Goal: Task Accomplishment & Management: Manage account settings

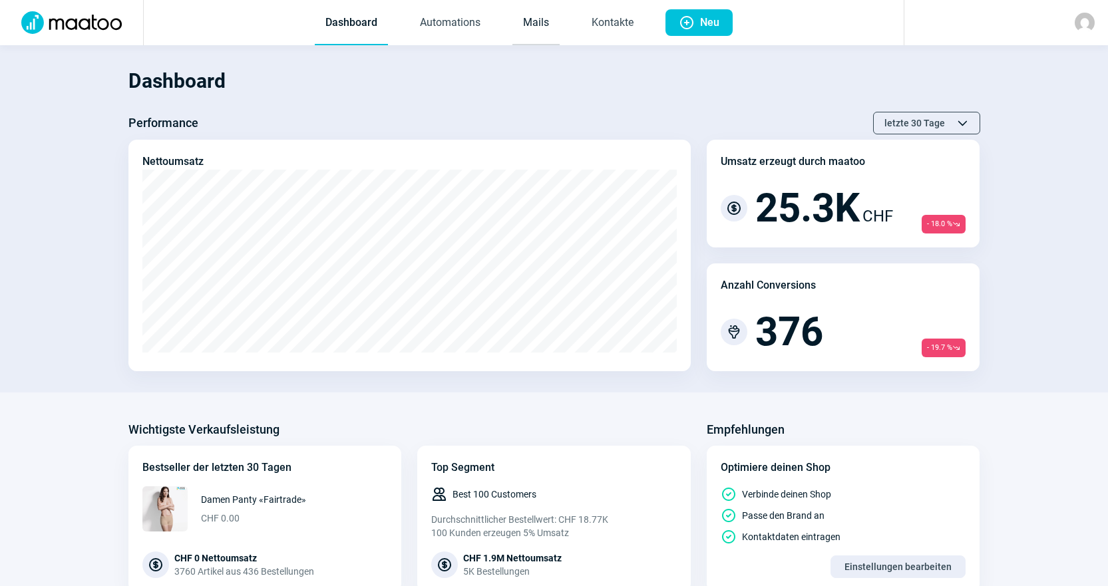
click at [527, 11] on link "Mails" at bounding box center [536, 23] width 47 height 44
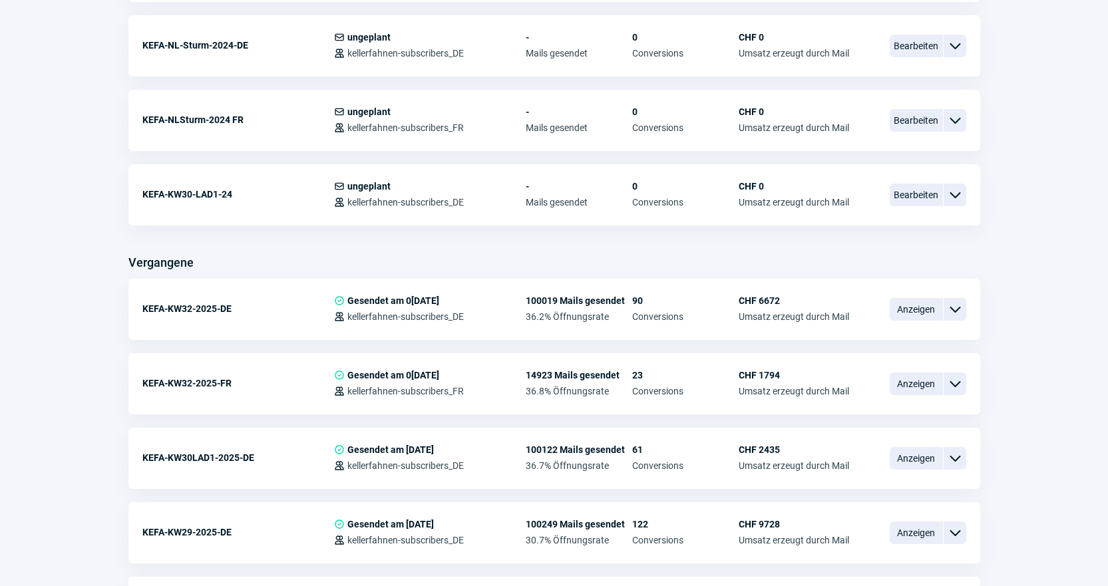
scroll to position [1065, 0]
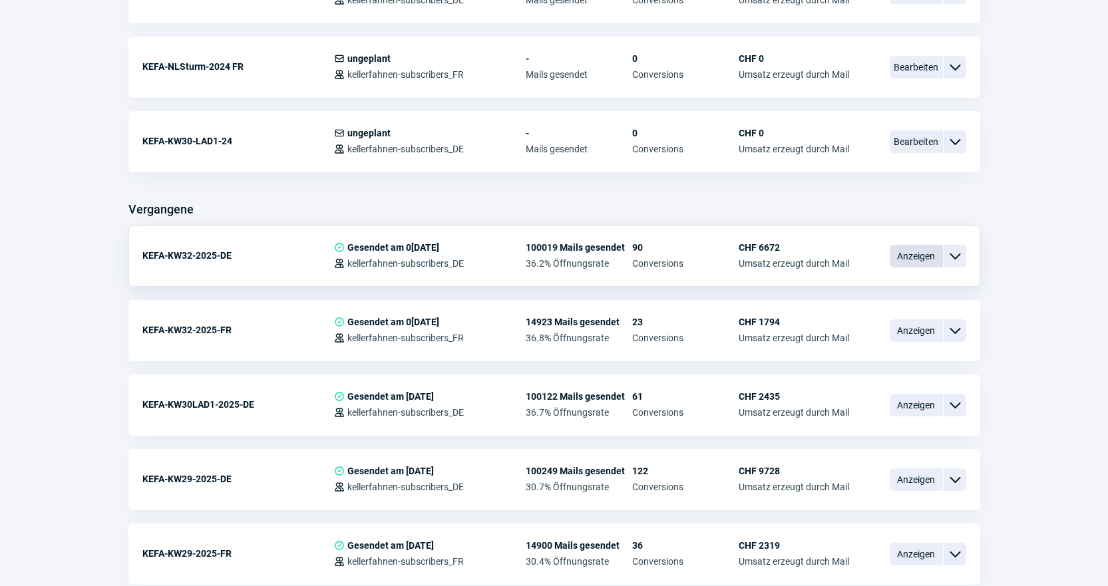
click at [914, 261] on span "Anzeigen" at bounding box center [916, 256] width 53 height 23
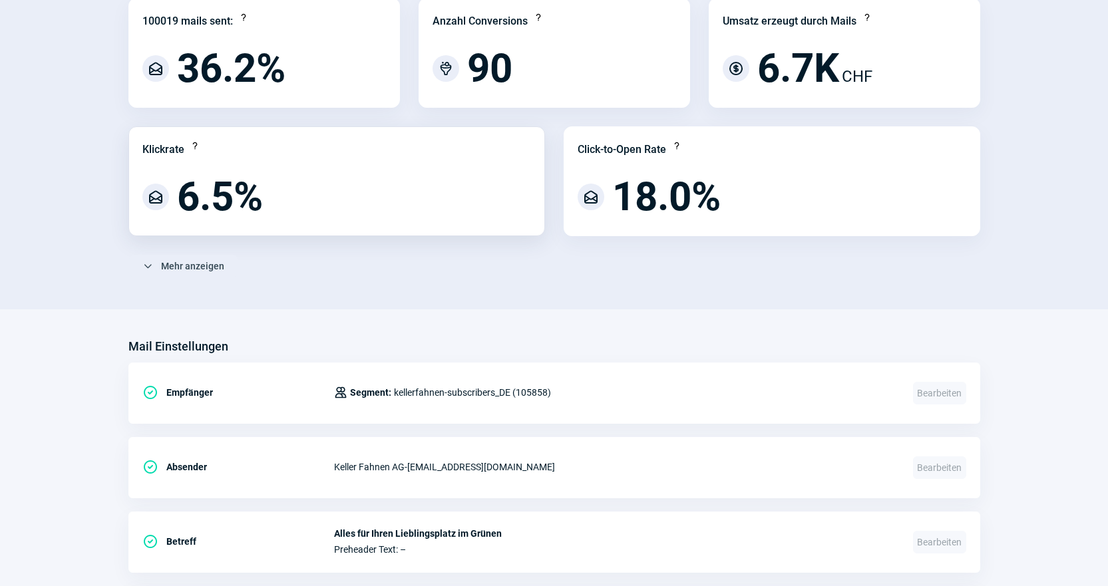
scroll to position [200, 0]
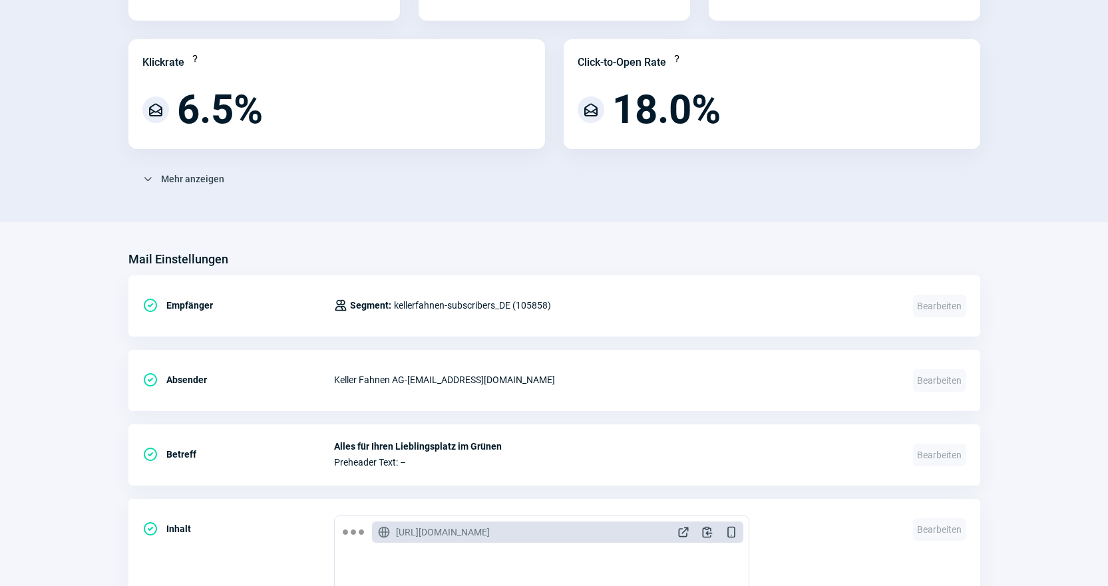
click at [556, 211] on section "KEFA-KW32-2025-DE Duplicate icon Mail kopieren Performance 100019 mails sent: Q…" at bounding box center [554, 20] width 1108 height 405
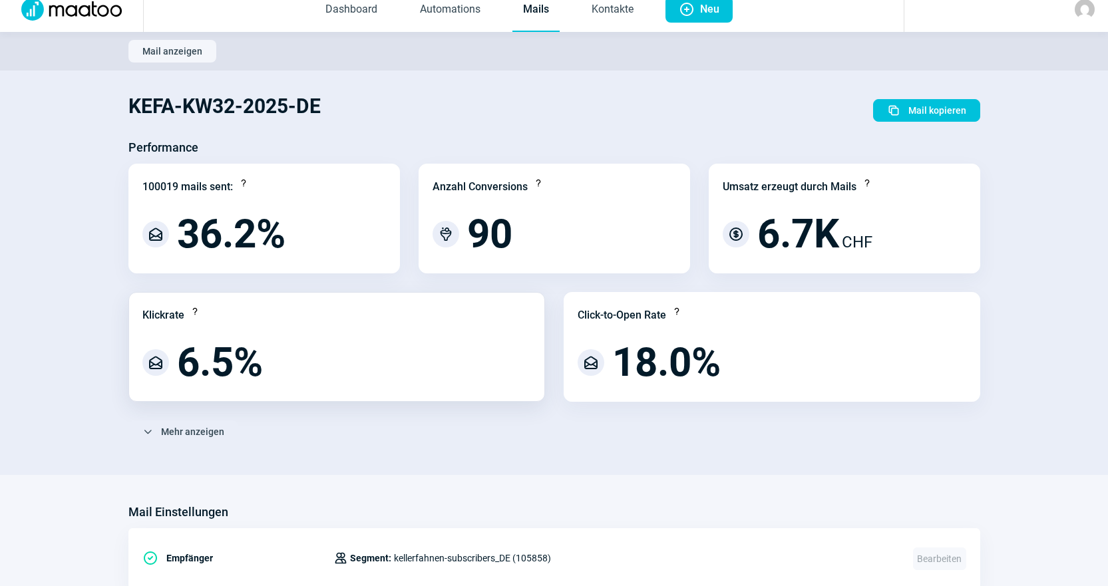
scroll to position [0, 0]
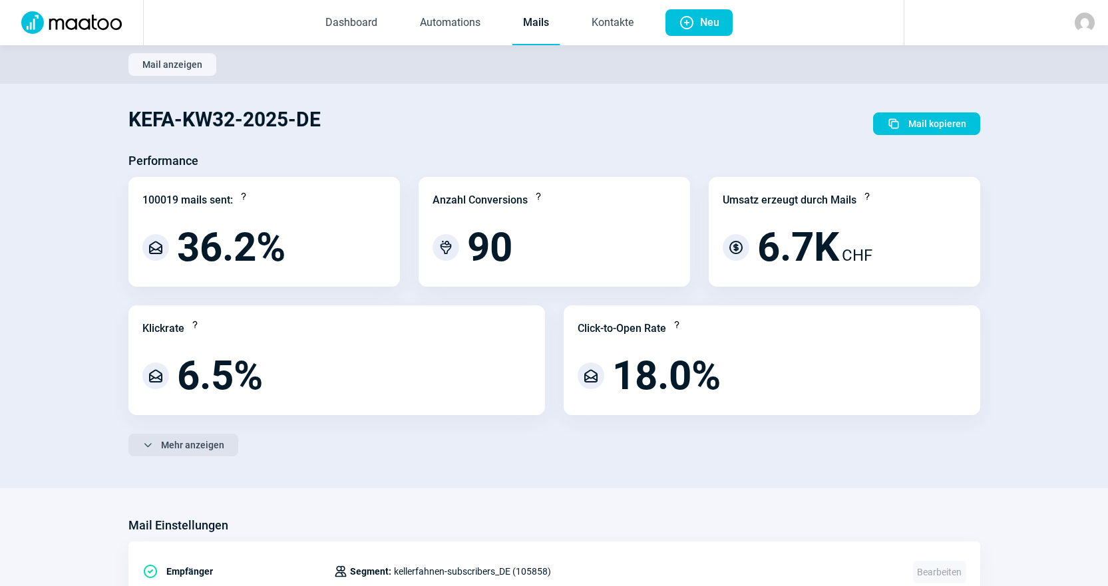
click at [199, 443] on span "Mehr anzeigen" at bounding box center [192, 445] width 63 height 21
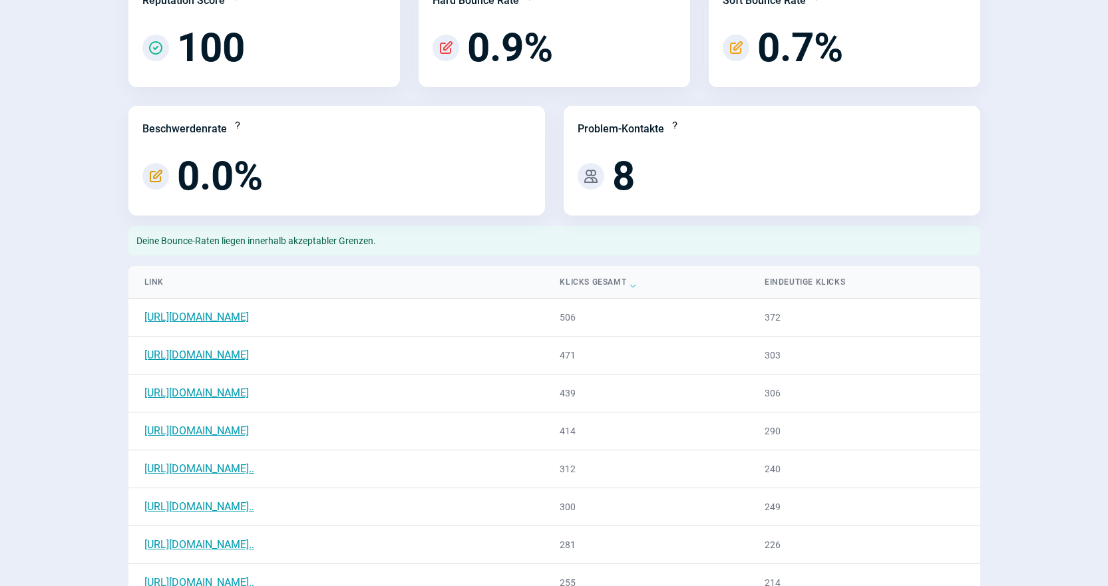
scroll to position [532, 0]
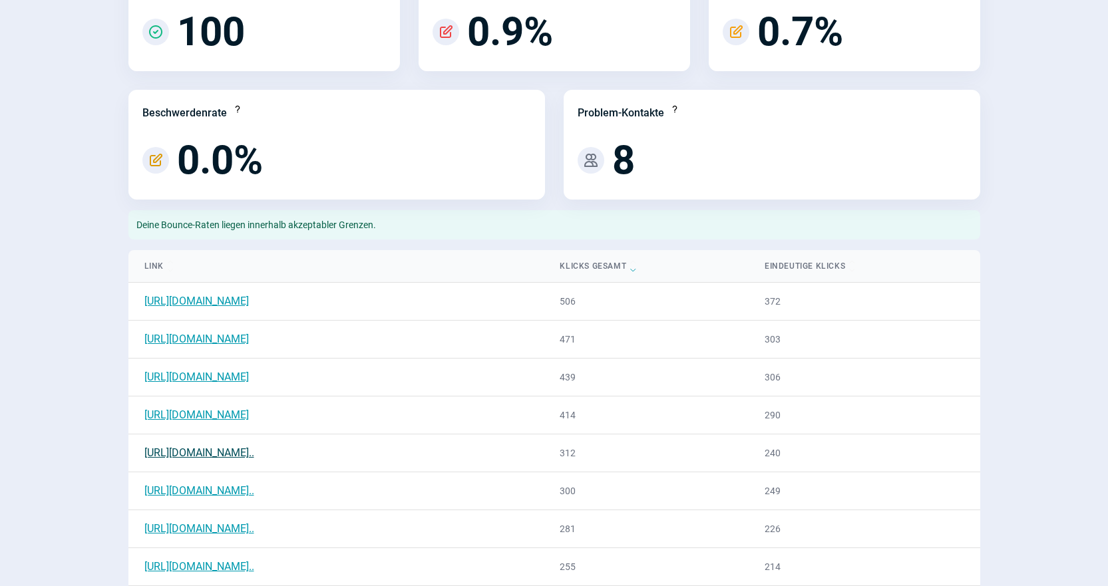
click at [254, 448] on link "[URL][DOMAIN_NAME].." at bounding box center [199, 453] width 110 height 13
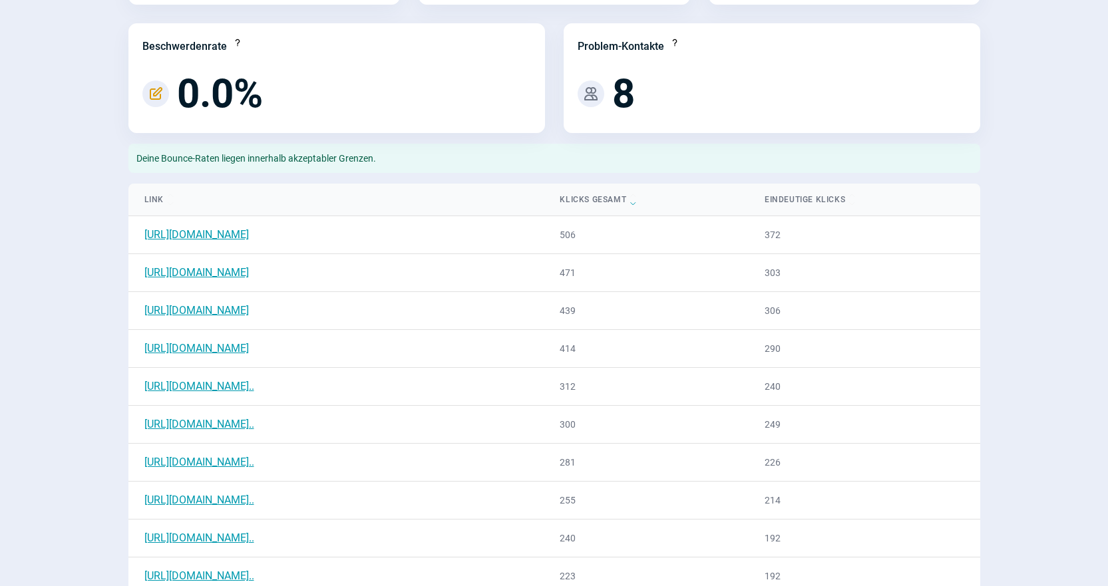
scroll to position [666, 0]
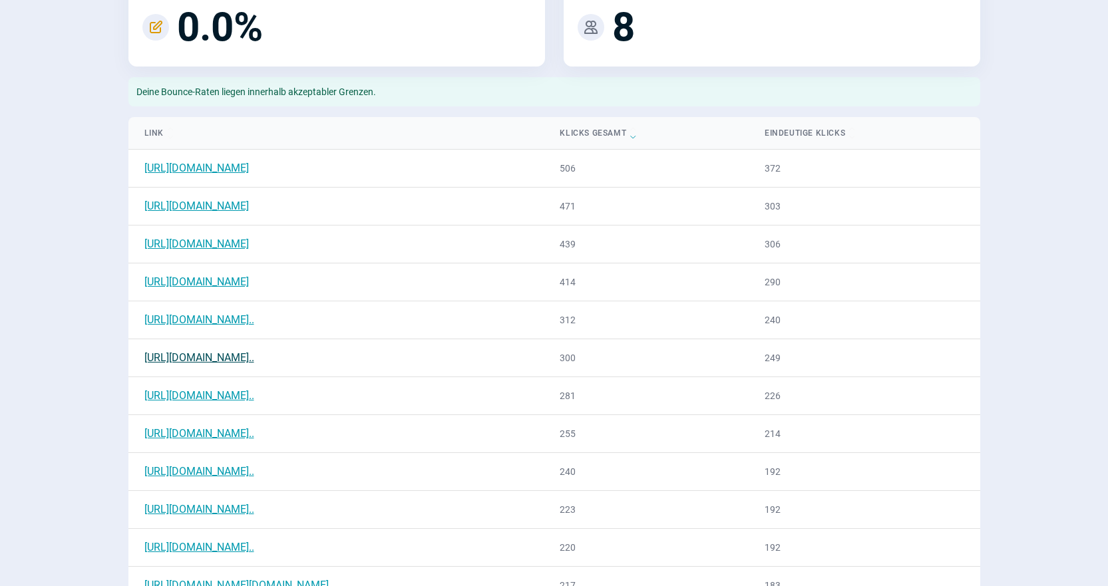
click at [254, 359] on link "[URL][DOMAIN_NAME].." at bounding box center [199, 357] width 110 height 13
click at [254, 397] on link "[URL][DOMAIN_NAME].." at bounding box center [199, 395] width 110 height 13
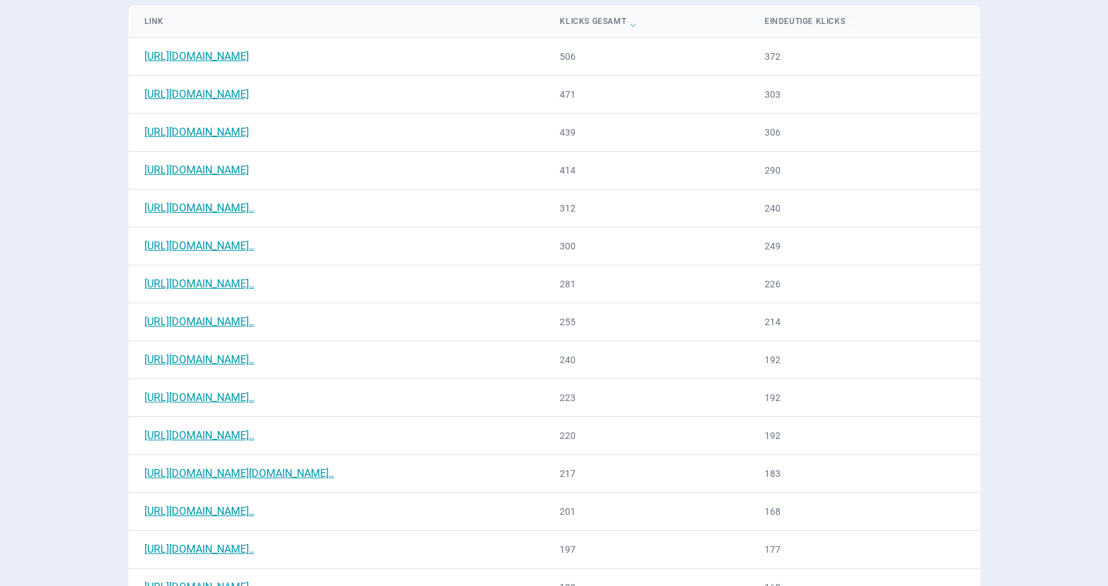
scroll to position [799, 0]
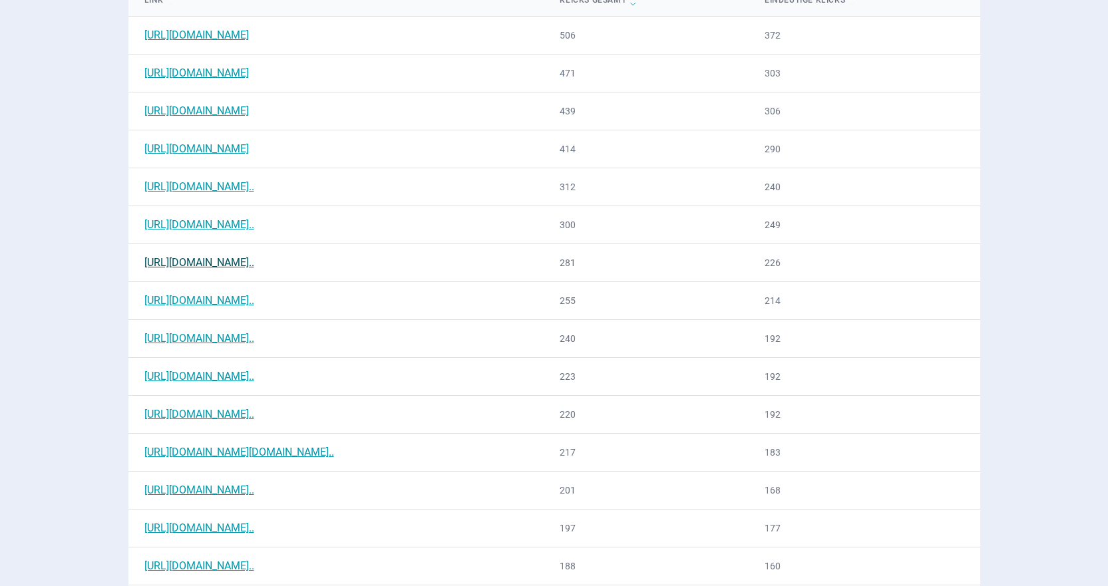
click at [254, 264] on link "[URL][DOMAIN_NAME].." at bounding box center [199, 262] width 110 height 13
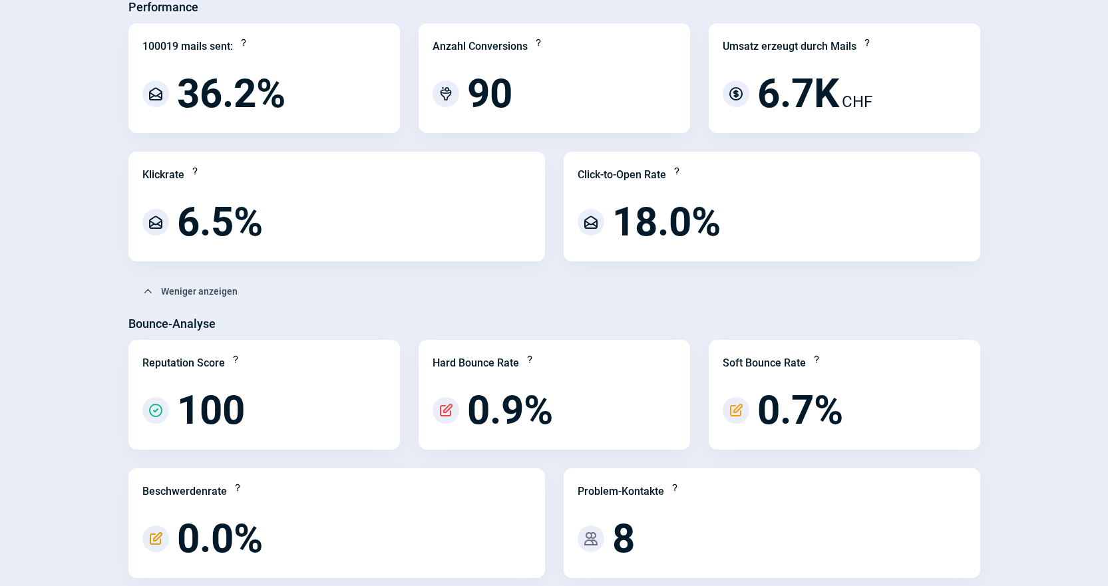
scroll to position [0, 0]
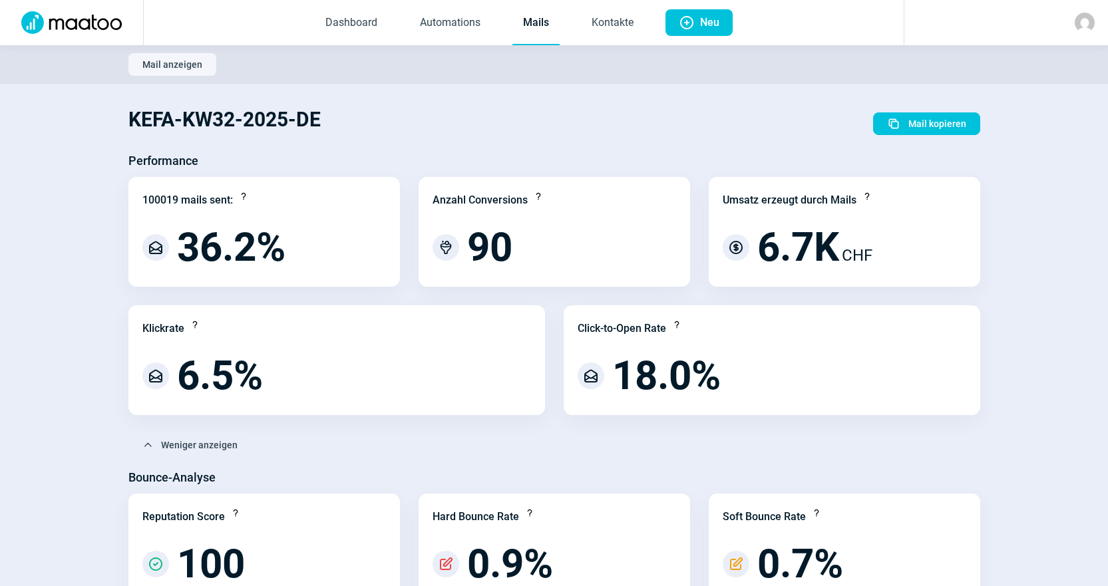
click at [541, 33] on link "Mails" at bounding box center [536, 23] width 47 height 44
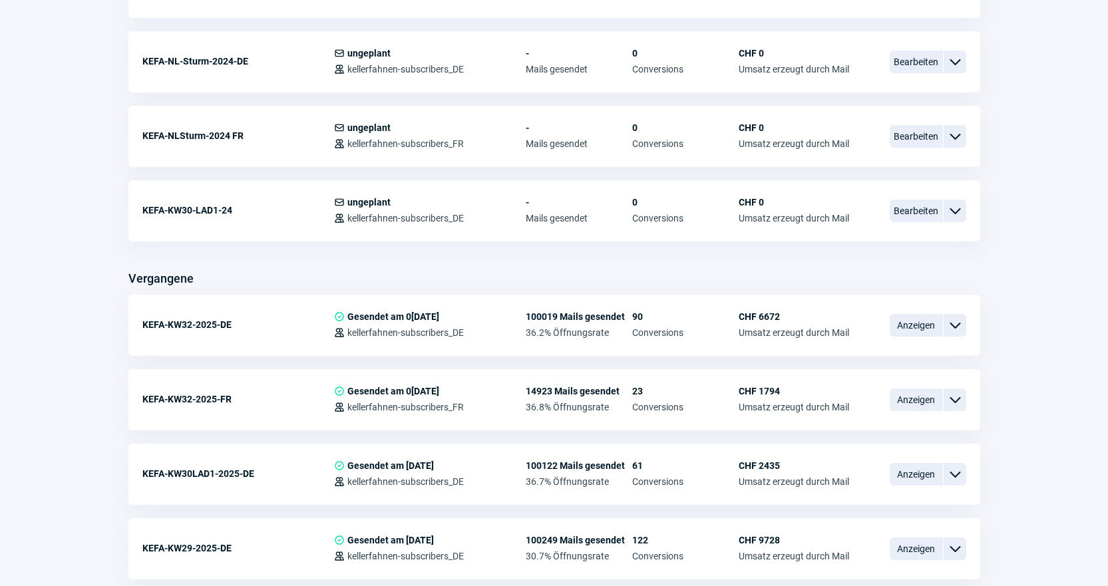
scroll to position [1132, 0]
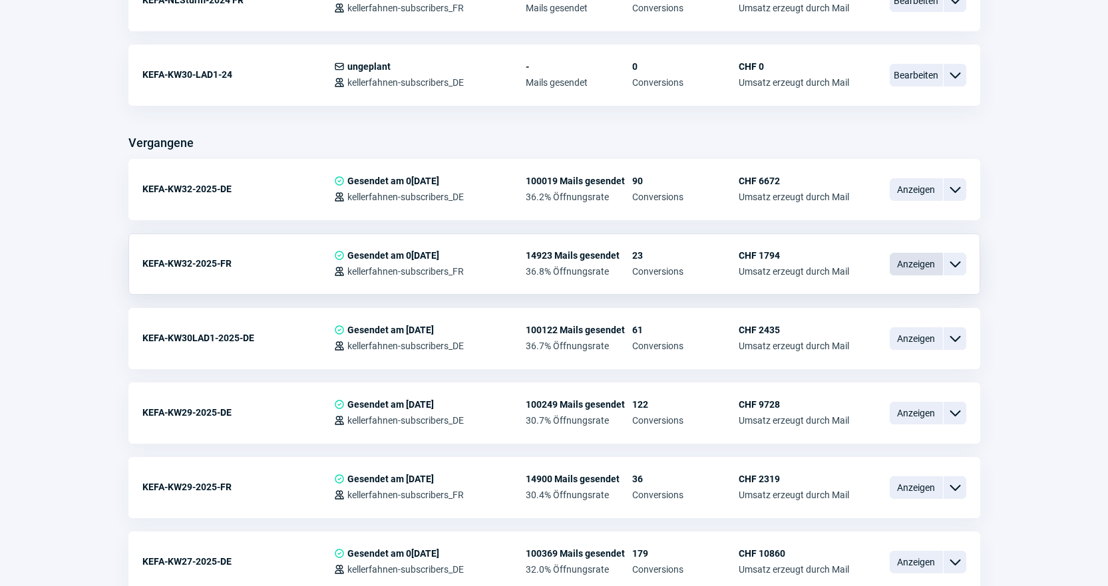
click at [916, 270] on span "Anzeigen" at bounding box center [916, 264] width 53 height 23
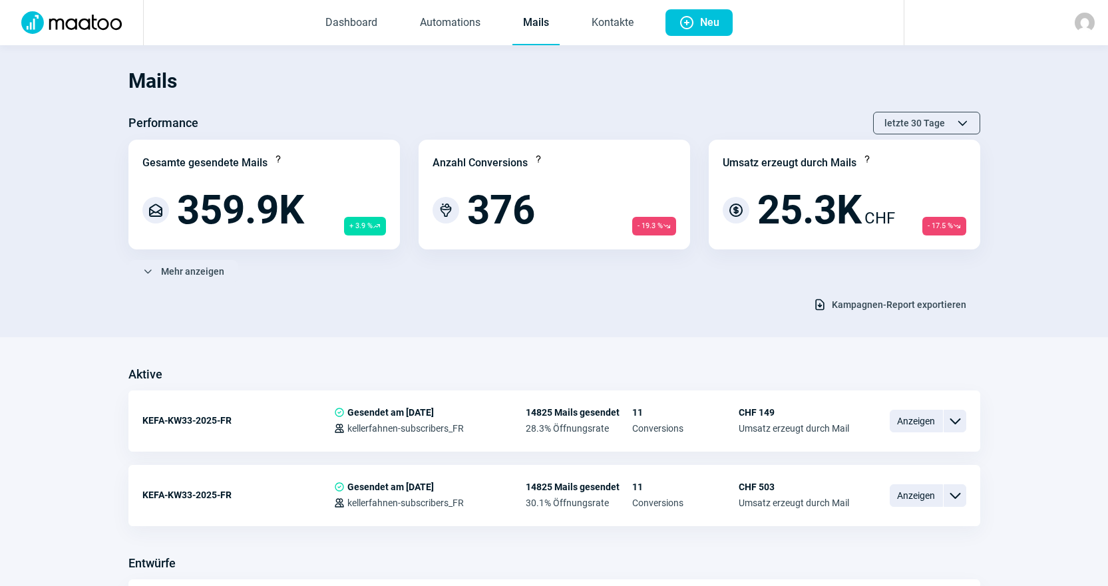
scroll to position [1132, 0]
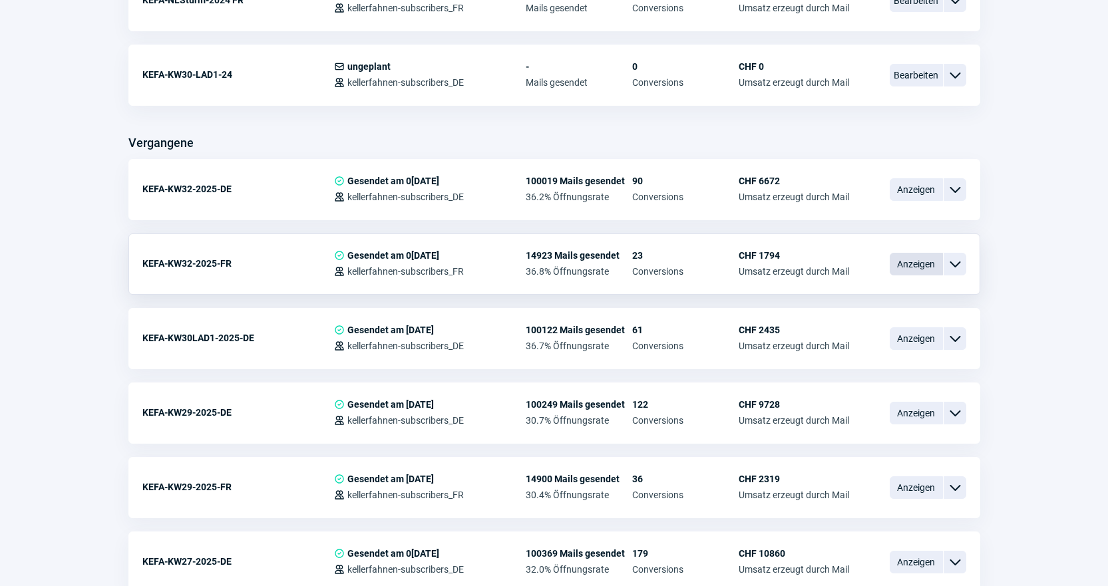
click at [895, 265] on span "Anzeigen" at bounding box center [916, 264] width 53 height 23
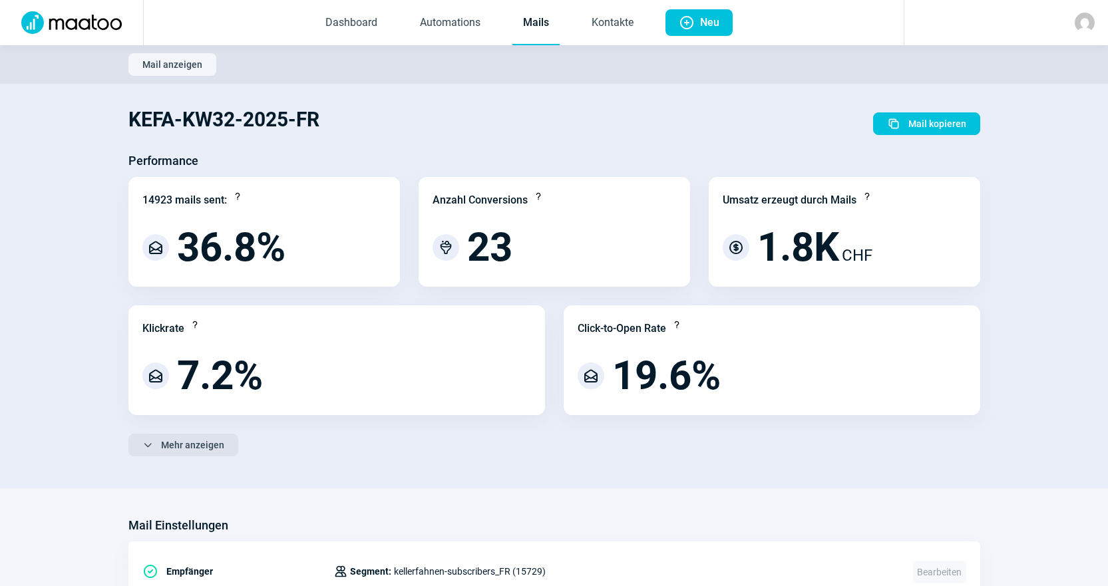
click at [192, 444] on span "Mehr anzeigen" at bounding box center [192, 445] width 63 height 21
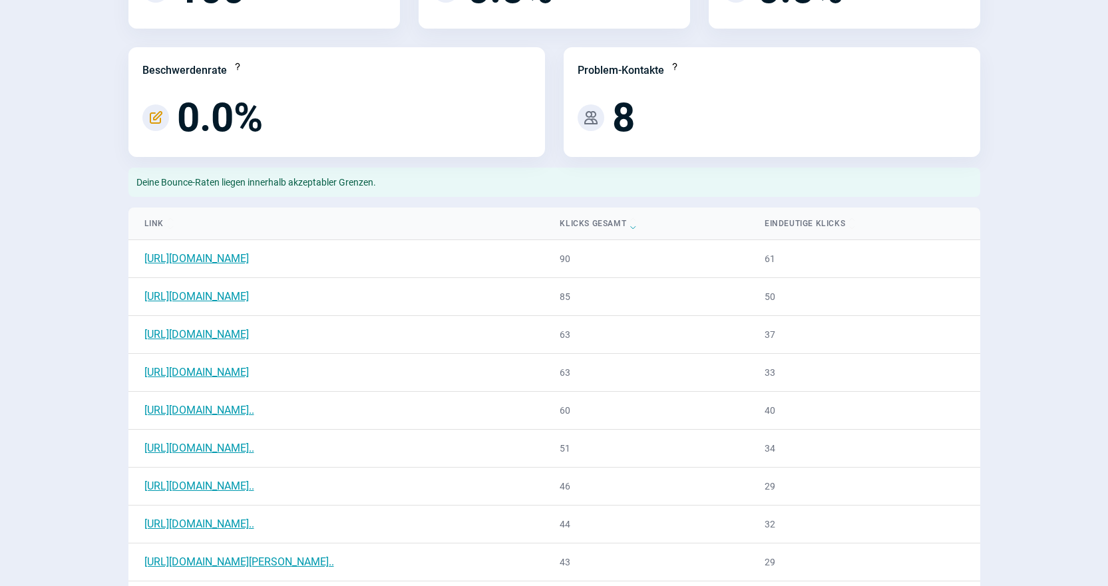
scroll to position [599, 0]
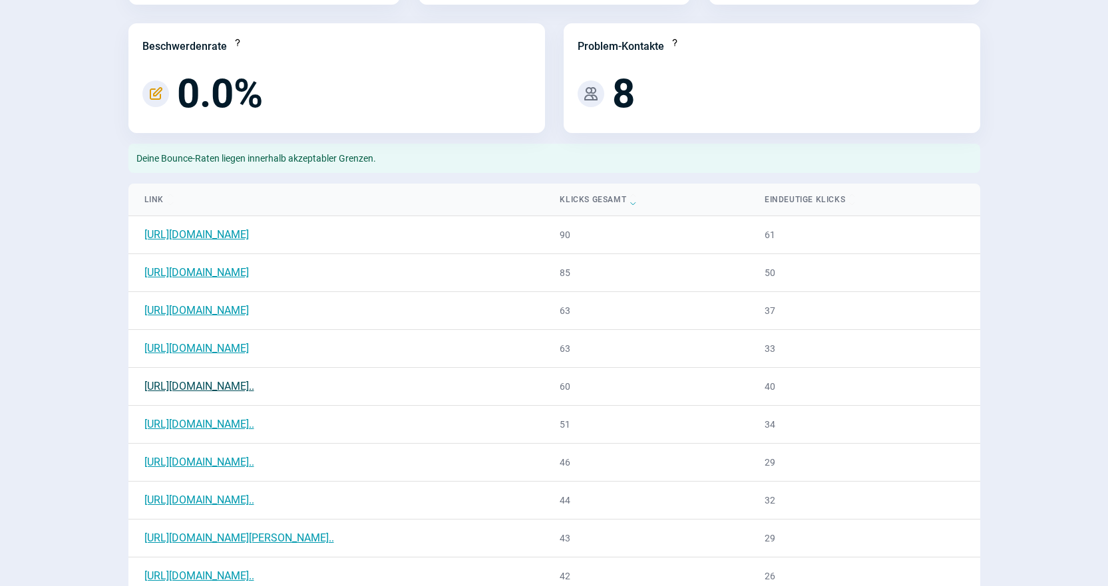
click at [254, 386] on link "[URL][DOMAIN_NAME].." at bounding box center [199, 386] width 110 height 13
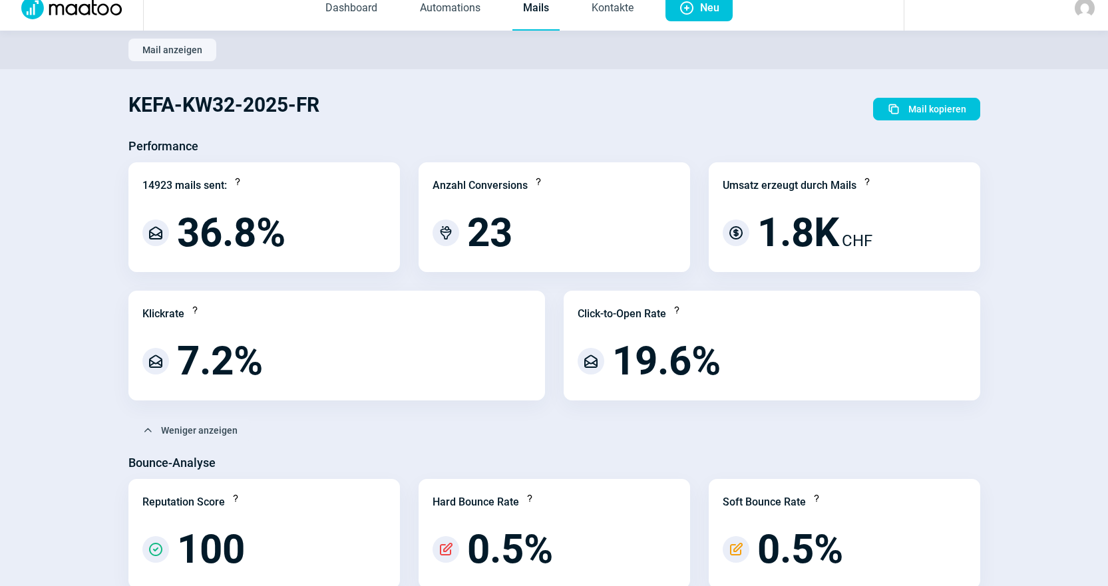
scroll to position [0, 0]
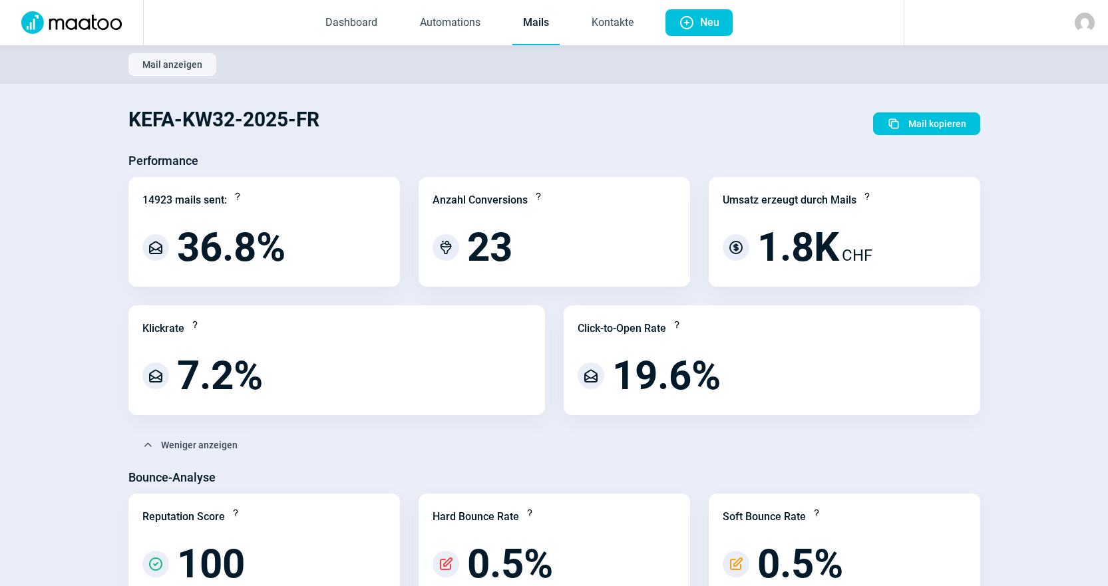
click at [528, 29] on link "Mails" at bounding box center [536, 23] width 47 height 44
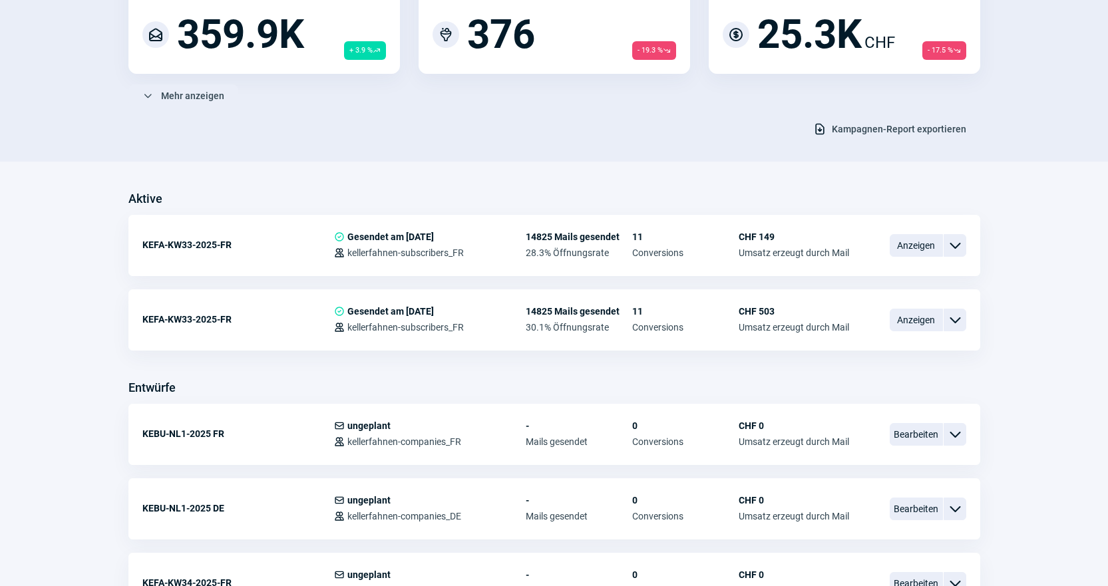
scroll to position [200, 0]
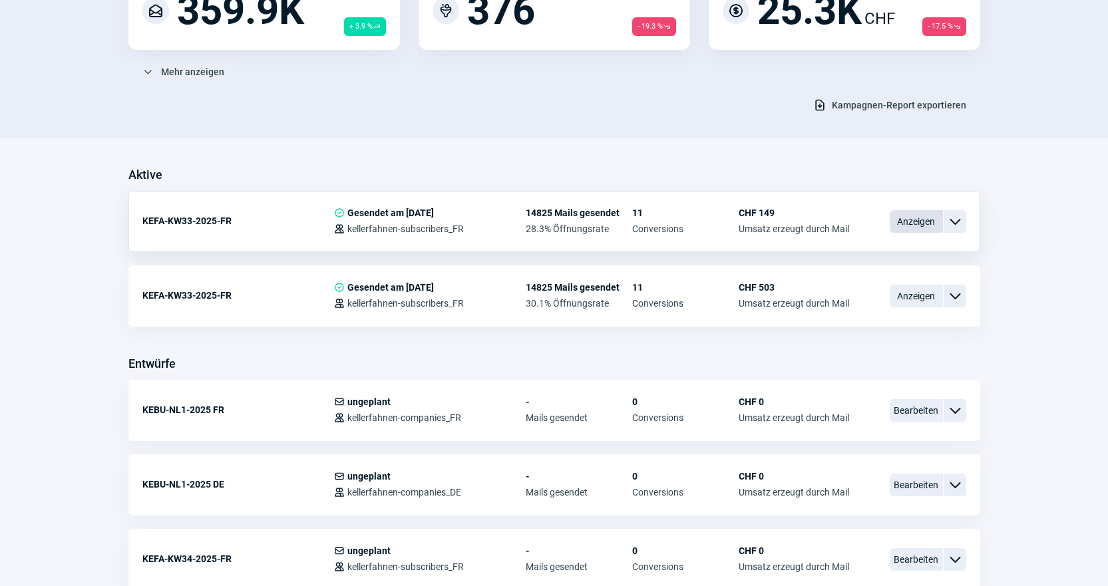
click at [905, 222] on span "Anzeigen" at bounding box center [916, 221] width 53 height 23
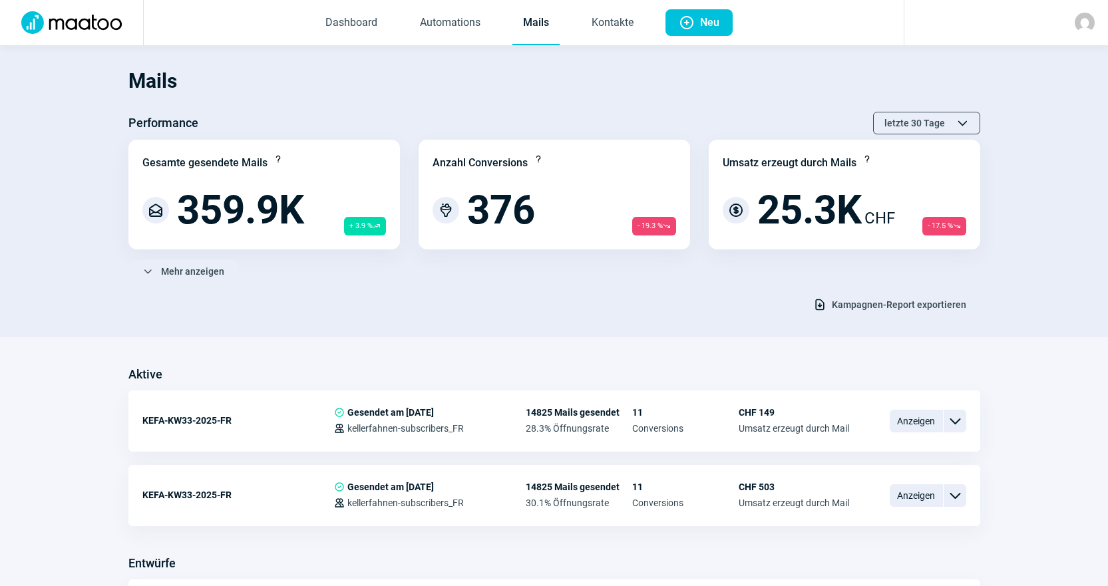
scroll to position [200, 0]
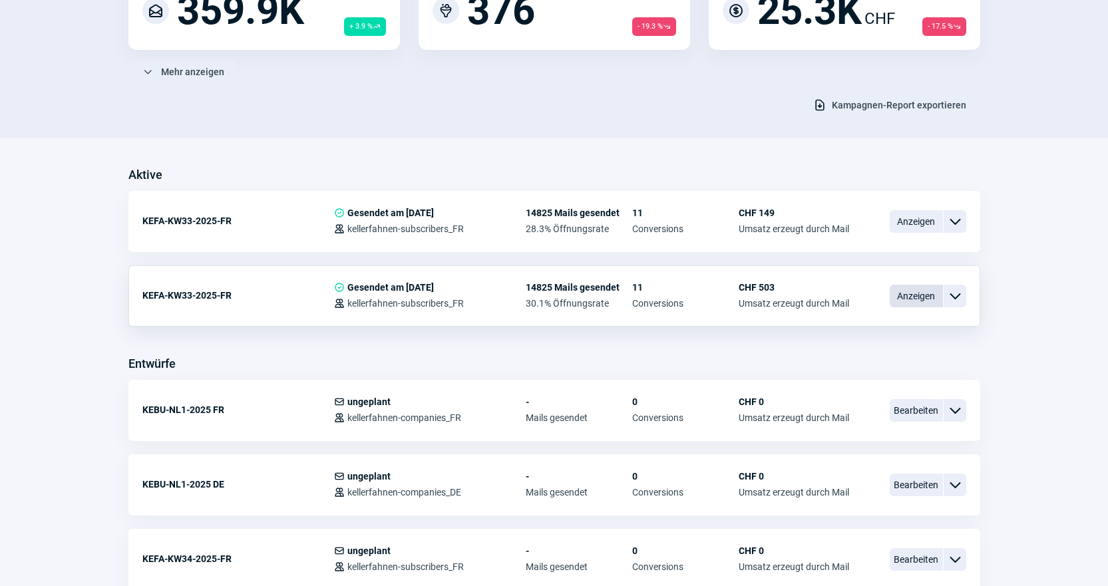
click at [932, 295] on span "Anzeigen" at bounding box center [916, 296] width 53 height 23
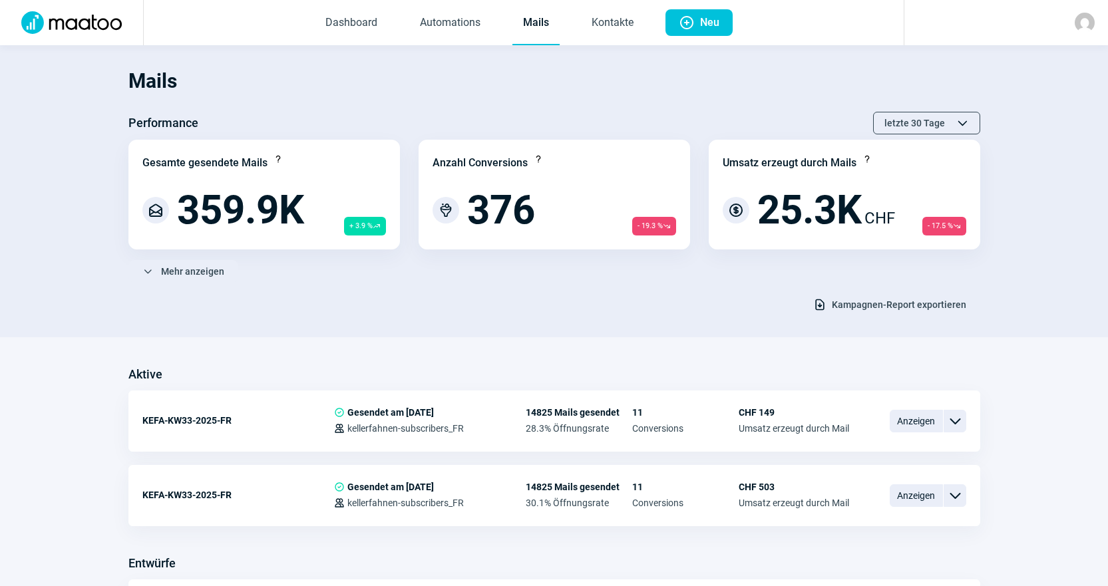
scroll to position [200, 0]
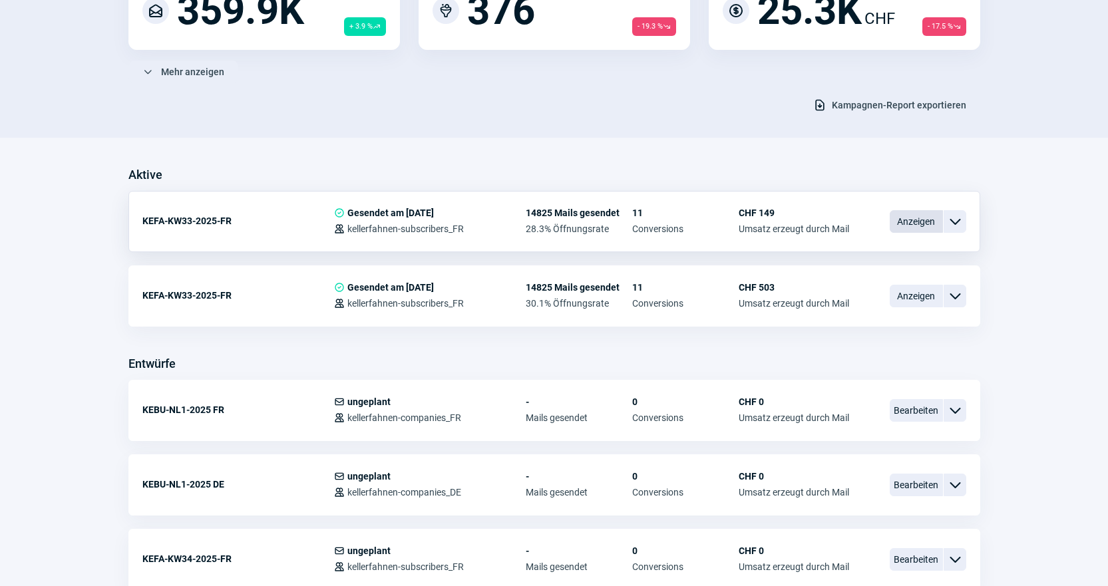
click at [909, 220] on span "Anzeigen" at bounding box center [916, 221] width 53 height 23
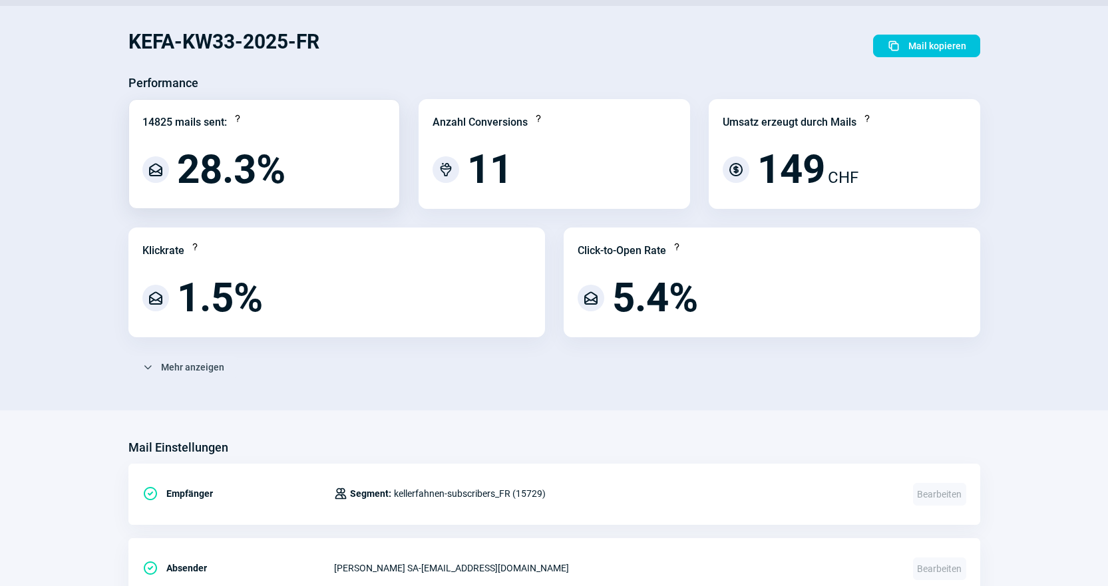
scroll to position [200, 0]
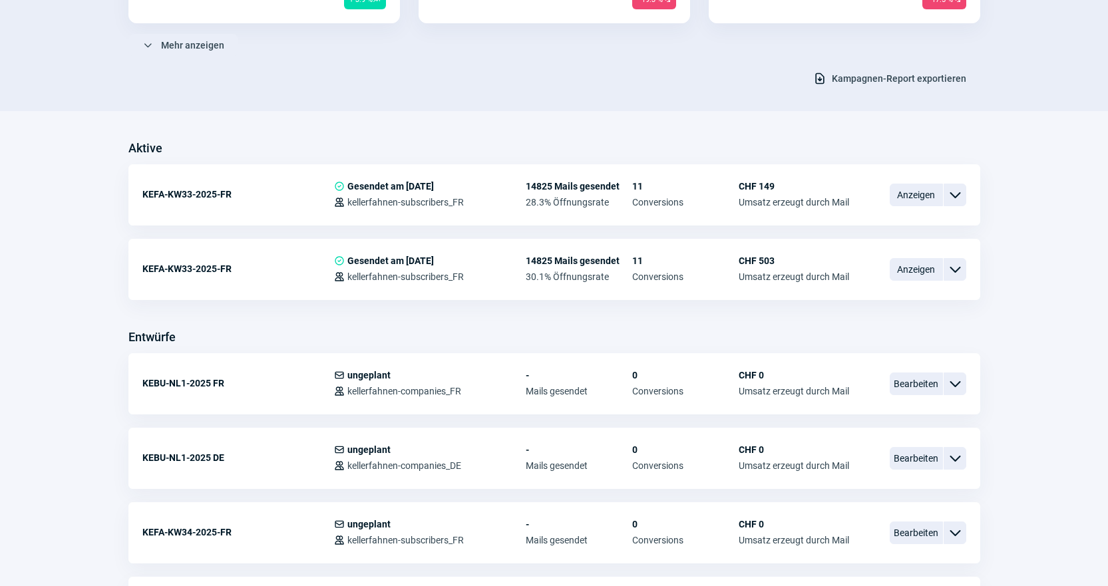
scroll to position [200, 0]
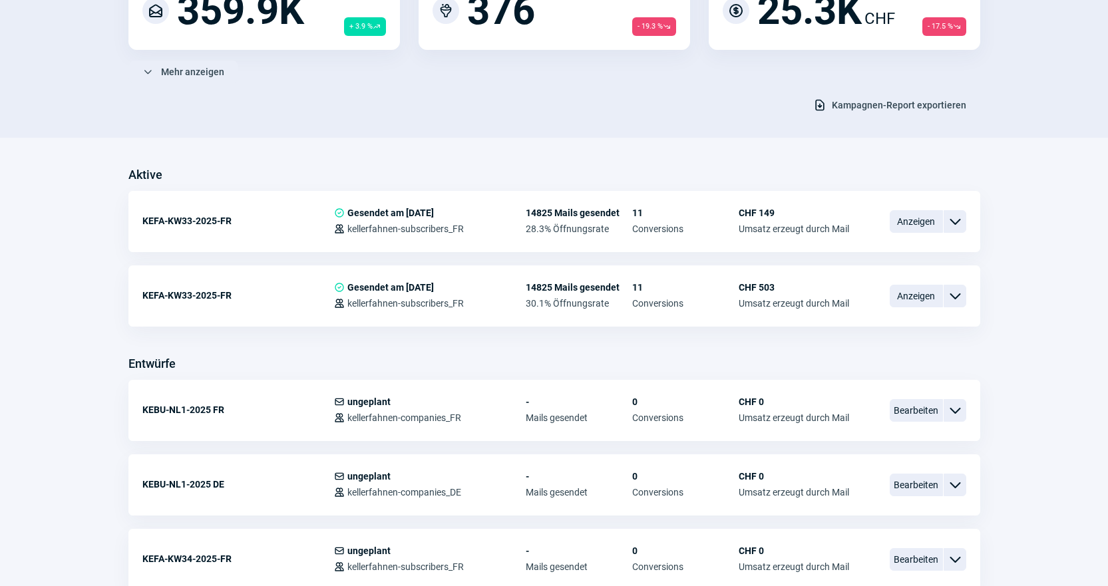
click at [454, 169] on div "Aktive" at bounding box center [554, 174] width 852 height 21
click at [230, 176] on div "Aktive" at bounding box center [554, 174] width 852 height 21
click at [911, 220] on span "Anzeigen" at bounding box center [916, 221] width 53 height 23
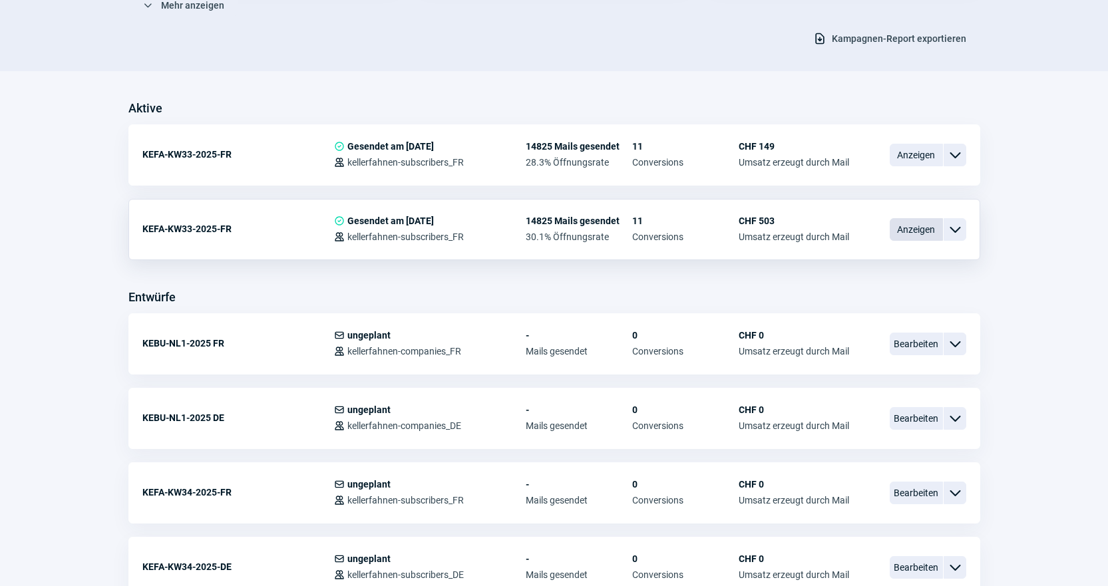
click at [927, 236] on span "Anzeigen" at bounding box center [916, 229] width 53 height 23
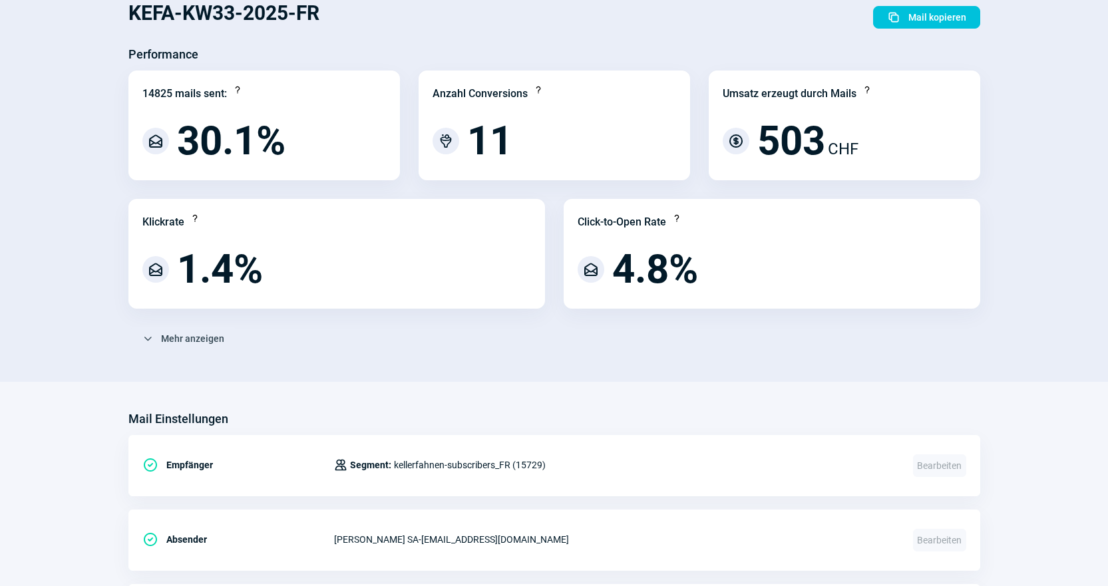
scroll to position [83, 0]
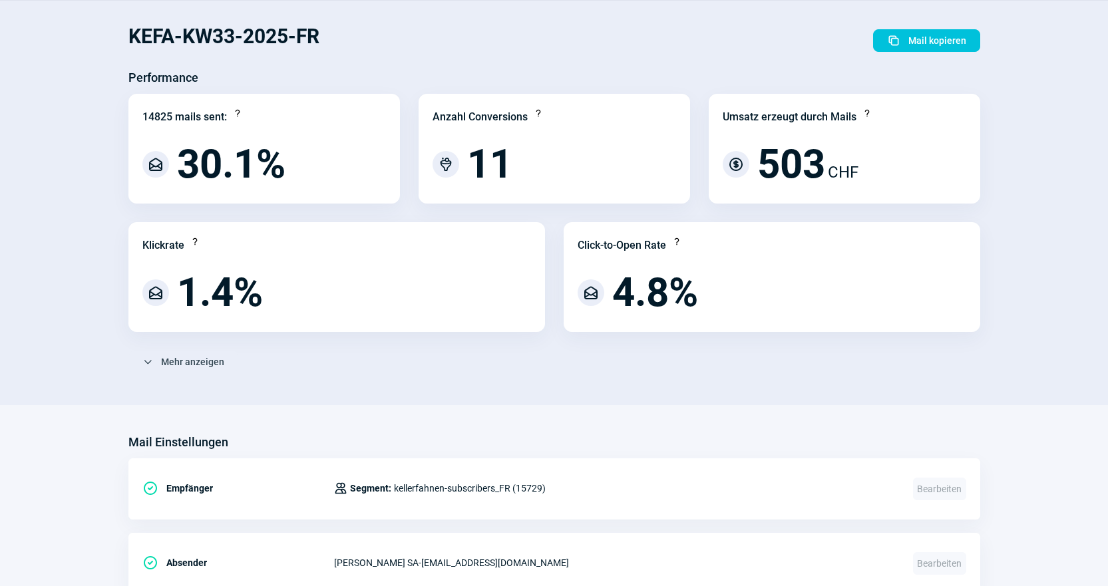
click at [779, 365] on div "ChevronDown icon Mehr anzeigen" at bounding box center [554, 362] width 852 height 23
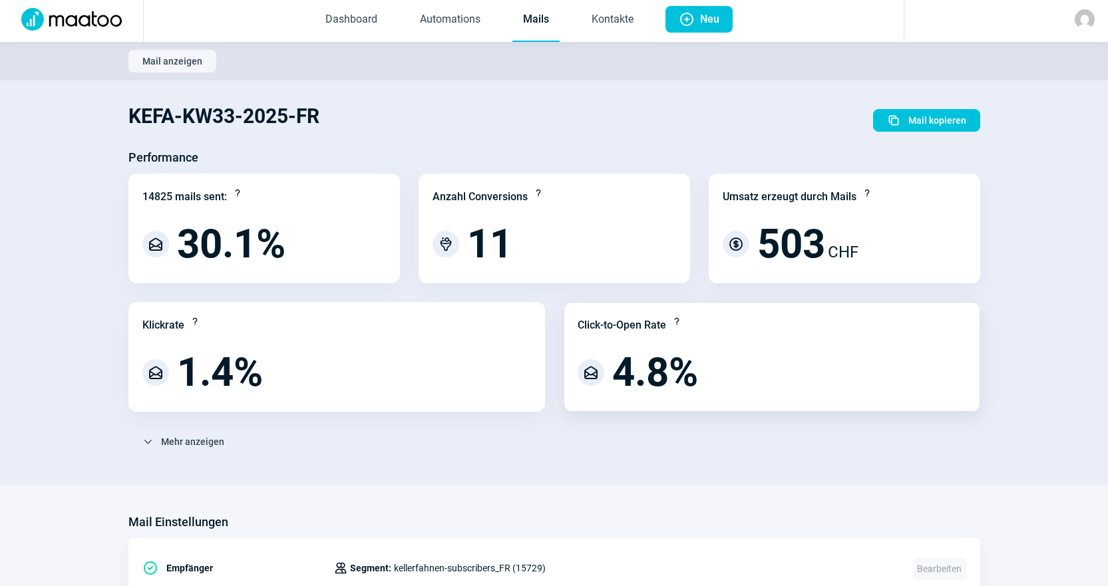
scroll to position [0, 0]
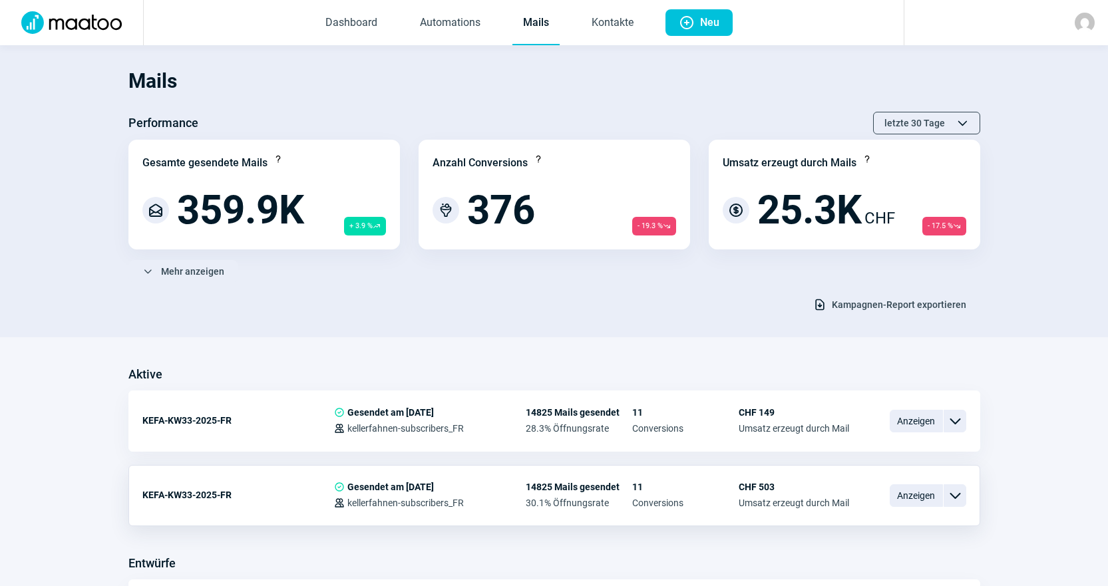
scroll to position [266, 0]
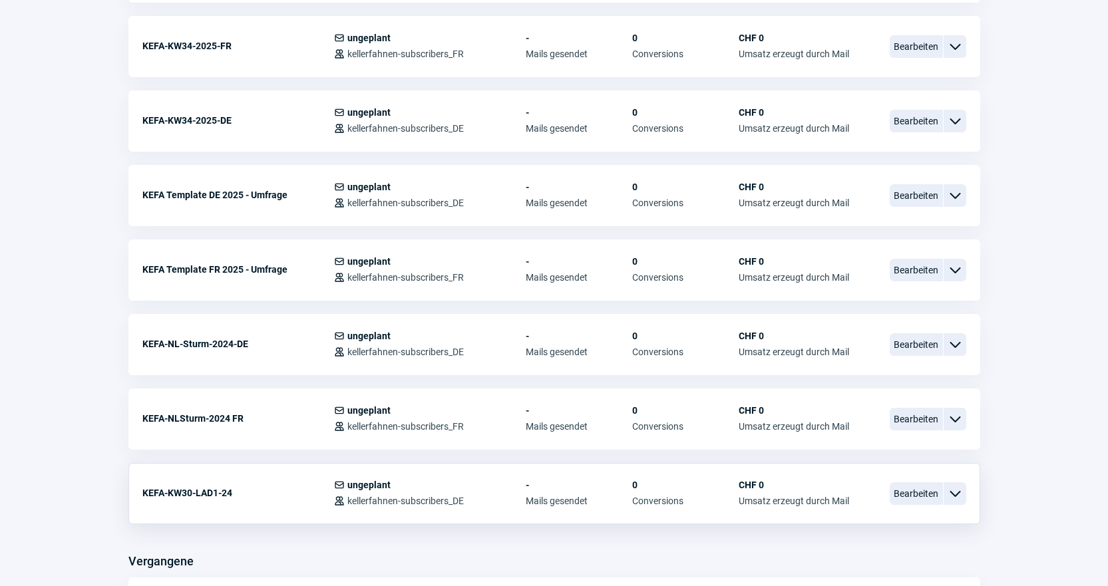
scroll to position [732, 0]
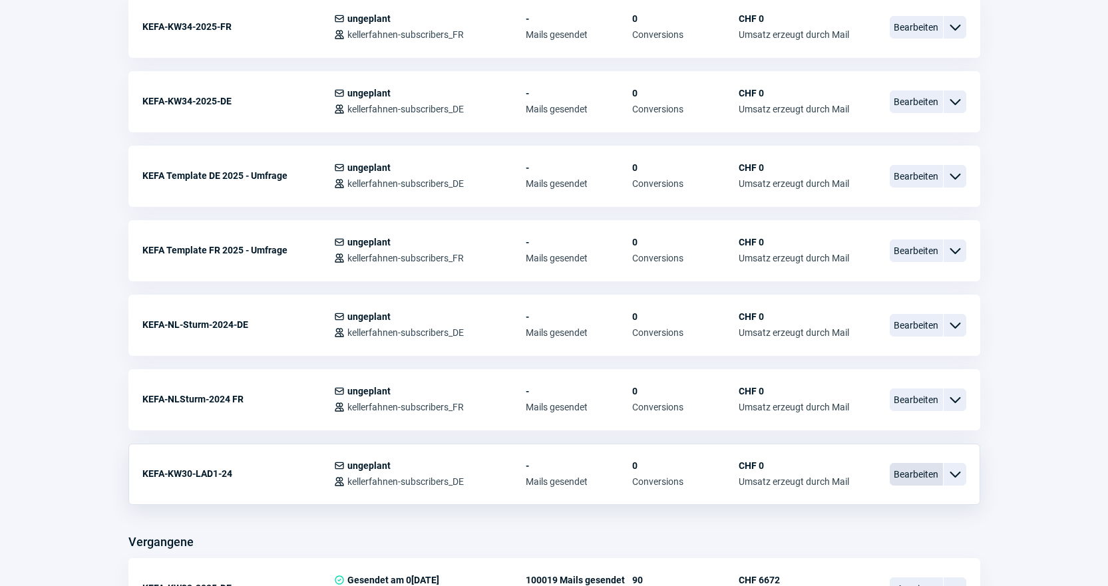
click at [903, 471] on span "Bearbeiten" at bounding box center [916, 474] width 53 height 23
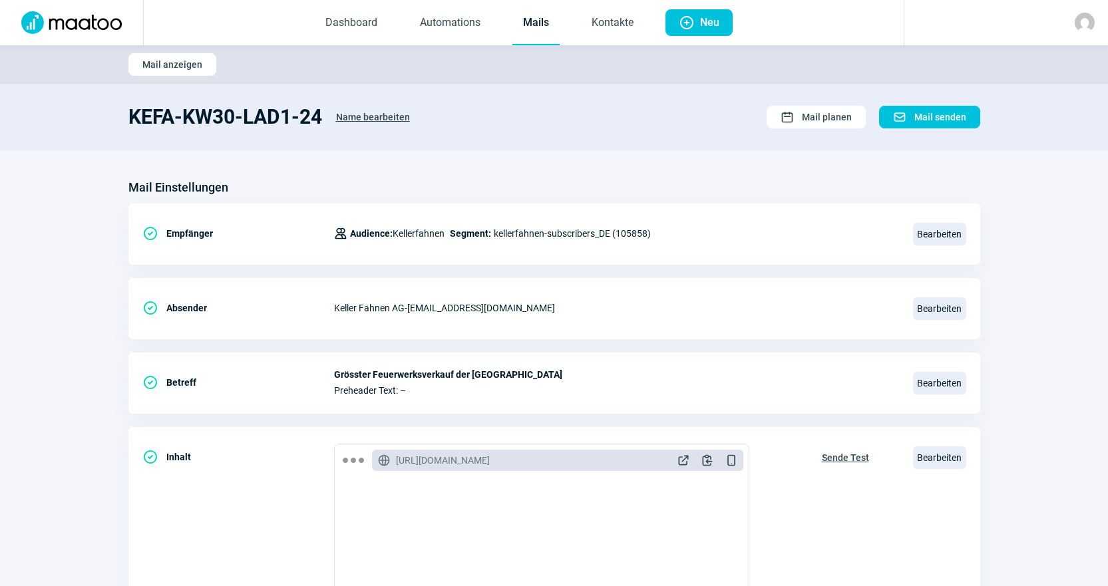
click at [534, 35] on link "Mails" at bounding box center [536, 23] width 47 height 44
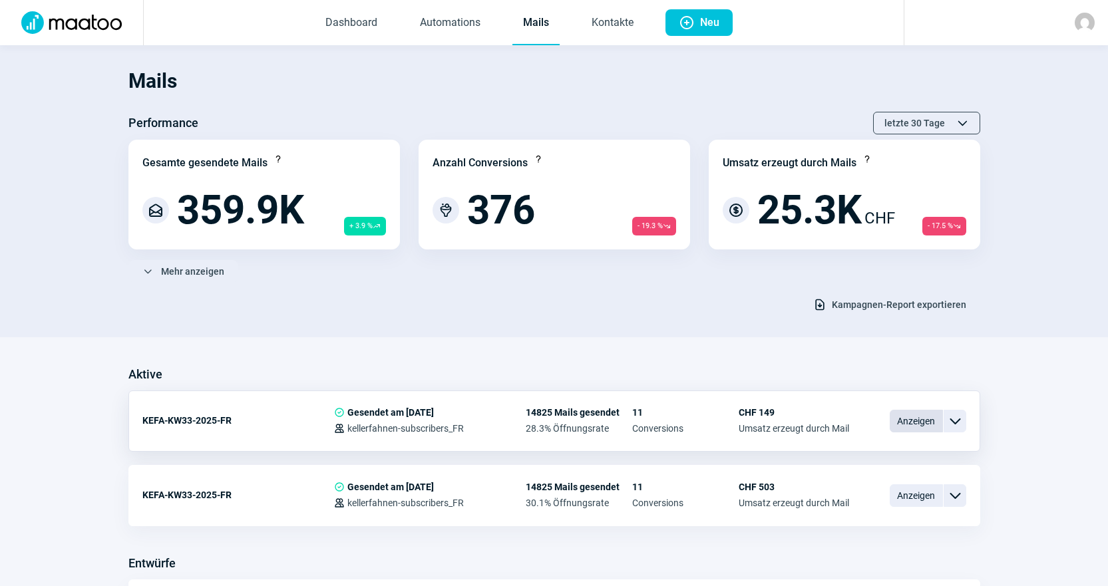
click at [936, 423] on span "Anzeigen" at bounding box center [916, 421] width 53 height 23
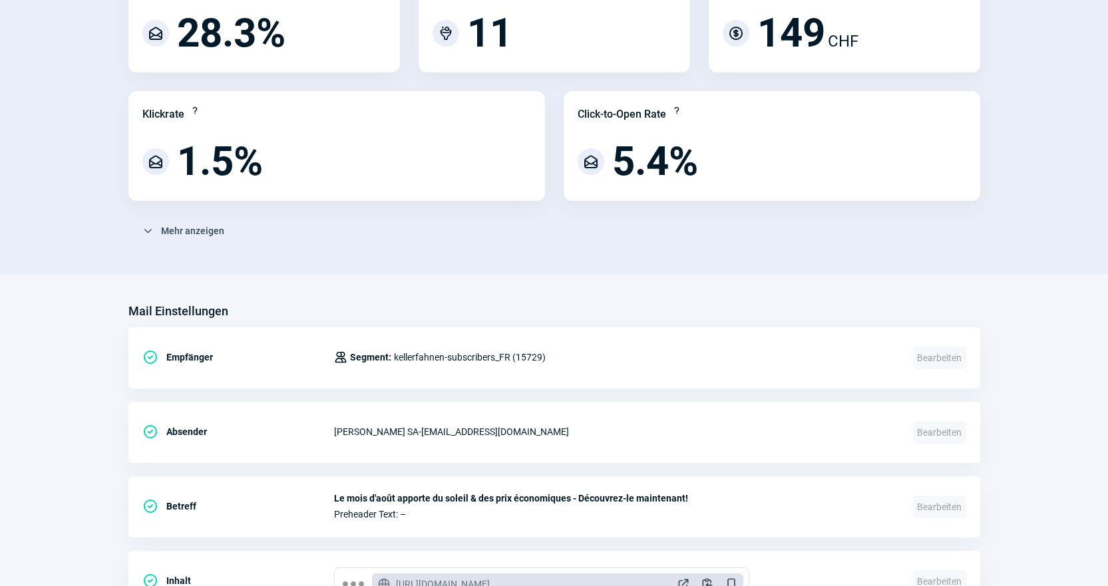
scroll to position [266, 0]
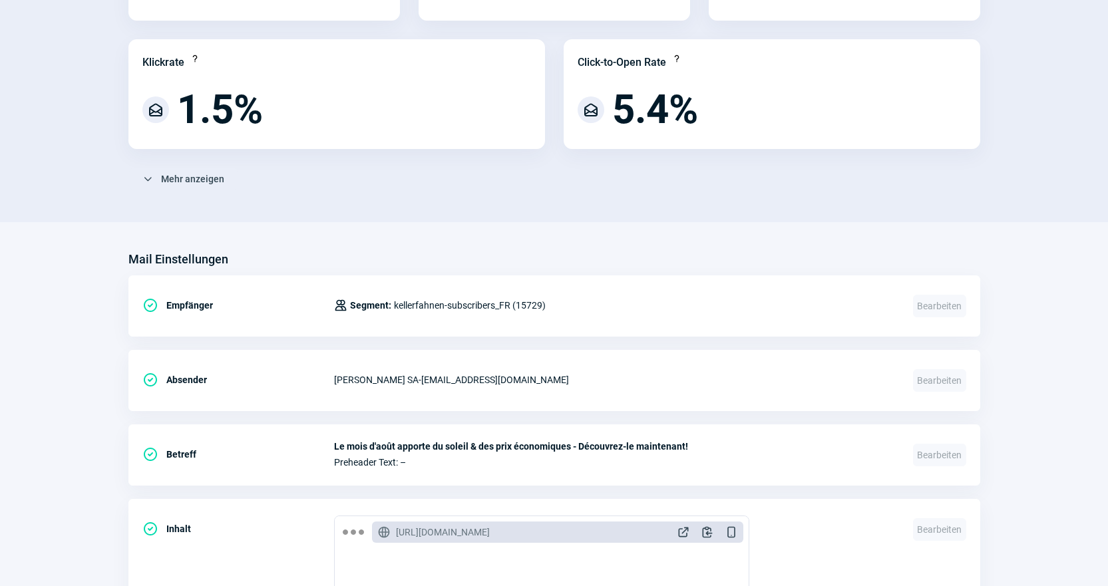
click at [481, 245] on section "Mail Einstellungen CheckCircle icon Empfänger Users icon Segment: kellerfahnen-…" at bounding box center [554, 579] width 1108 height 714
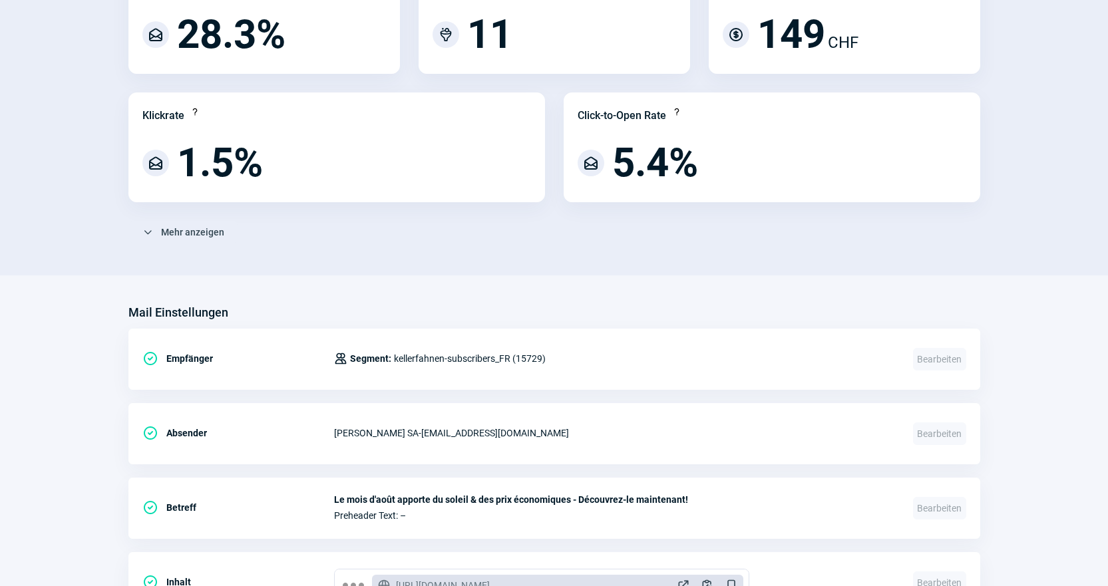
scroll to position [0, 0]
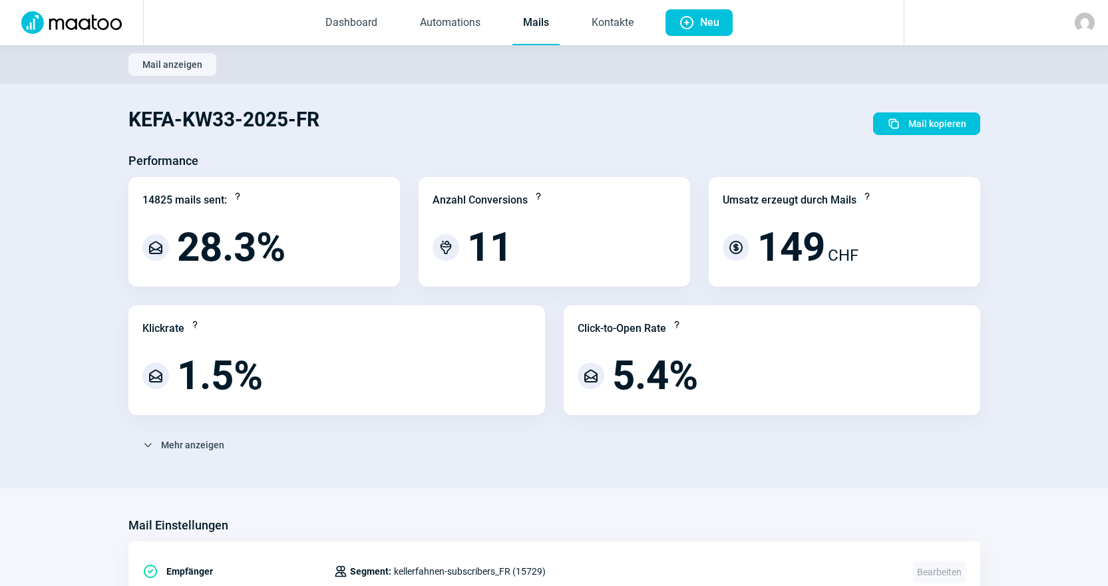
click at [538, 31] on link "Mails" at bounding box center [536, 23] width 47 height 44
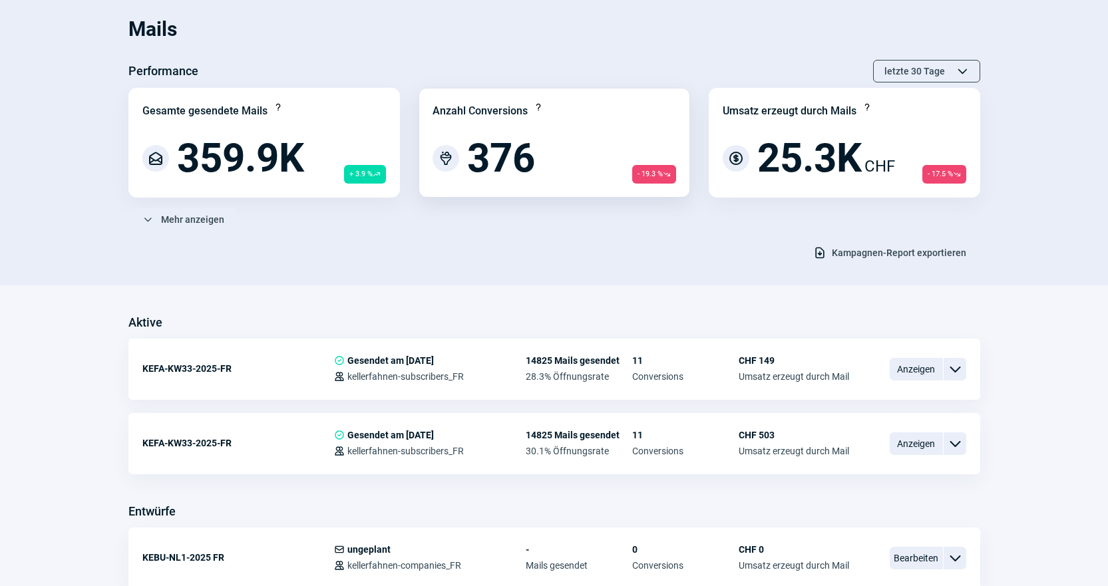
scroll to position [133, 0]
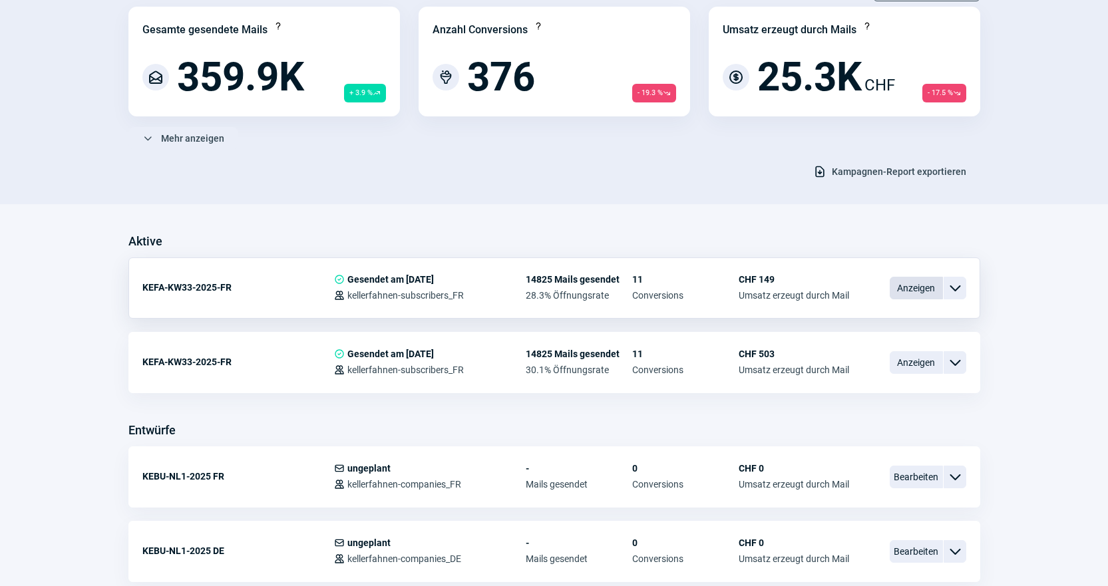
click at [901, 292] on span "Anzeigen" at bounding box center [916, 288] width 53 height 23
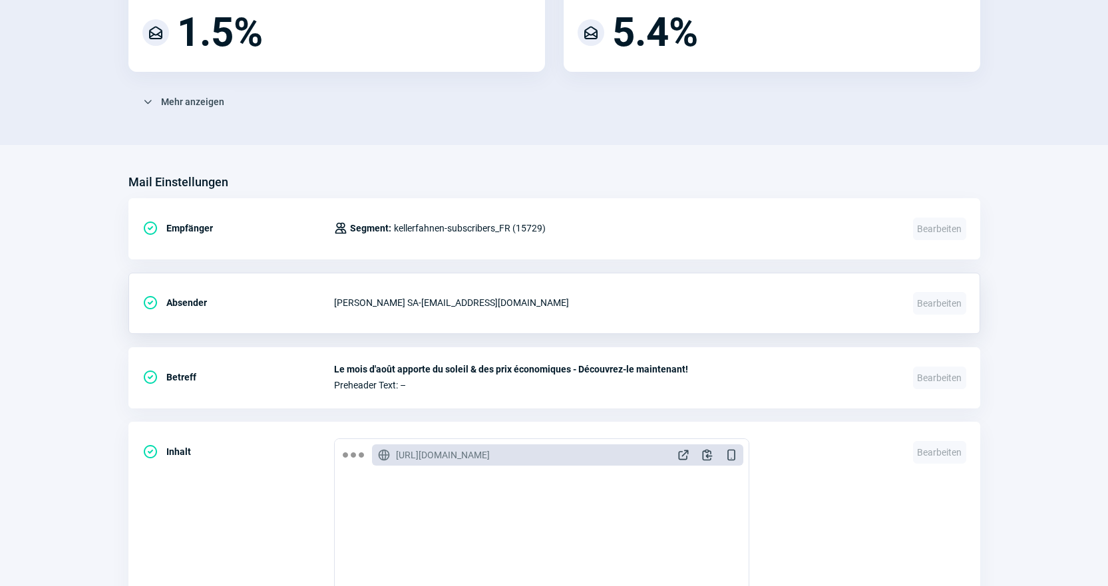
scroll to position [466, 0]
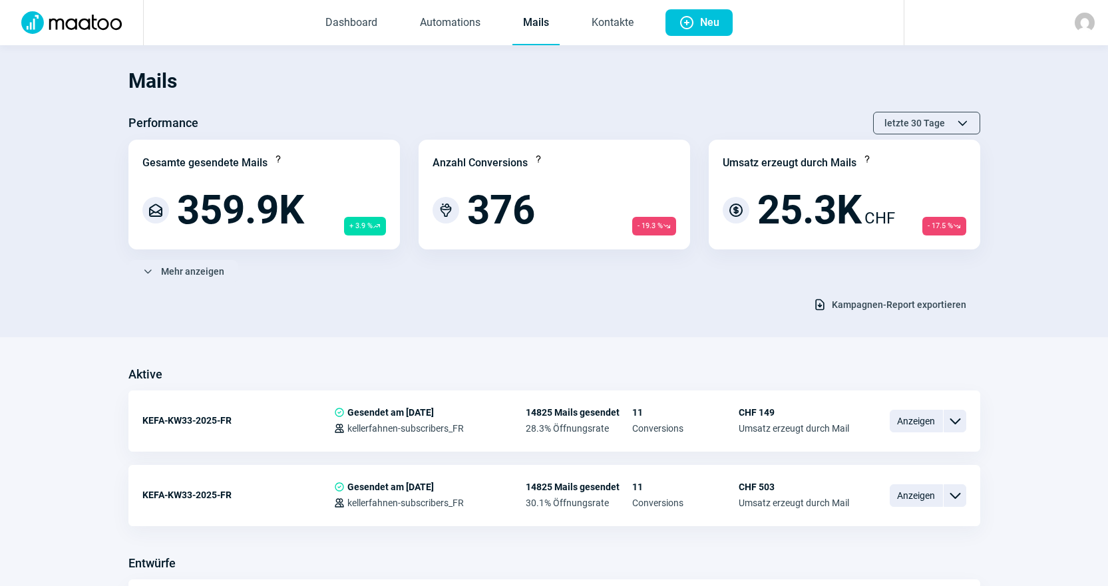
click at [392, 316] on section "Mails Performance letzte 30 Tage ChevronUp icon ChevronDown icon Gesamte gesend…" at bounding box center [554, 191] width 1108 height 292
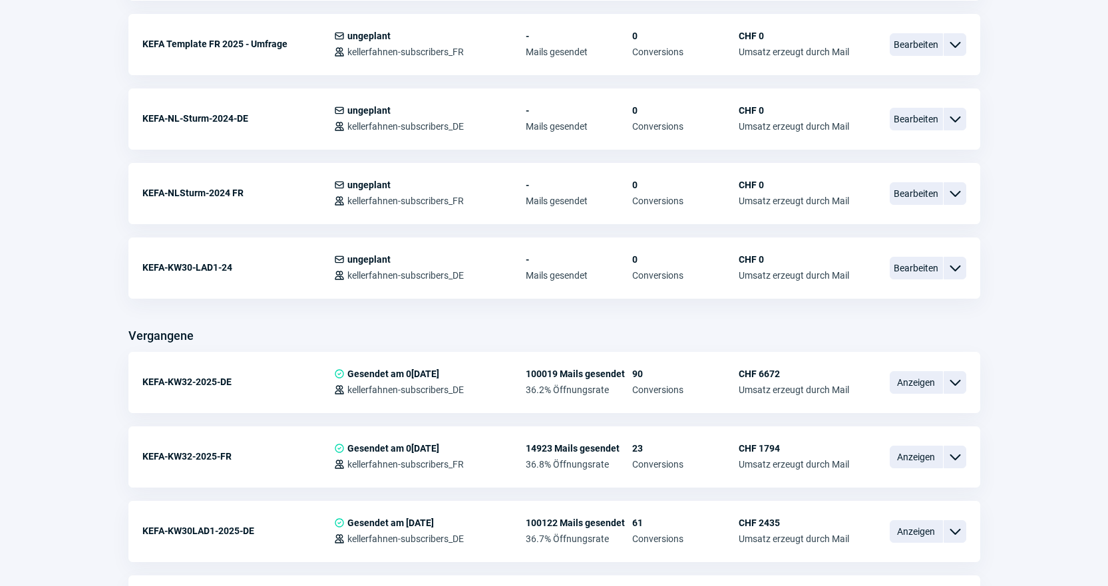
scroll to position [1065, 0]
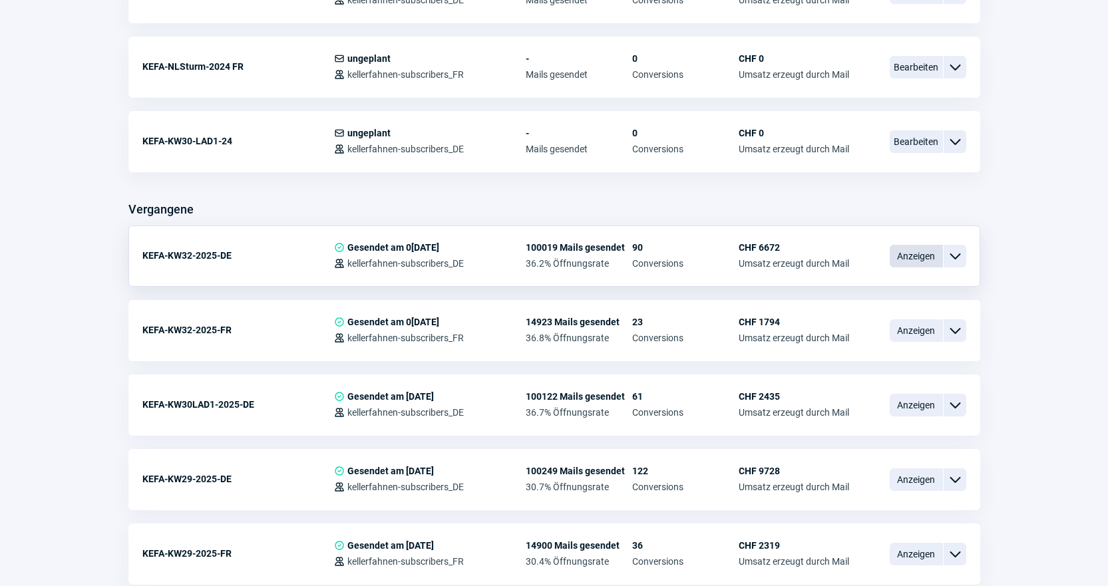
click at [927, 254] on span "Anzeigen" at bounding box center [916, 256] width 53 height 23
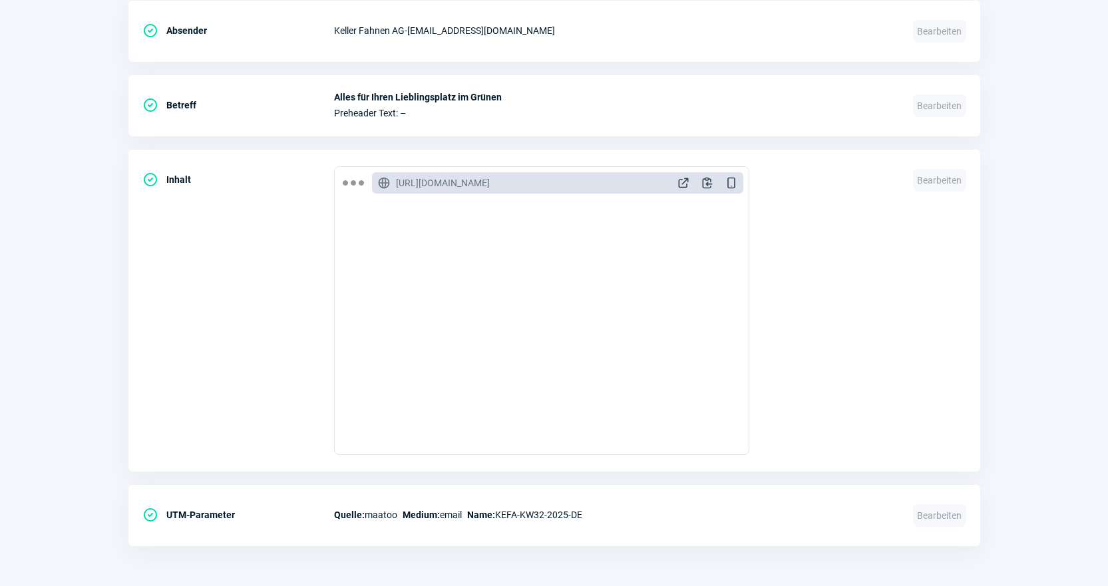
scroll to position [150, 0]
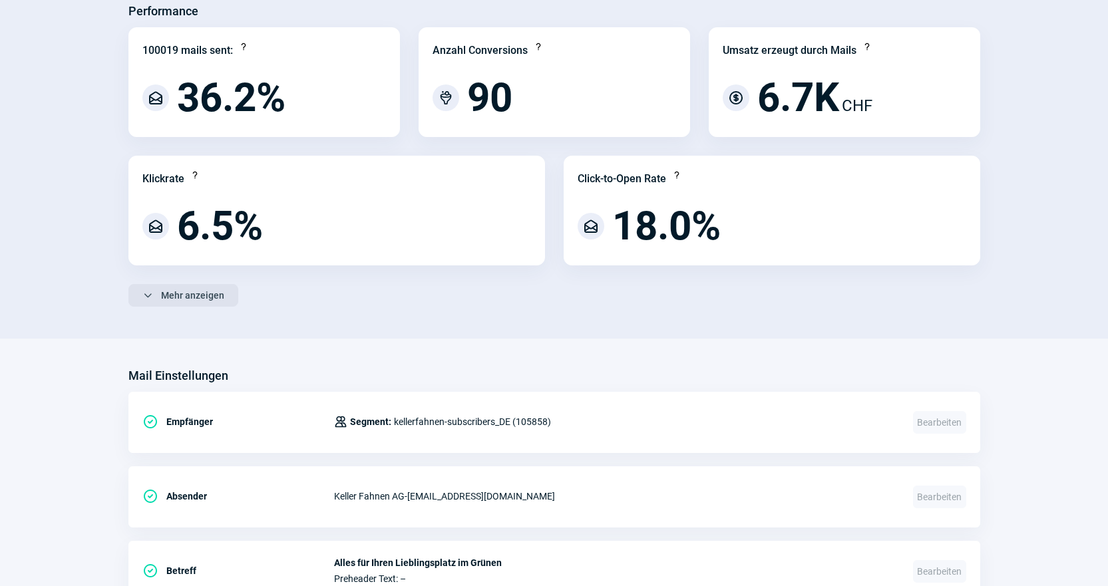
click at [152, 298] on span "ChevronDown icon" at bounding box center [147, 295] width 11 height 11
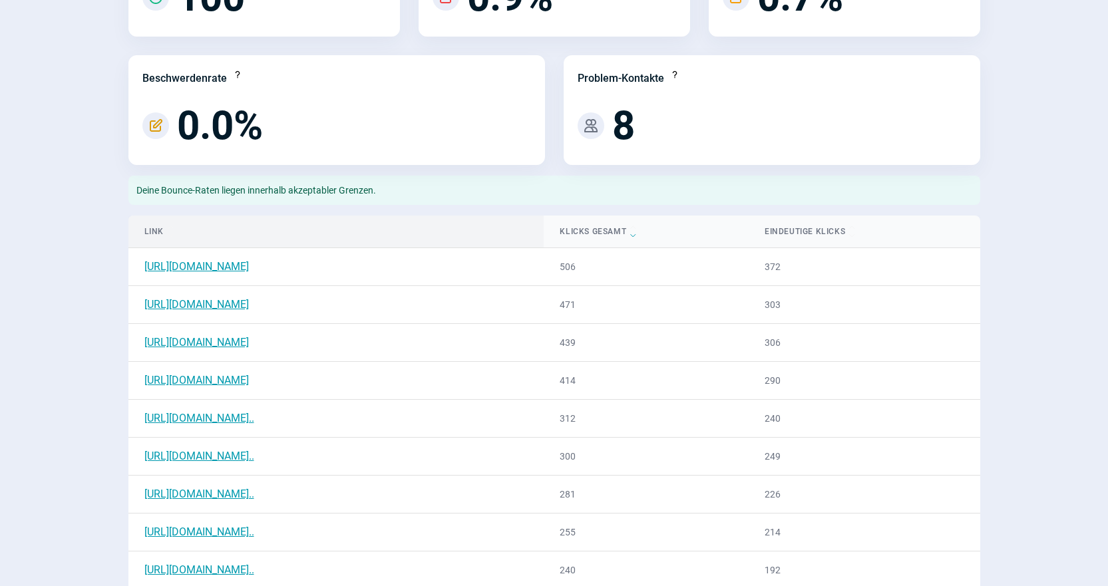
scroll to position [616, 0]
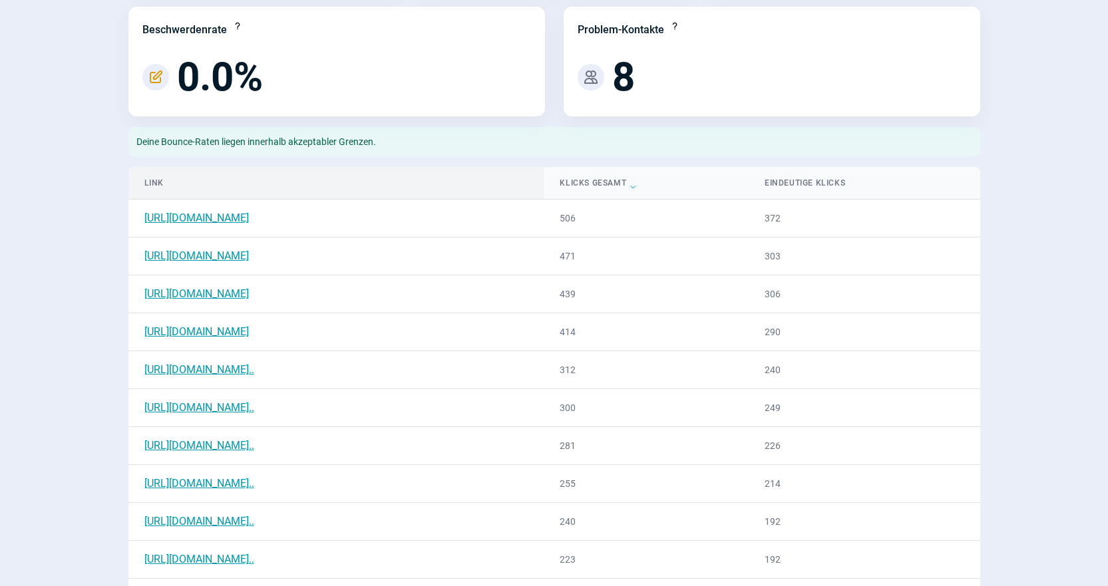
click at [162, 184] on div "Link ChevronUp icon ChevronDown icon" at bounding box center [336, 183] width 384 height 16
click at [163, 184] on div "Link ChevronUp icon ChevronDown icon" at bounding box center [336, 183] width 384 height 16
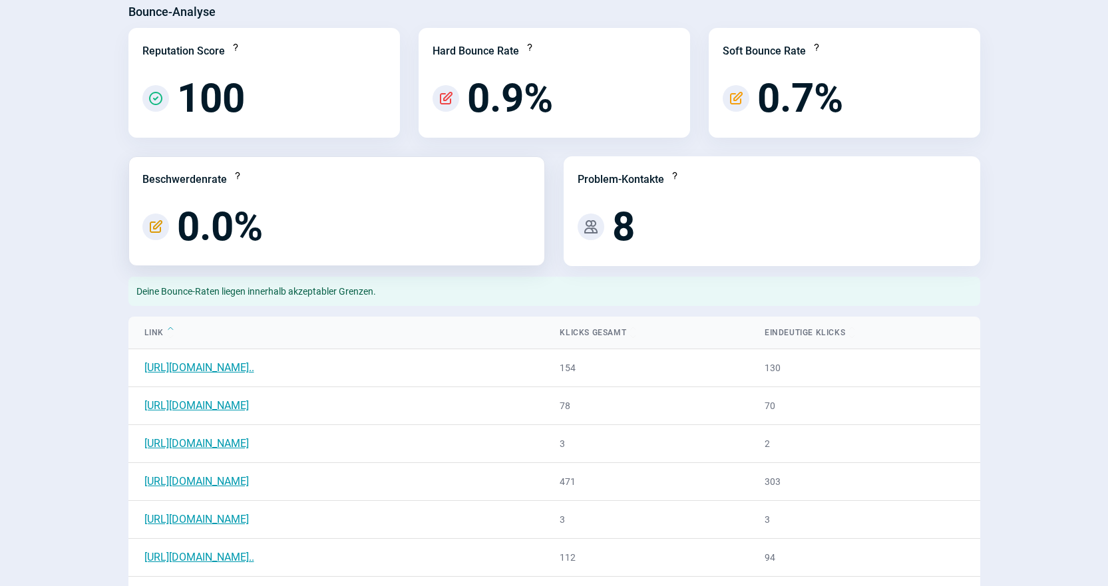
scroll to position [666, 0]
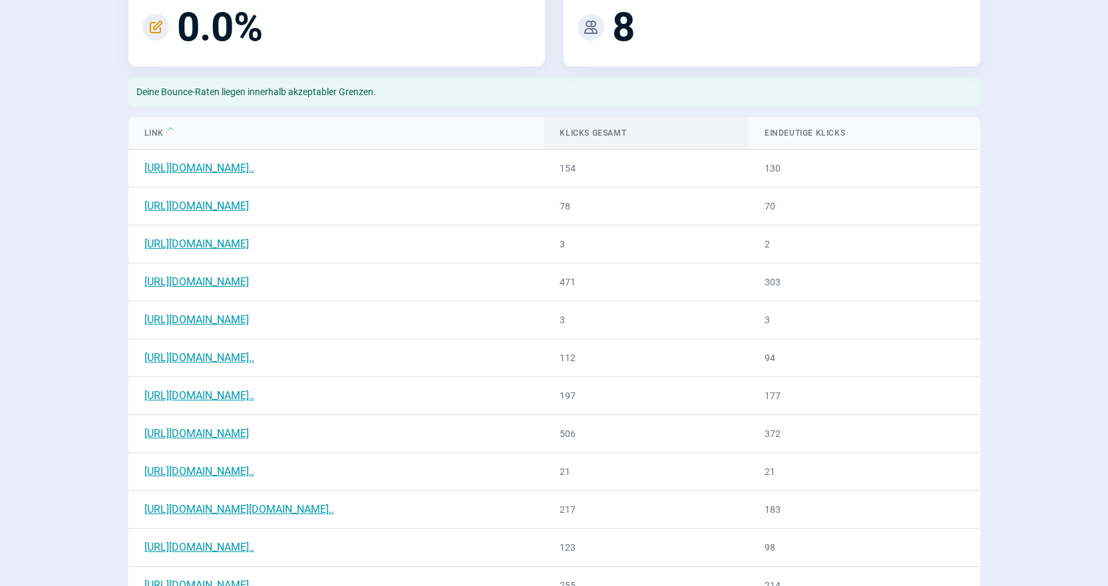
click at [692, 122] on th "Klicks gesamt ChevronUp icon ChevronDown icon" at bounding box center [646, 133] width 204 height 33
click at [254, 320] on link "[URL][DOMAIN_NAME].." at bounding box center [199, 320] width 110 height 13
click at [989, 310] on section "KEFA-KW32-2025-DE Duplicate icon Mail kopieren Performance 100019 mails sent: Q…" at bounding box center [554, 486] width 1108 height 2137
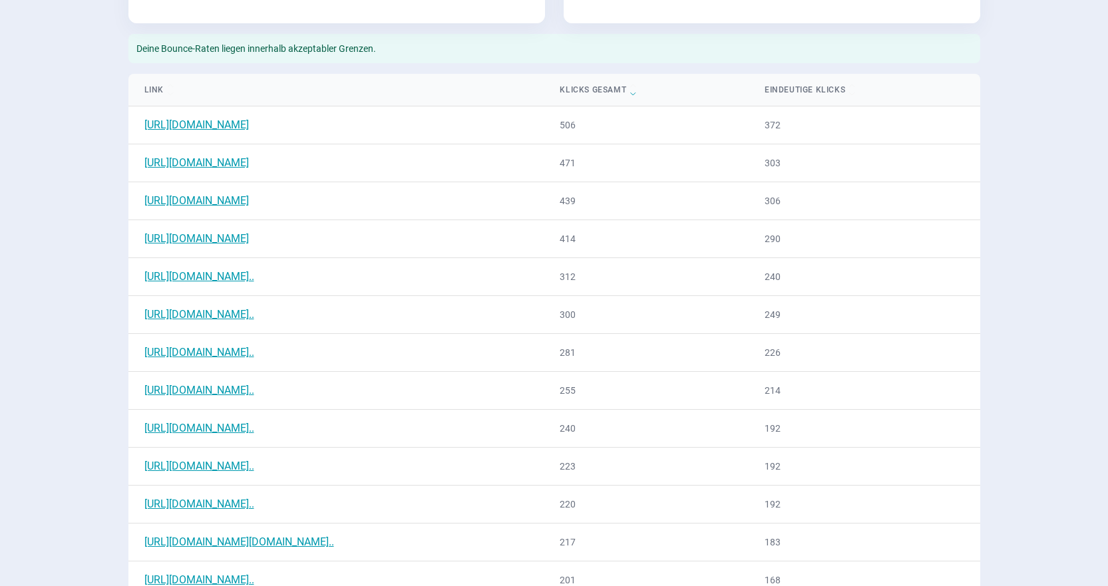
scroll to position [732, 0]
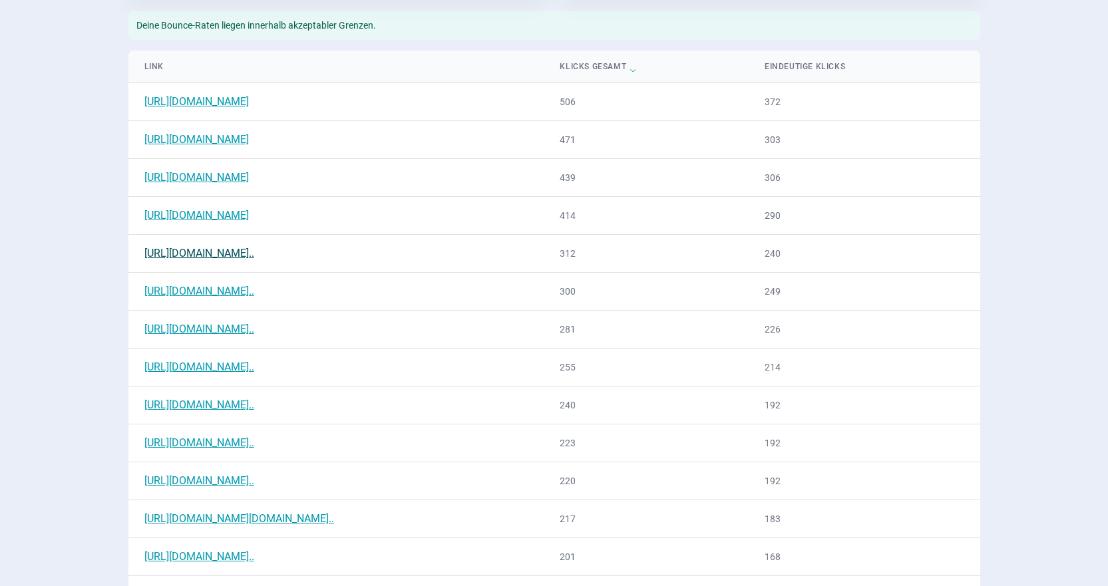
click at [254, 254] on link "[URL][DOMAIN_NAME].." at bounding box center [199, 253] width 110 height 13
click at [254, 292] on link "[URL][DOMAIN_NAME].." at bounding box center [199, 291] width 110 height 13
click at [254, 328] on link "[URL][DOMAIN_NAME].." at bounding box center [199, 329] width 110 height 13
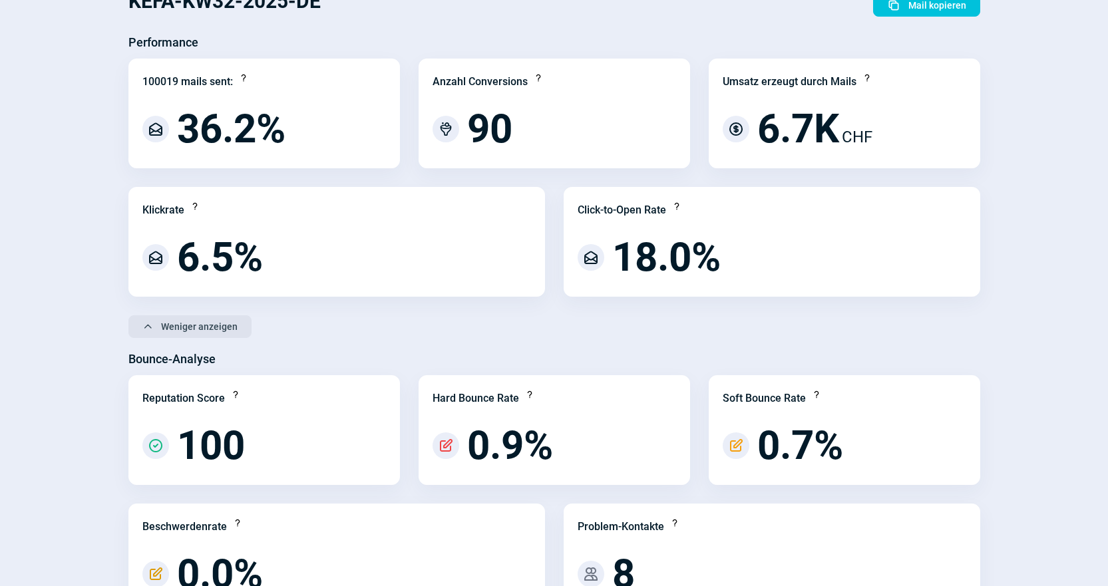
scroll to position [0, 0]
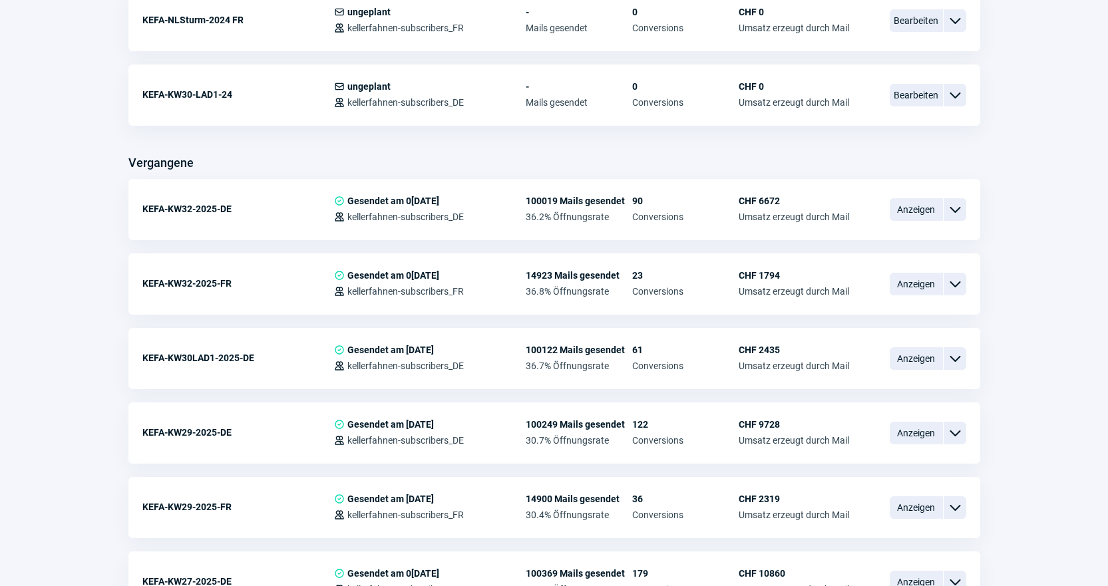
scroll to position [1132, 0]
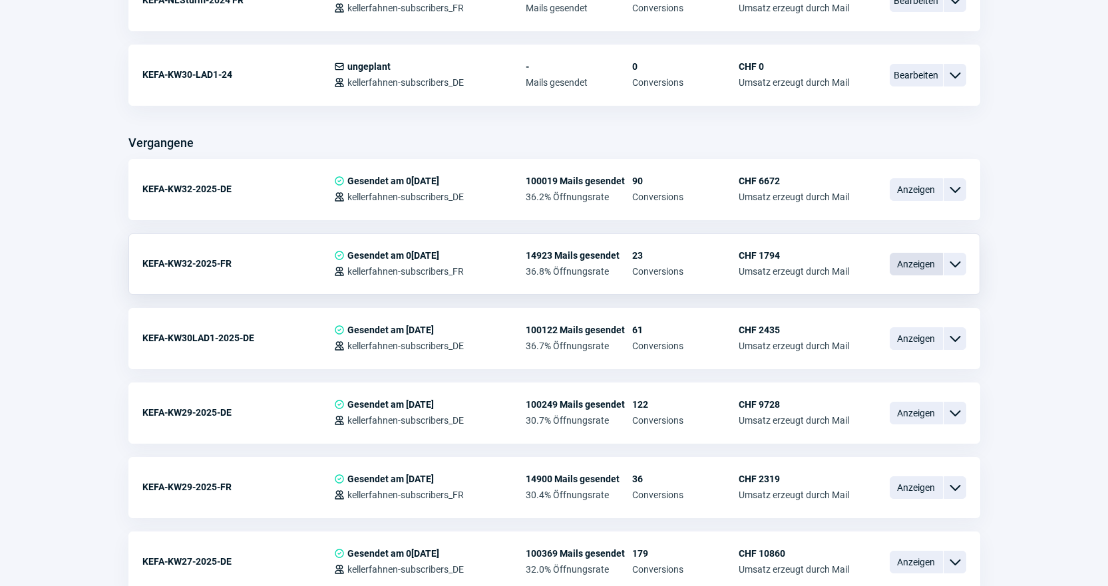
click at [910, 271] on span "Anzeigen" at bounding box center [916, 264] width 53 height 23
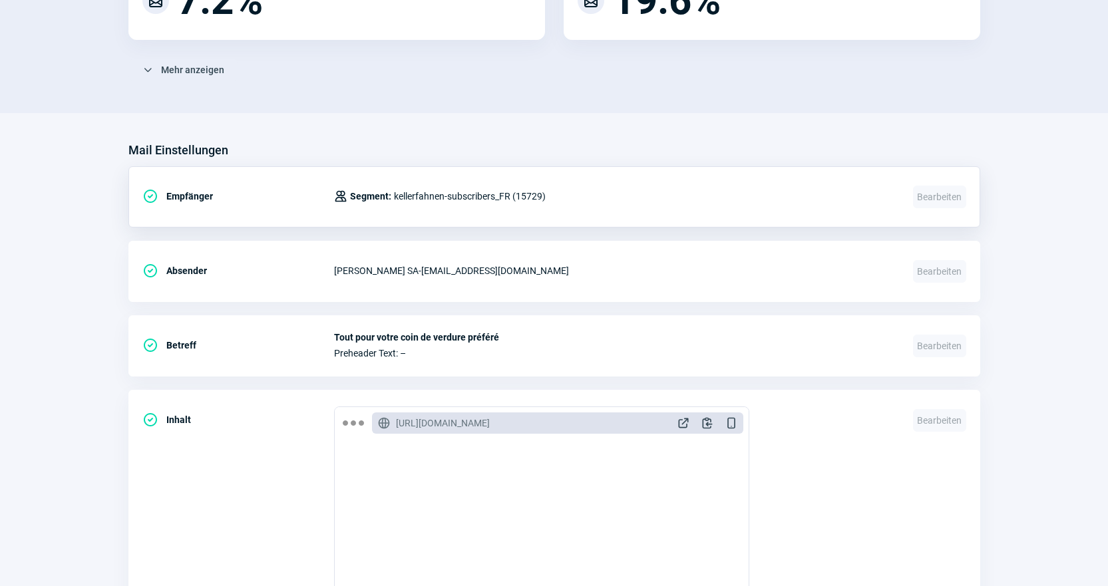
scroll to position [283, 0]
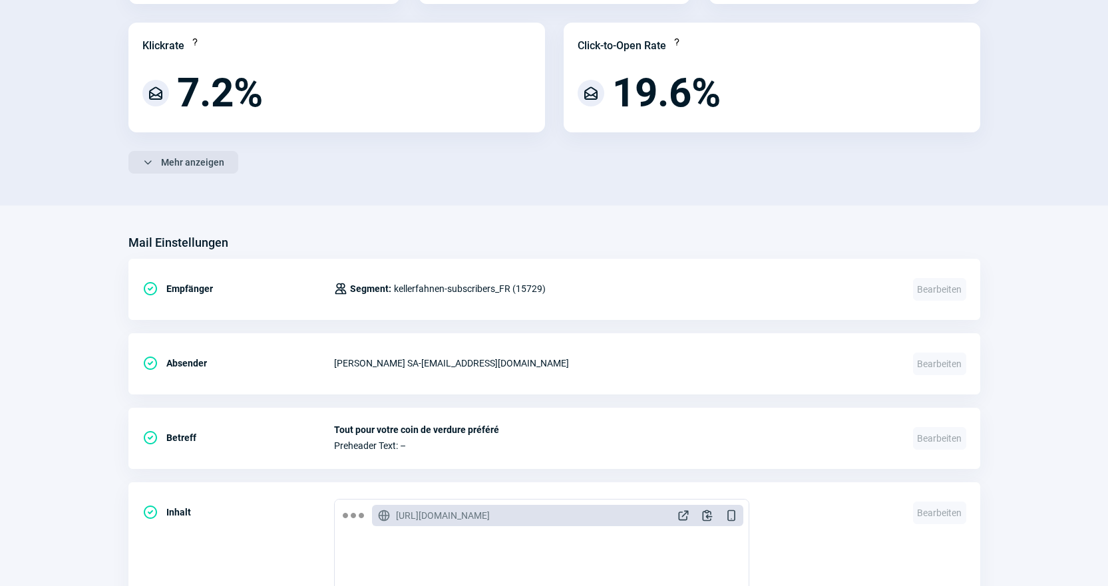
click at [155, 162] on span "ChevronDown icon Mehr anzeigen" at bounding box center [183, 162] width 82 height 21
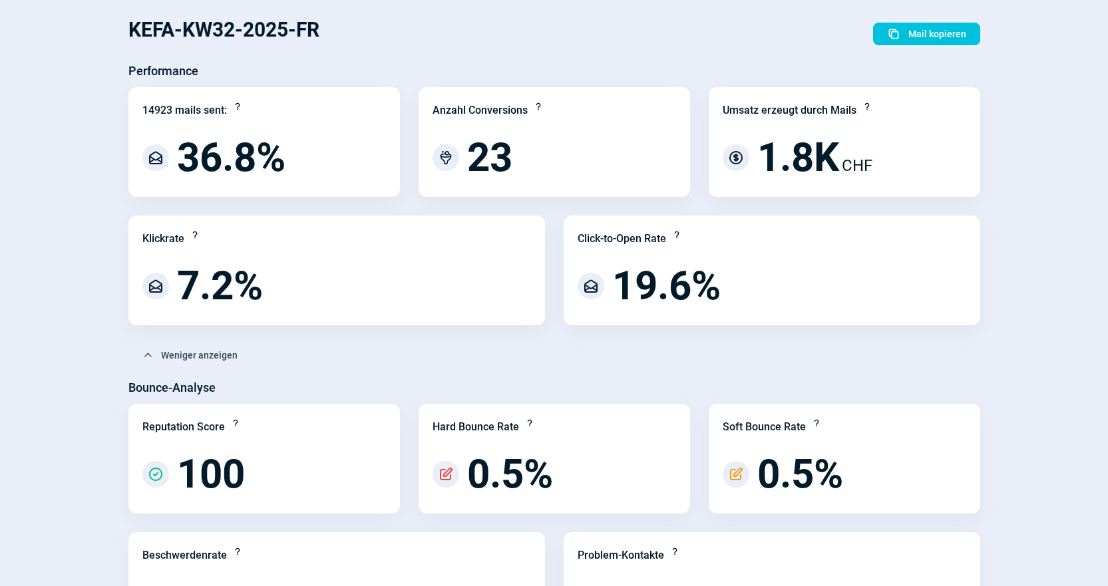
scroll to position [0, 0]
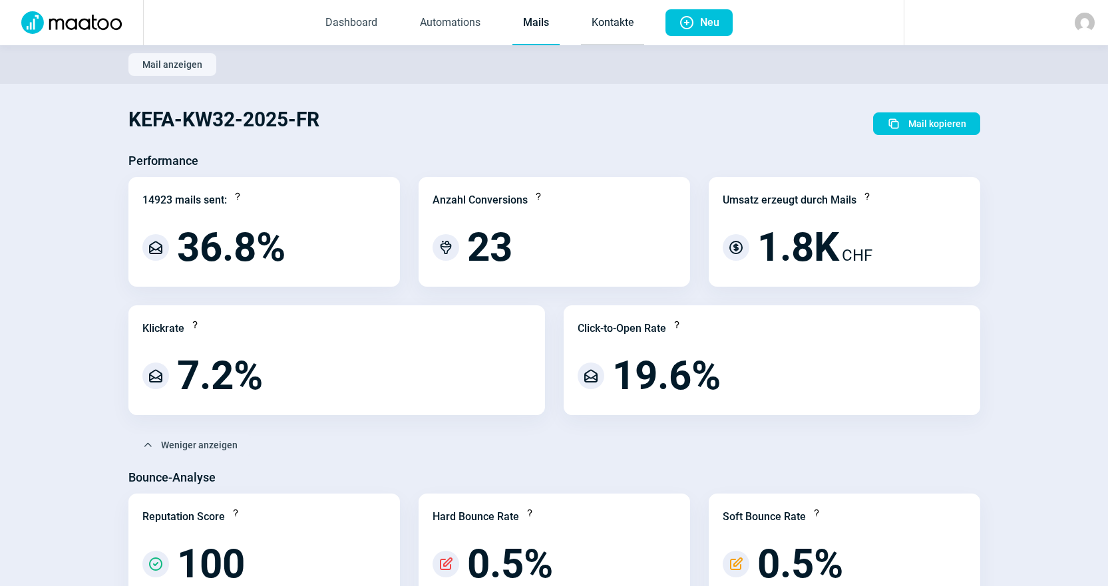
click at [598, 33] on link "Kontakte" at bounding box center [612, 23] width 63 height 44
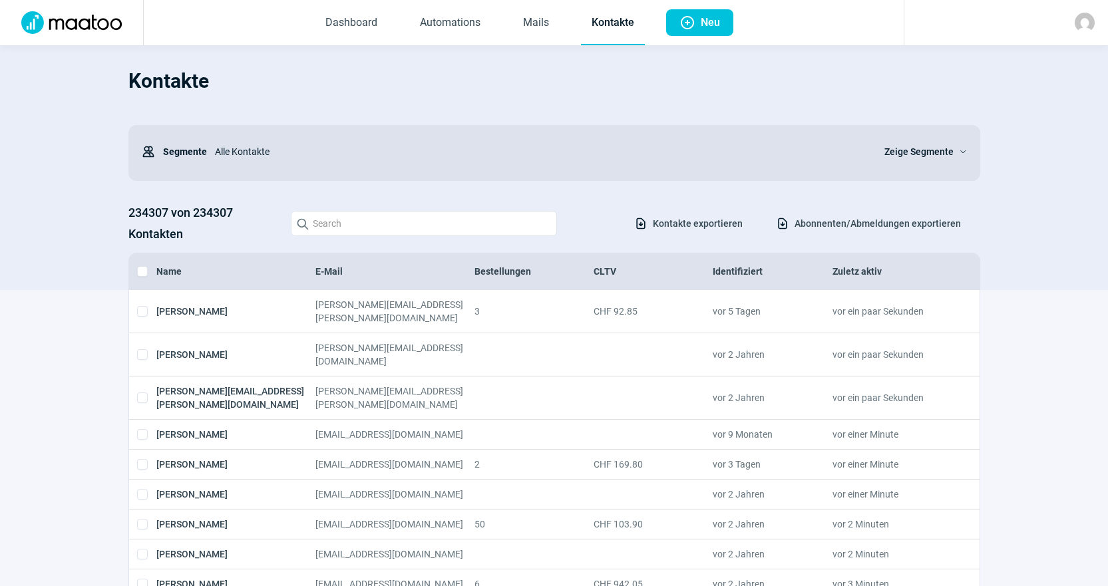
drag, startPoint x: 702, startPoint y: 224, endPoint x: 819, endPoint y: 249, distance: 119.1
click at [819, 249] on div "Kontakte Users icon Segmente Alle Kontakte Zeige Segmente ChevronDown icon 2343…" at bounding box center [554, 175] width 852 height 232
click at [876, 224] on span "Abonnenten/Abmeldungen exportieren" at bounding box center [878, 223] width 166 height 21
click at [785, 224] on span "Download icon" at bounding box center [782, 223] width 13 height 13
click at [529, 172] on div "Users icon Segmente Alle Kontakte Zeige Segmente ChevronDown icon" at bounding box center [554, 153] width 852 height 56
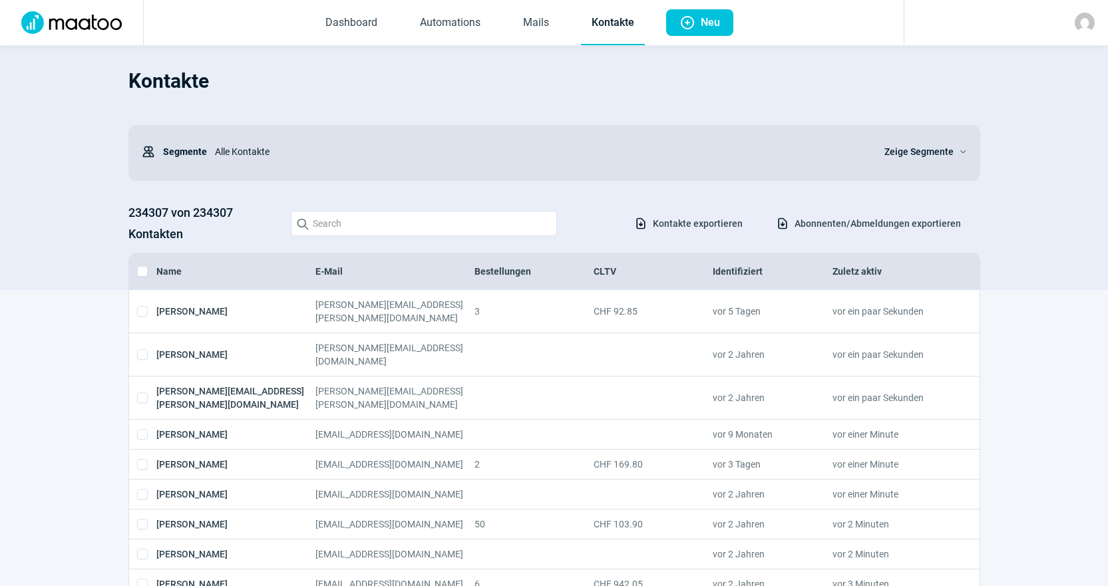
click at [507, 142] on div "Alle Kontakte" at bounding box center [538, 151] width 662 height 27
click at [498, 94] on h1 "Kontakte" at bounding box center [554, 81] width 852 height 45
drag, startPoint x: 136, startPoint y: 88, endPoint x: 214, endPoint y: 81, distance: 78.2
click at [214, 81] on h1 "Kontakte" at bounding box center [554, 81] width 852 height 45
click at [262, 101] on h1 "Kontakte" at bounding box center [554, 81] width 852 height 45
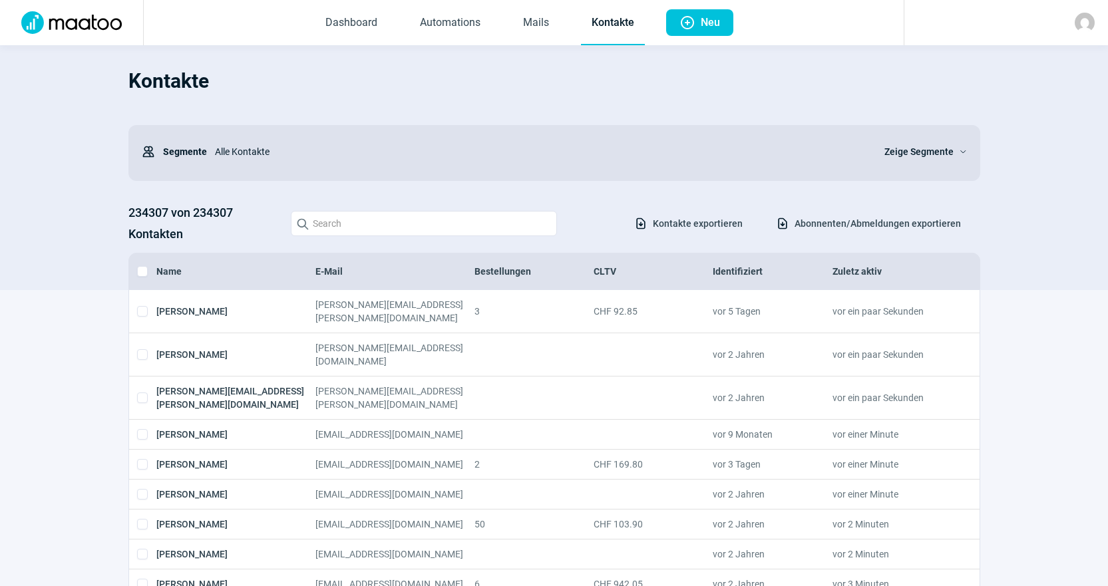
click at [550, 97] on h1 "Kontakte" at bounding box center [554, 81] width 852 height 45
click at [1099, 20] on div at bounding box center [1006, 22] width 204 height 45
click at [1088, 28] on img at bounding box center [1085, 23] width 20 height 20
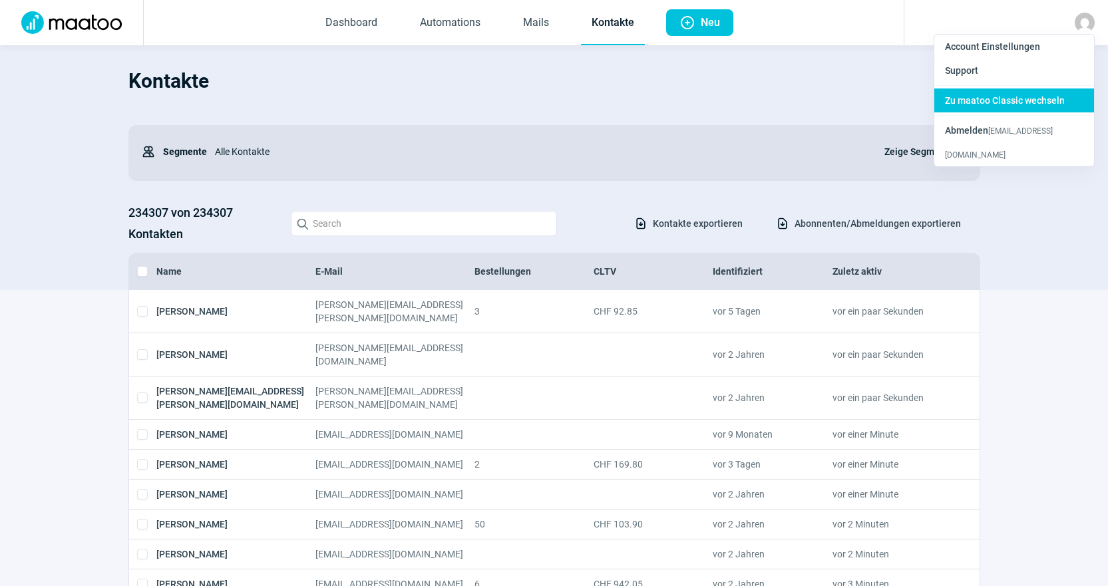
click at [1065, 118] on div "Zu maatoo Classic wechseln" at bounding box center [1015, 142] width 160 height 48
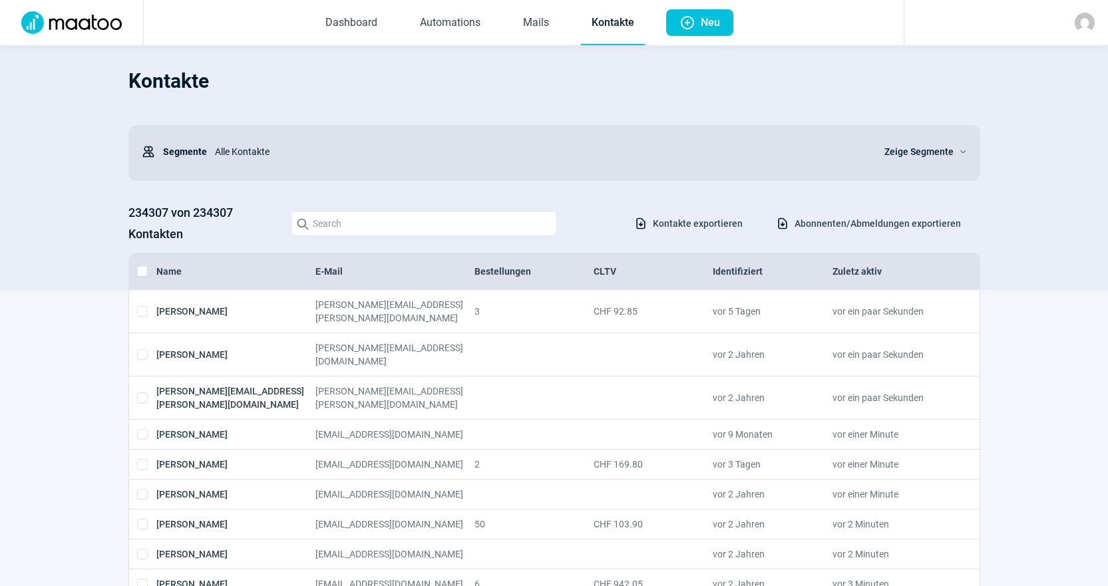
drag, startPoint x: 608, startPoint y: 17, endPoint x: 414, endPoint y: 99, distance: 211.2
click at [608, 17] on link "Kontakte" at bounding box center [613, 23] width 64 height 44
click at [142, 208] on h3 "234307 von 234307 Kontakten" at bounding box center [202, 223] width 149 height 43
click at [949, 148] on span "Zeige Segmente" at bounding box center [919, 152] width 69 height 16
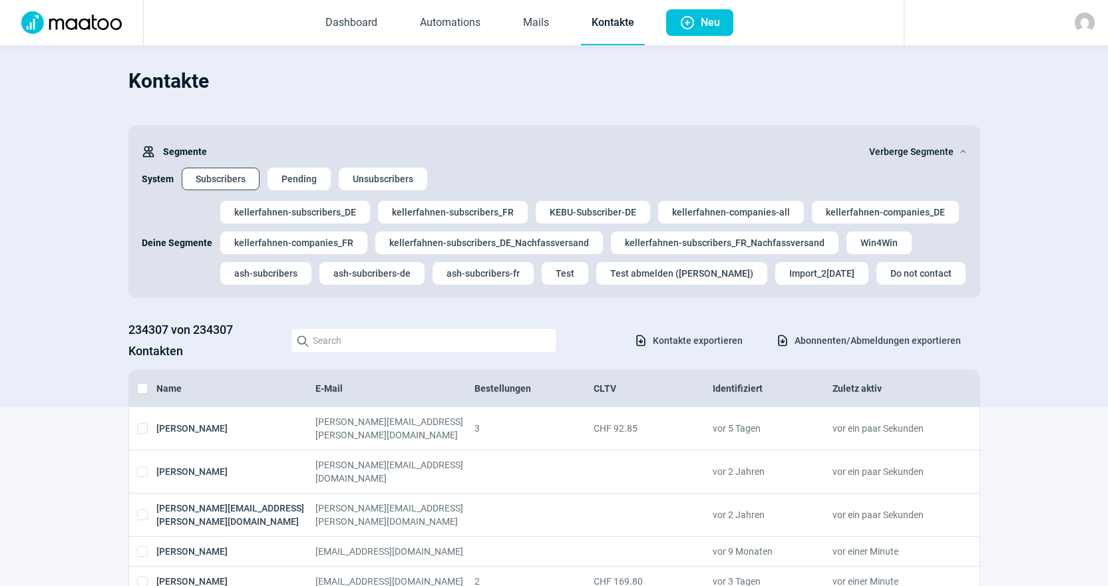
click at [237, 180] on span "Subscribers" at bounding box center [221, 178] width 50 height 21
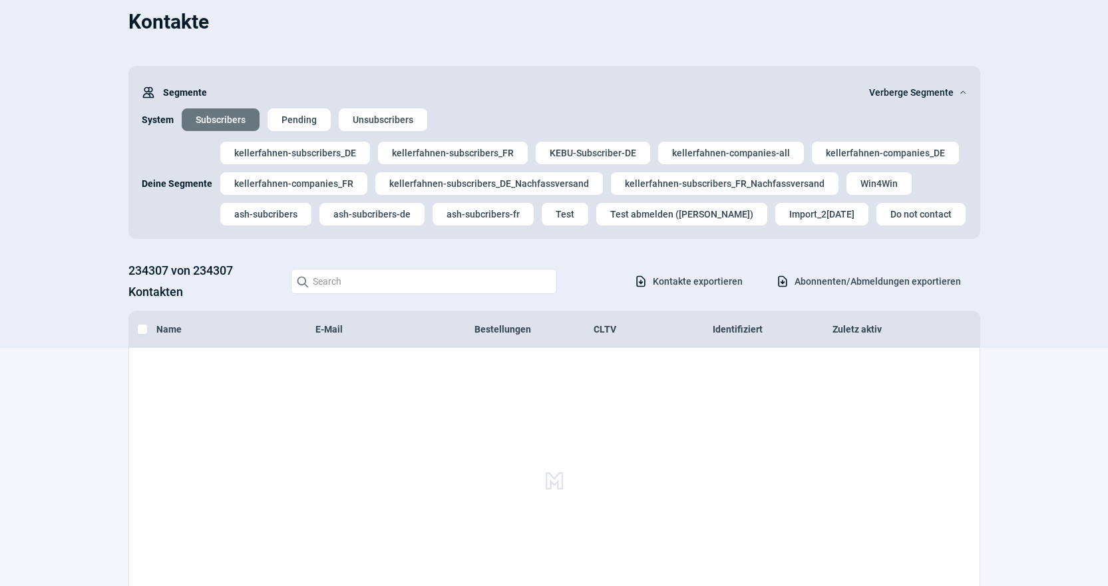
scroll to position [133, 0]
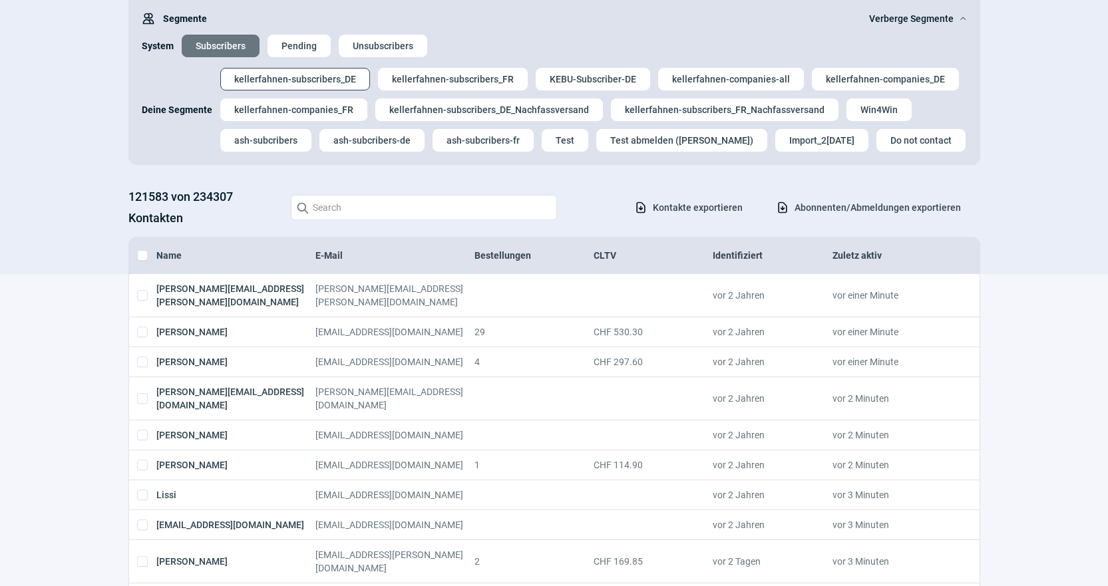
click at [280, 75] on span "kellerfahnen-subscribers_DE" at bounding box center [295, 79] width 122 height 21
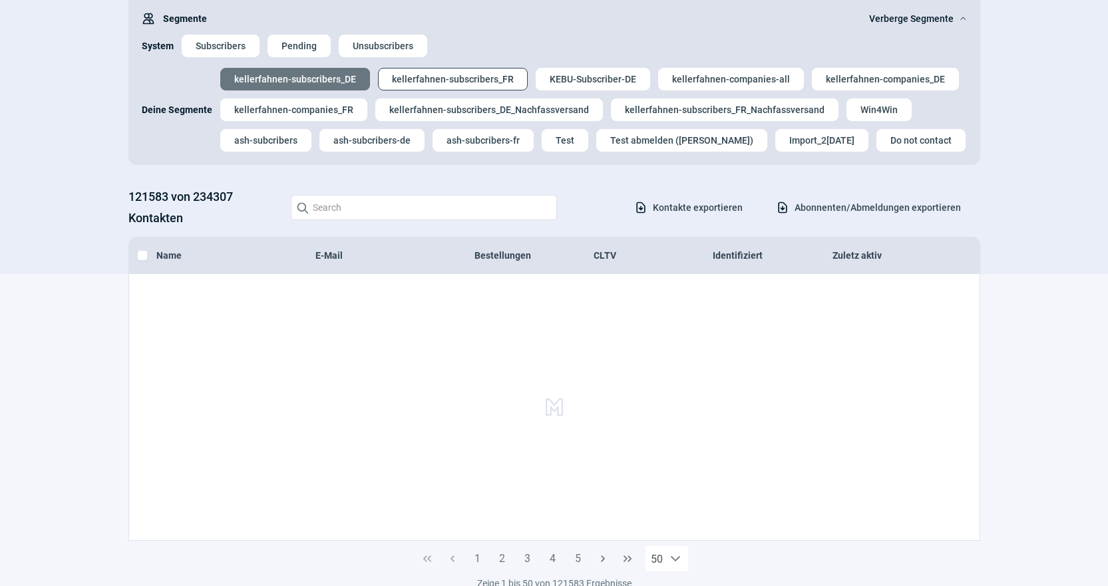
click at [485, 80] on span "kellerfahnen-subscribers_FR" at bounding box center [453, 79] width 122 height 21
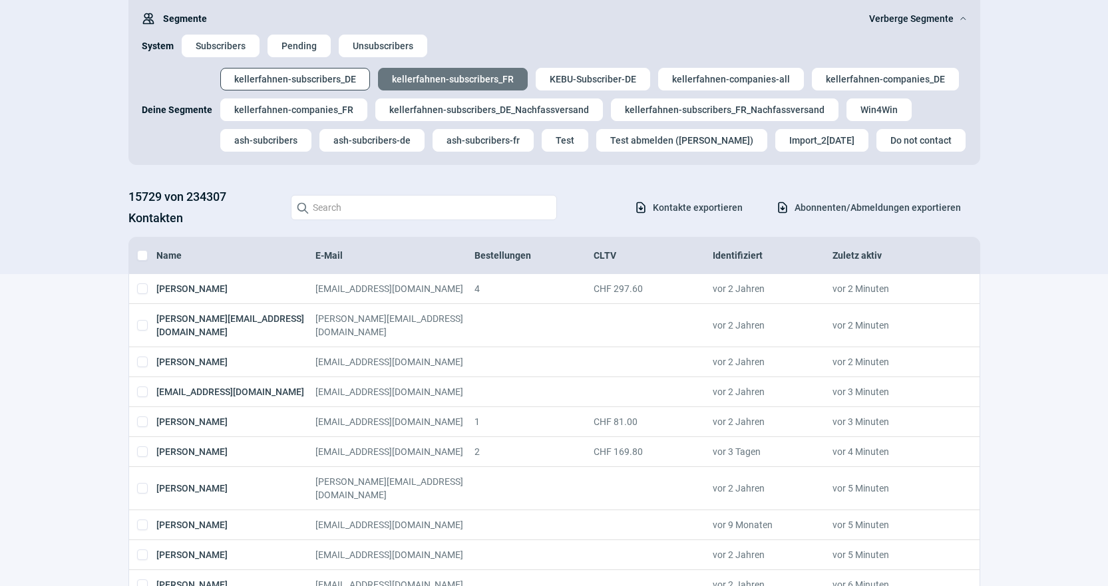
click at [295, 73] on span "kellerfahnen-subscribers_DE" at bounding box center [295, 79] width 122 height 21
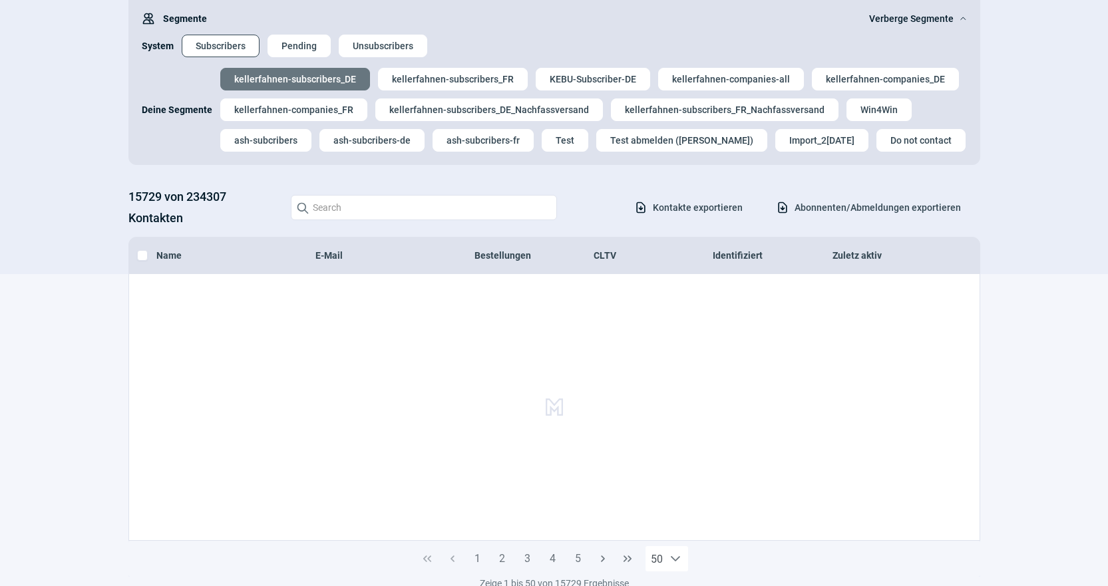
click at [228, 49] on span "Subscribers" at bounding box center [221, 45] width 50 height 21
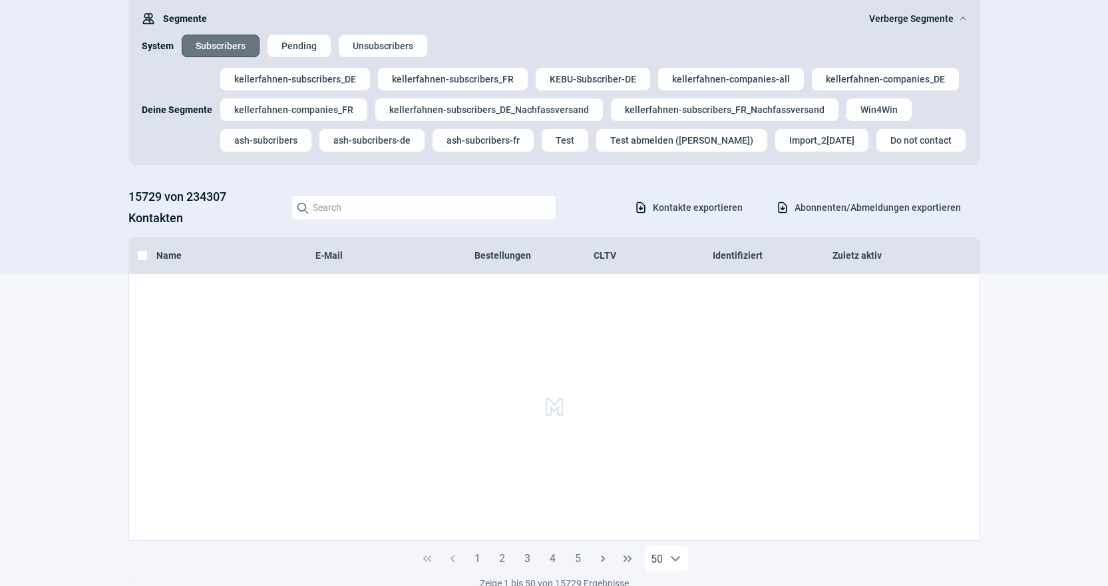
click at [229, 44] on span "Subscribers" at bounding box center [221, 45] width 50 height 21
click at [222, 45] on span "Subscribers" at bounding box center [221, 45] width 50 height 21
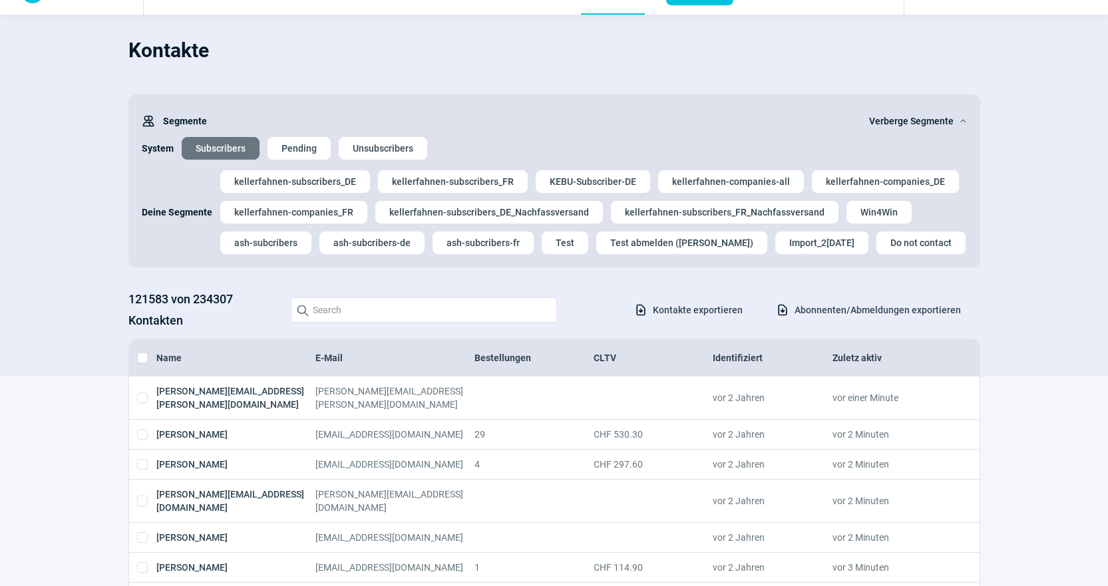
scroll to position [0, 0]
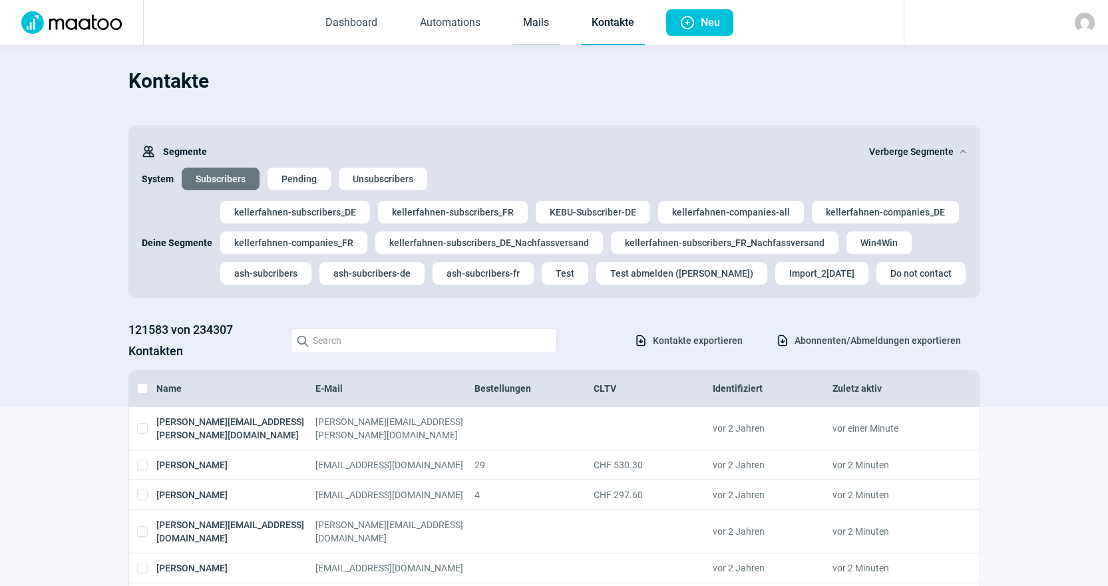
click at [552, 10] on link "Mails" at bounding box center [536, 23] width 47 height 44
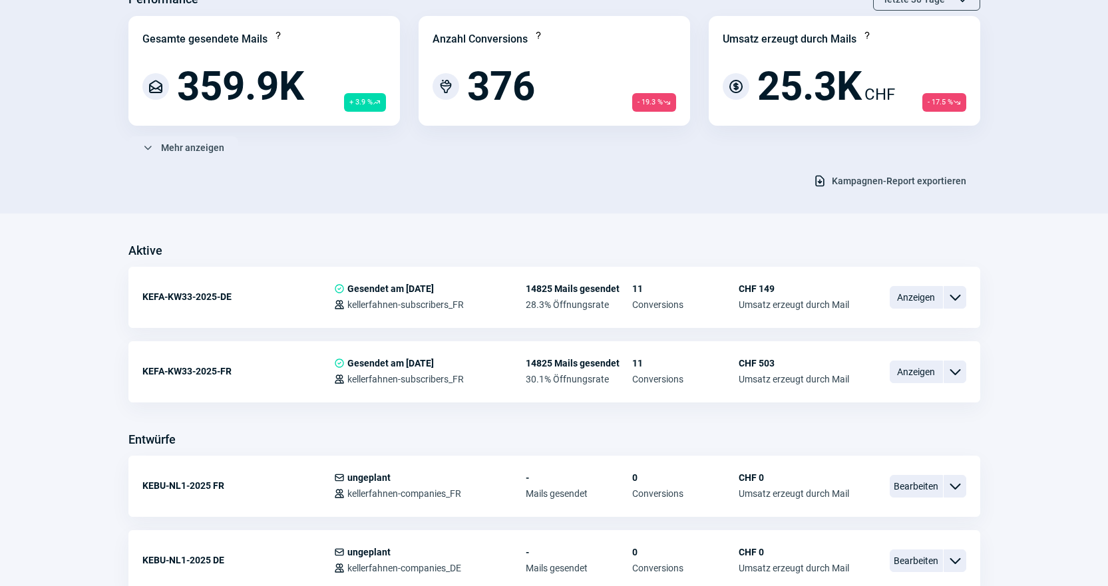
scroll to position [133, 0]
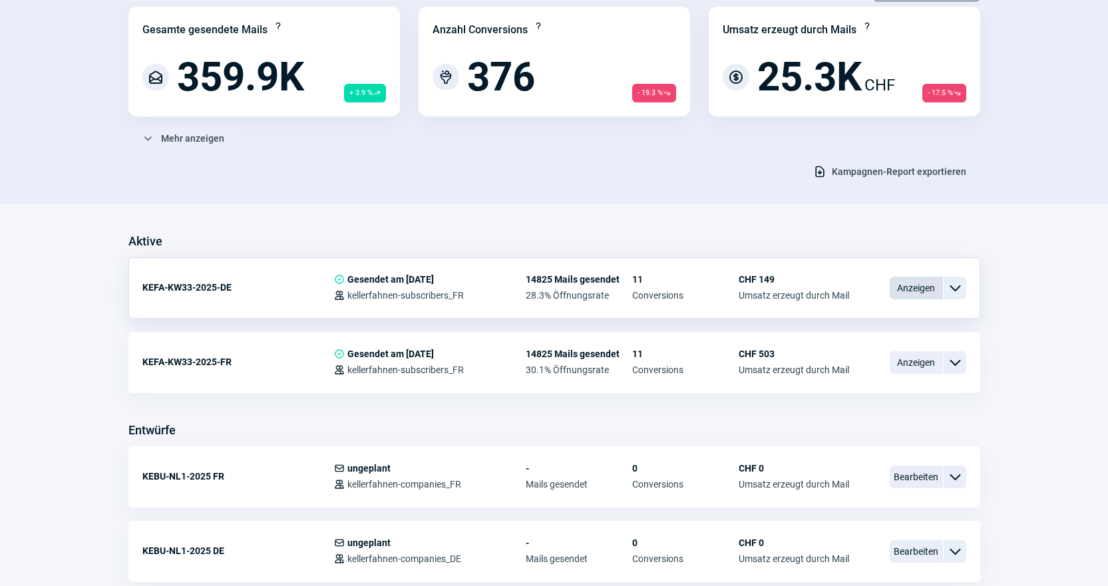
click at [929, 292] on span "Anzeigen" at bounding box center [916, 288] width 53 height 23
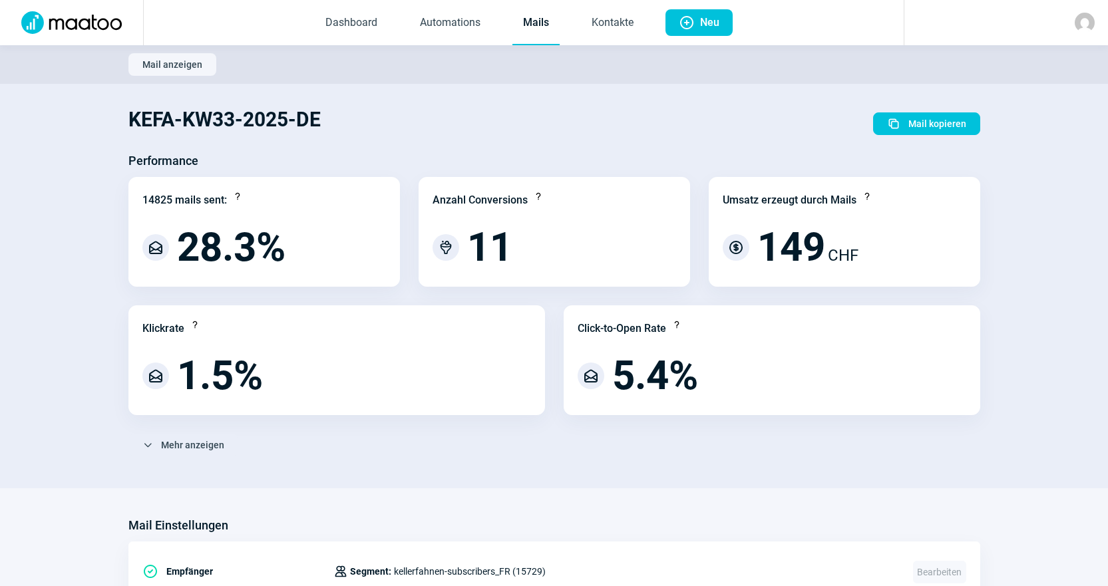
click at [550, 35] on link "Mails" at bounding box center [536, 23] width 47 height 44
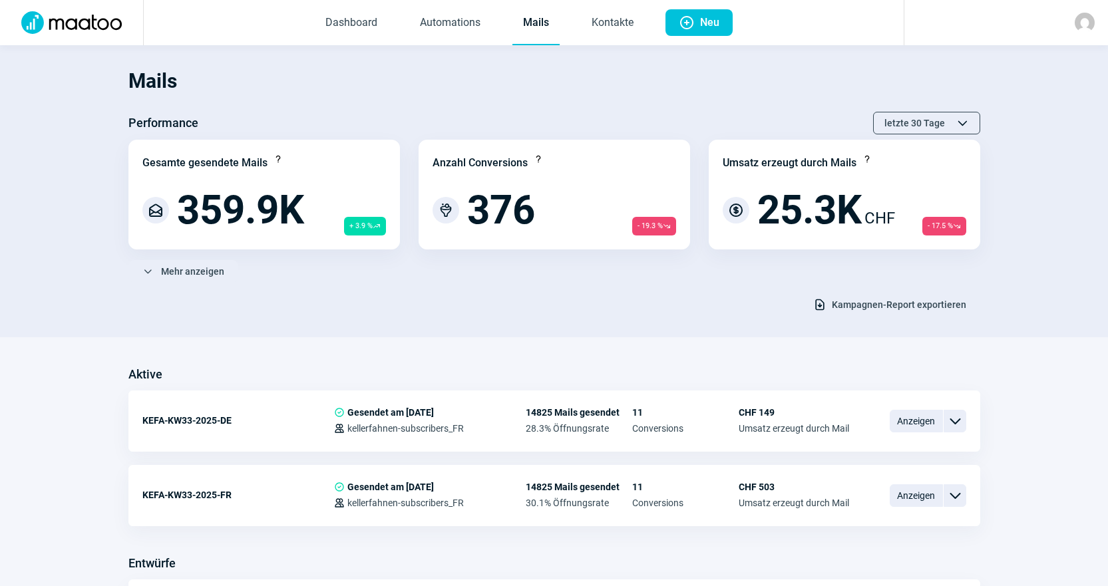
scroll to position [133, 0]
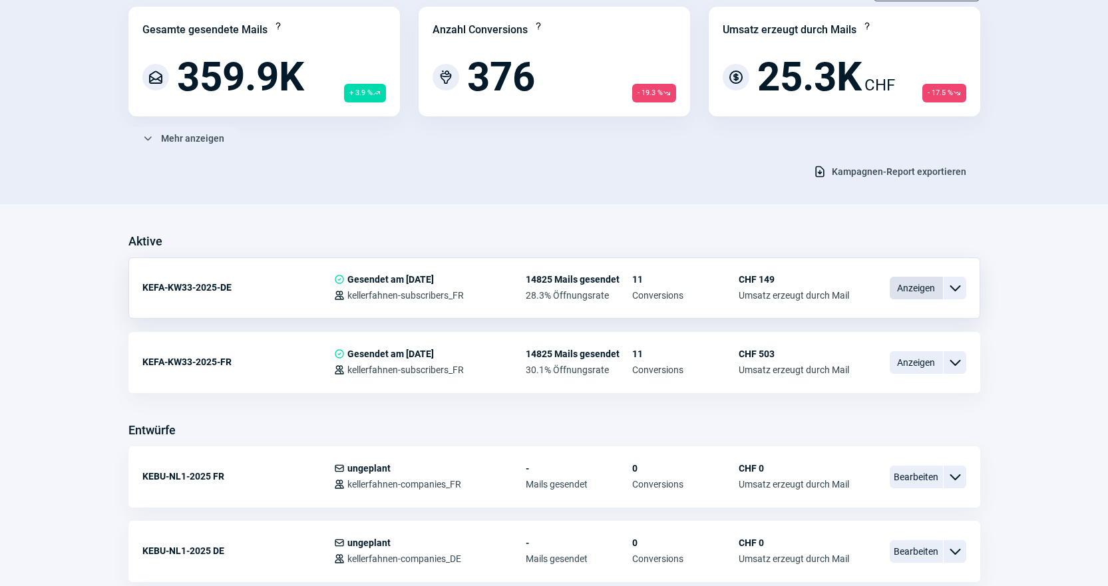
click at [919, 286] on span "Anzeigen" at bounding box center [916, 288] width 53 height 23
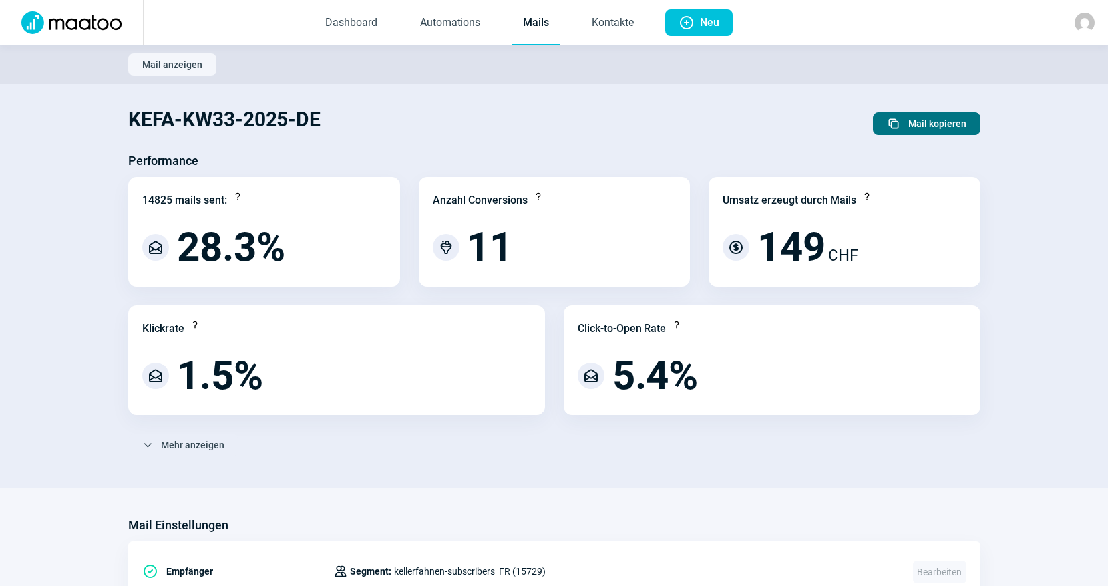
click at [938, 118] on span "Mail kopieren" at bounding box center [938, 123] width 58 height 21
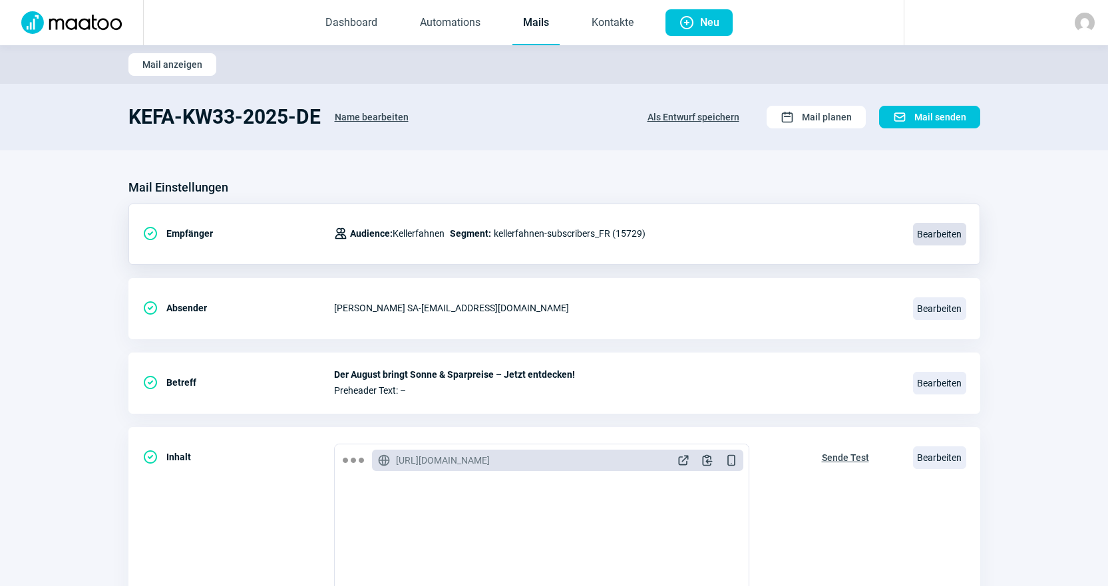
click at [942, 240] on span "Bearbeiten" at bounding box center [939, 234] width 53 height 23
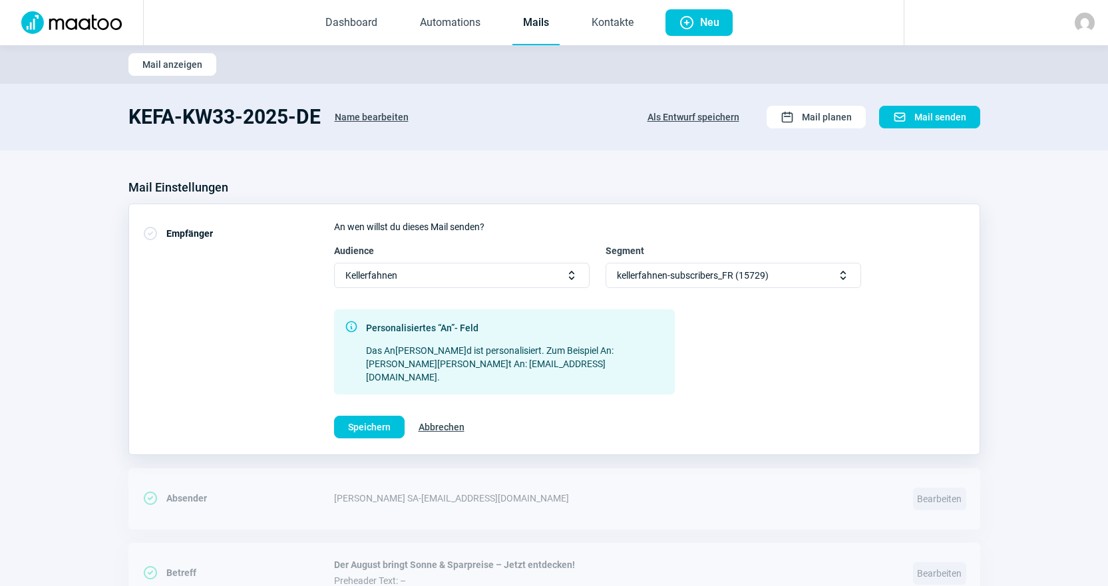
click at [724, 278] on span "kellerfahnen-subscribers_FR (15729)" at bounding box center [693, 276] width 152 height 24
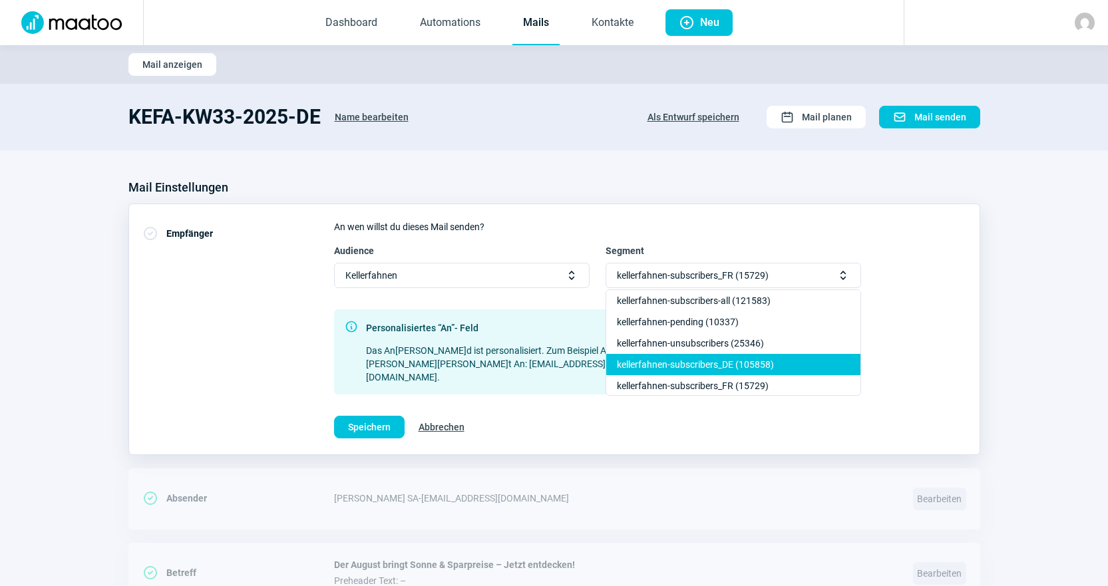
click at [775, 375] on div "kellerfahnen-subscribers_DE (105858)" at bounding box center [733, 385] width 254 height 21
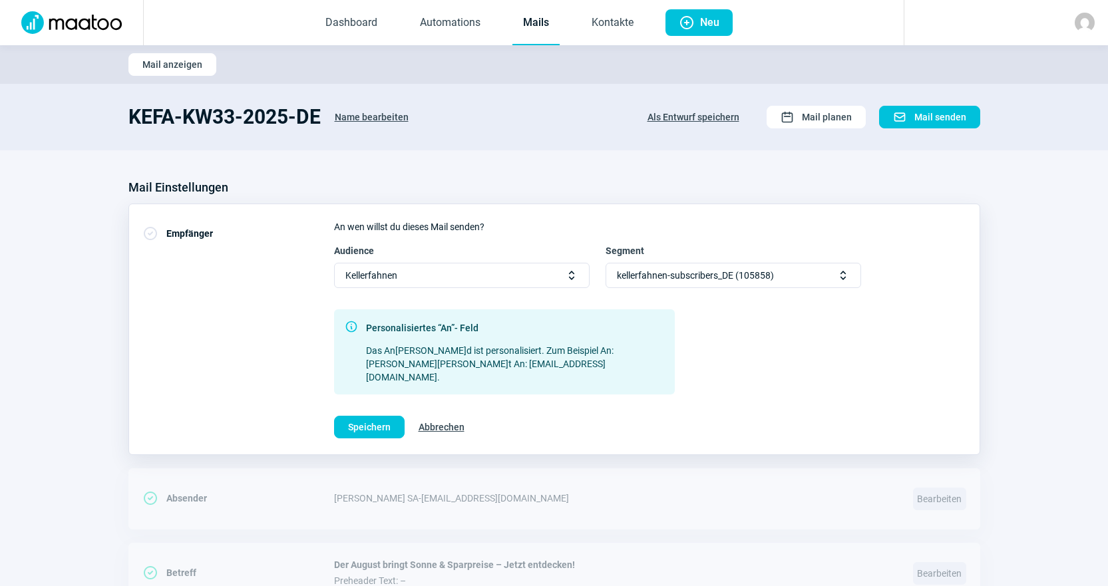
click at [351, 399] on div "An wen willst du dieses Mail senden? [PERSON_NAME] Selector icon Segment keller…" at bounding box center [650, 329] width 632 height 218
click at [371, 417] on span "Speichern" at bounding box center [369, 427] width 43 height 21
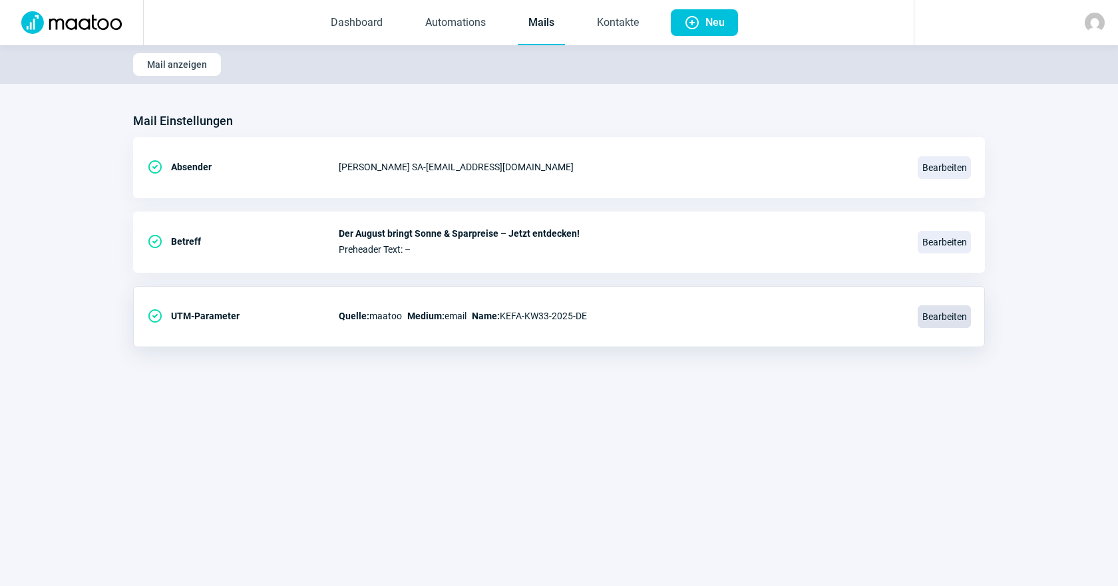
click at [962, 314] on span "Bearbeiten" at bounding box center [944, 317] width 53 height 23
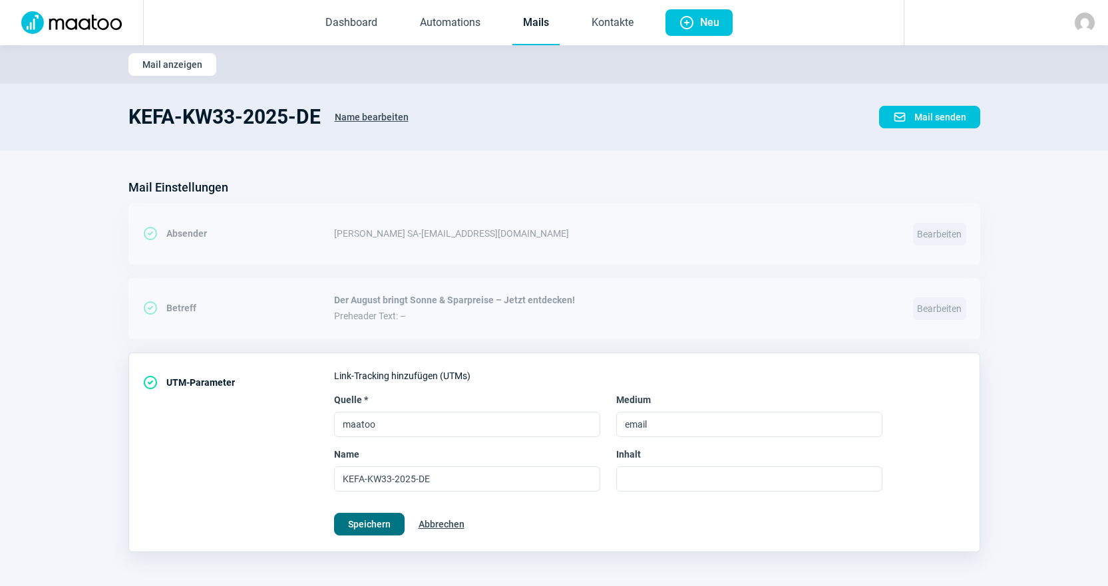
click at [367, 527] on span "Speichern" at bounding box center [369, 524] width 43 height 21
click at [539, 20] on link "Mails" at bounding box center [536, 23] width 47 height 44
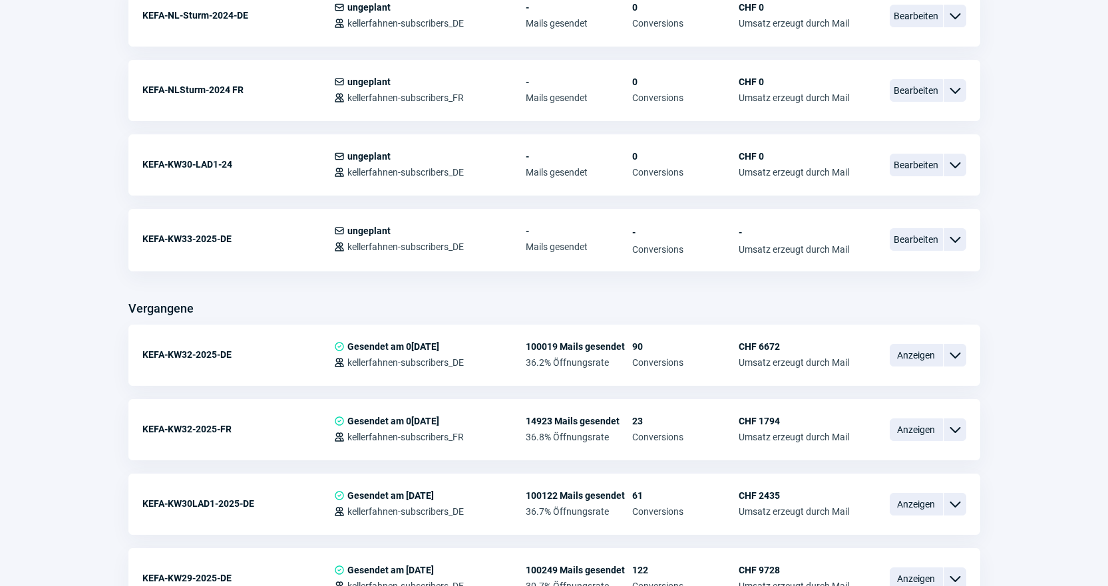
scroll to position [1065, 0]
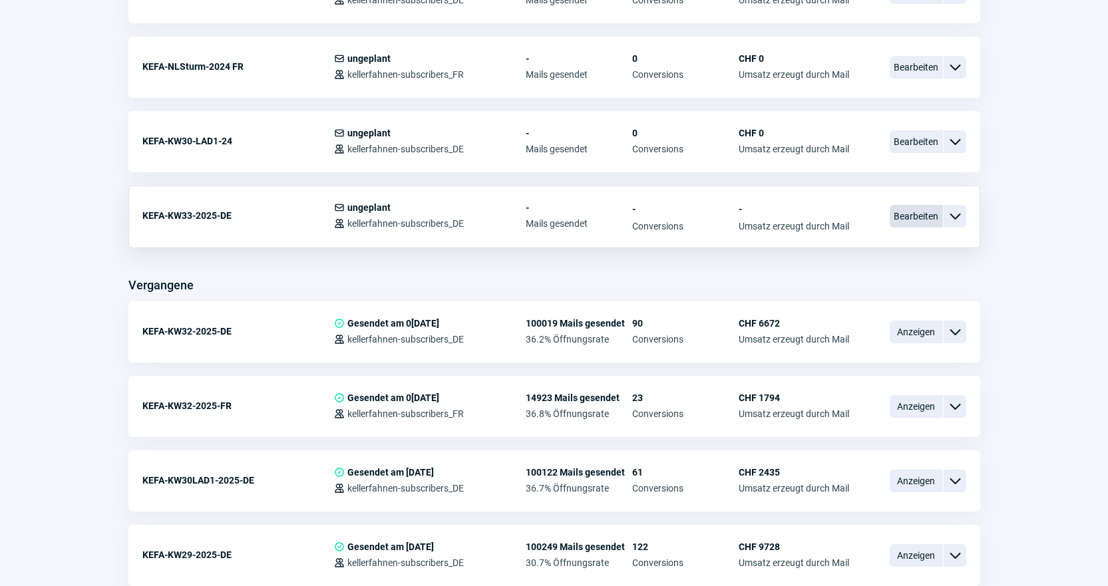
click at [930, 212] on span "Bearbeiten" at bounding box center [916, 216] width 53 height 23
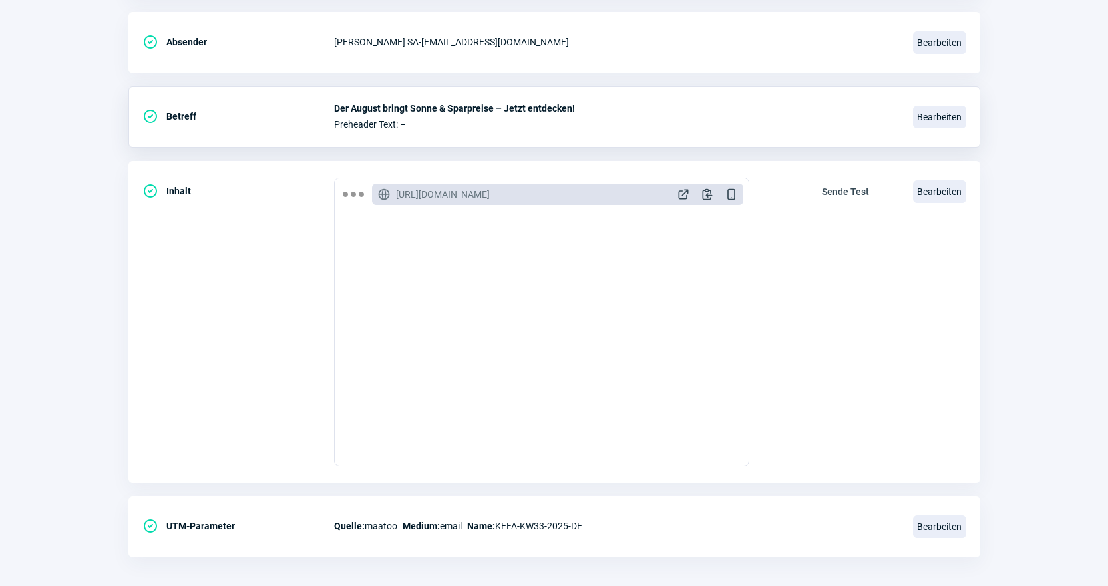
scroll to position [133, 0]
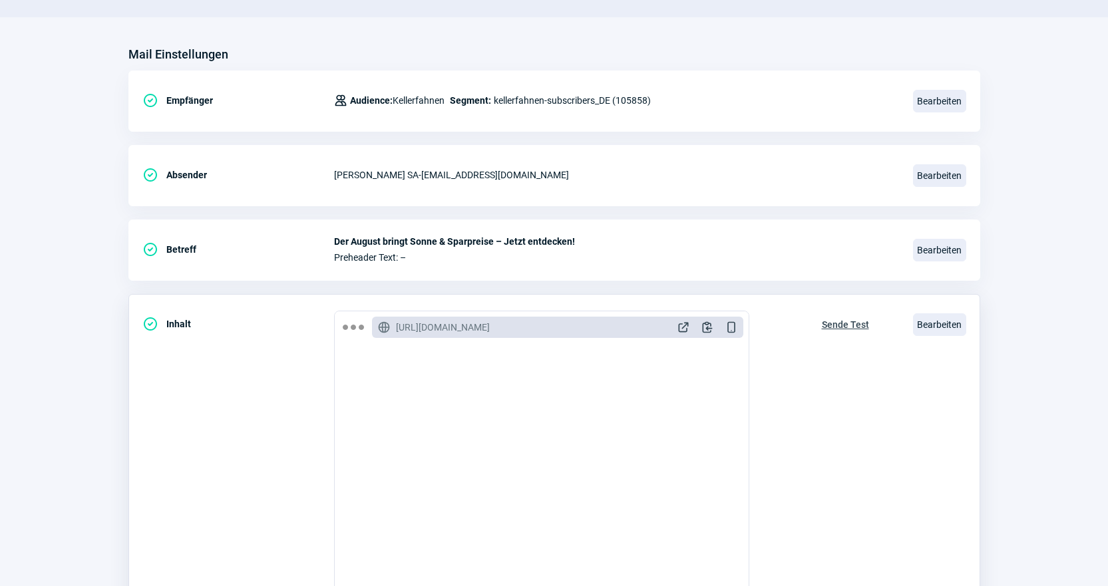
click at [850, 327] on span "Sende Test" at bounding box center [845, 324] width 47 height 21
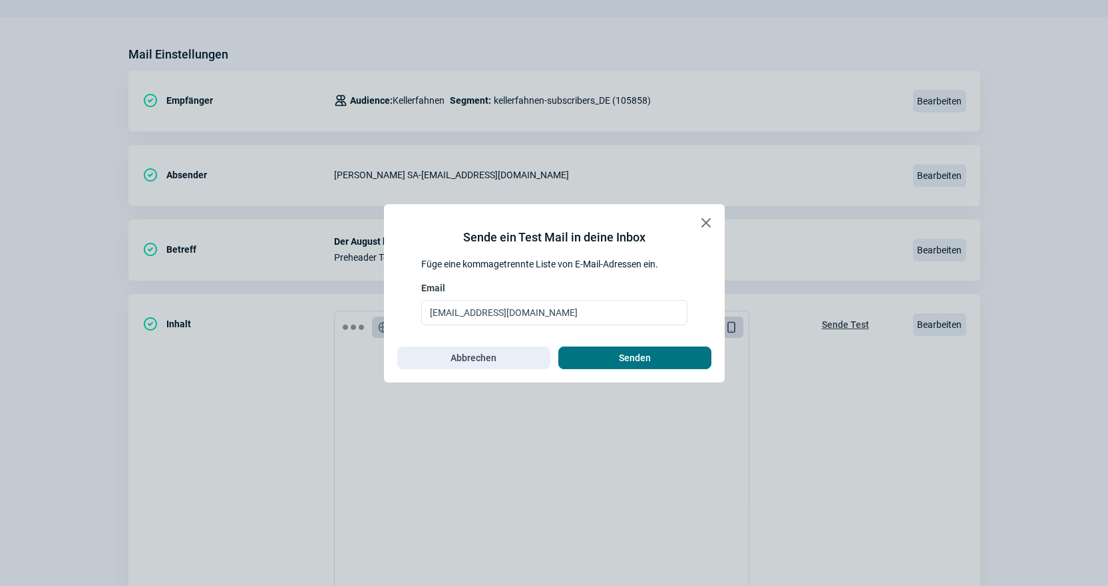
click at [614, 361] on span "Senden" at bounding box center [634, 357] width 125 height 21
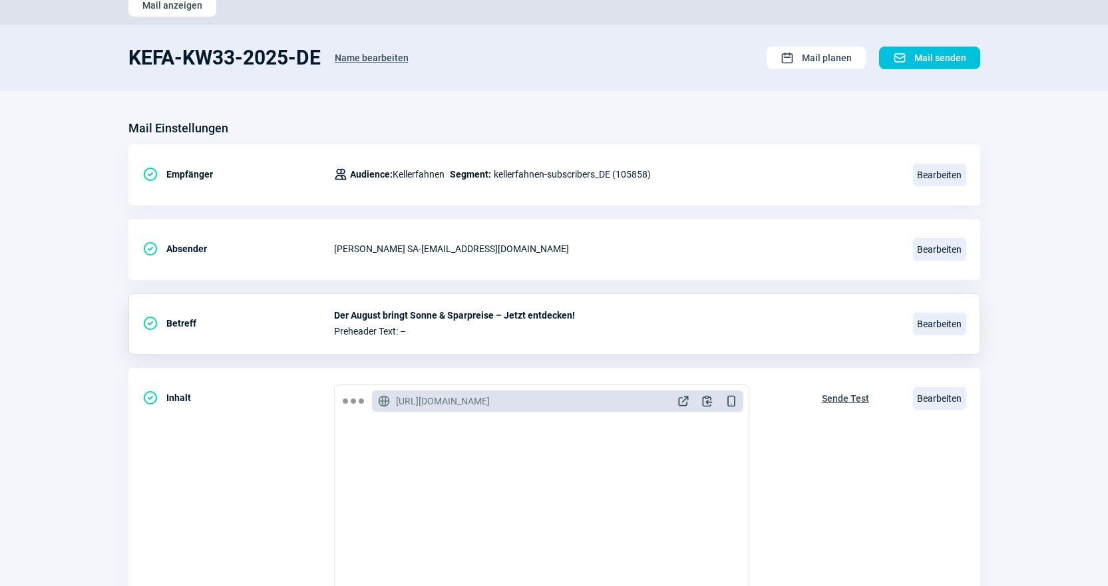
scroll to position [0, 0]
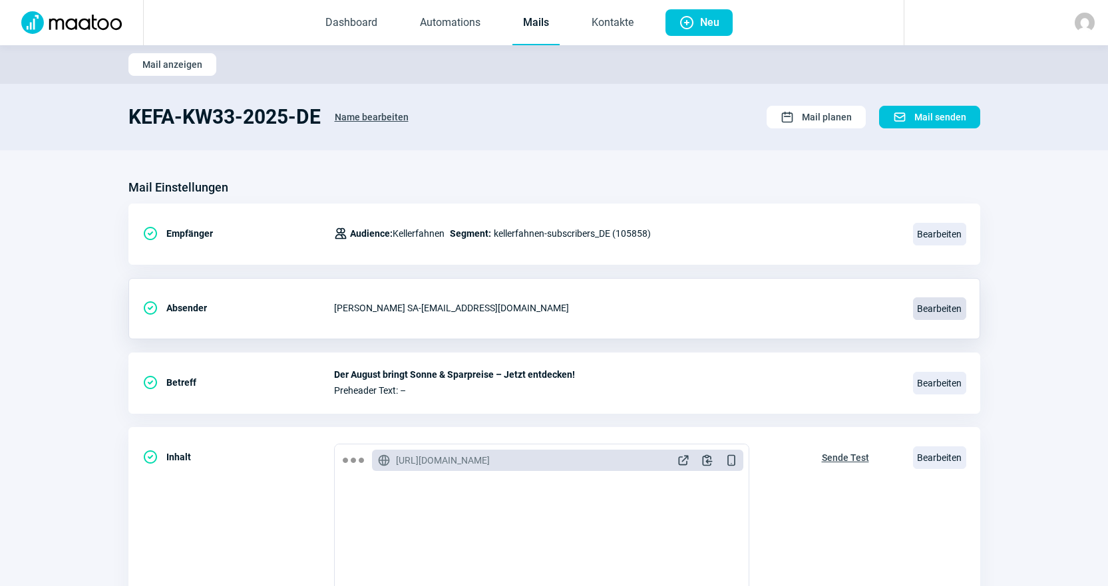
click at [932, 310] on span "Bearbeiten" at bounding box center [939, 309] width 53 height 23
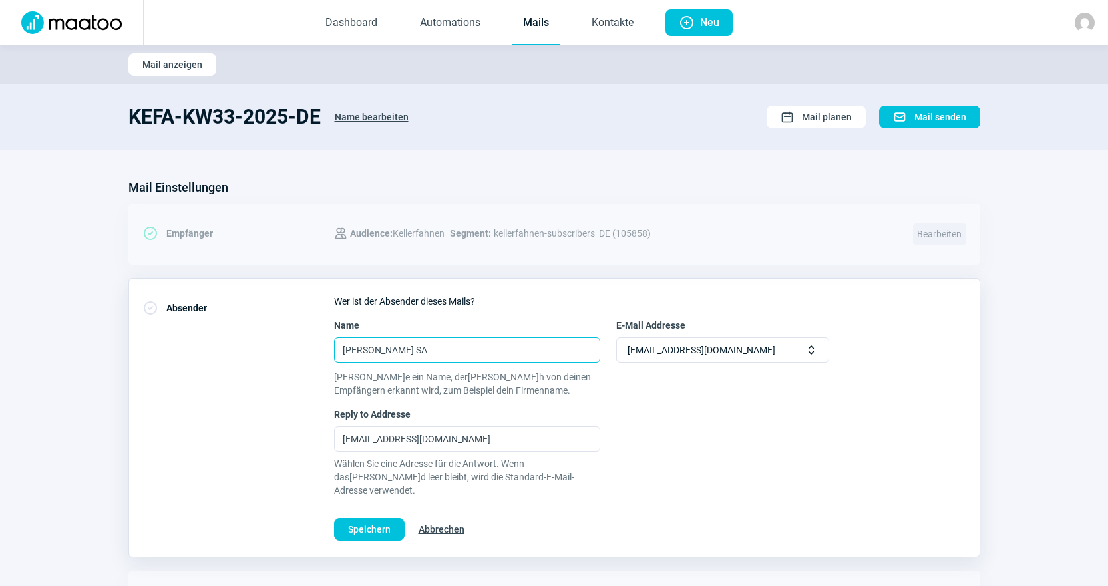
click at [473, 355] on input "[PERSON_NAME] SA" at bounding box center [467, 349] width 266 height 25
drag, startPoint x: 447, startPoint y: 353, endPoint x: 370, endPoint y: 361, distance: 77.0
click at [370, 361] on input "[PERSON_NAME] SA" at bounding box center [467, 349] width 266 height 25
type input "Keller Fahnen AG"
click at [367, 535] on div "CheckCircle icon Absender Wer ist der Absender dieses Mails? Name[PERSON_NAME] …" at bounding box center [554, 418] width 852 height 280
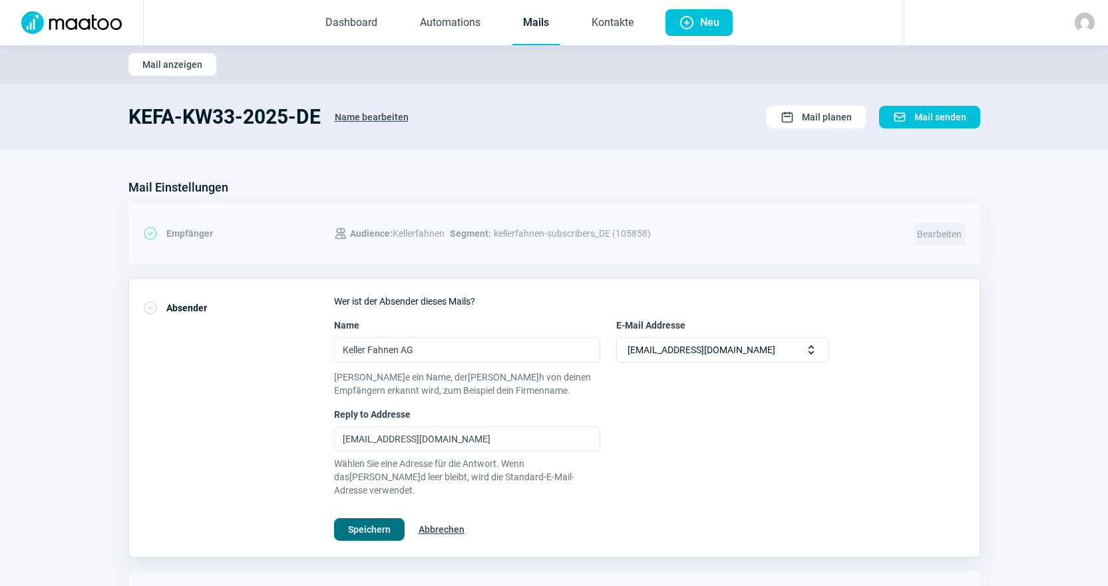
click at [380, 519] on span "Speichern" at bounding box center [369, 529] width 43 height 21
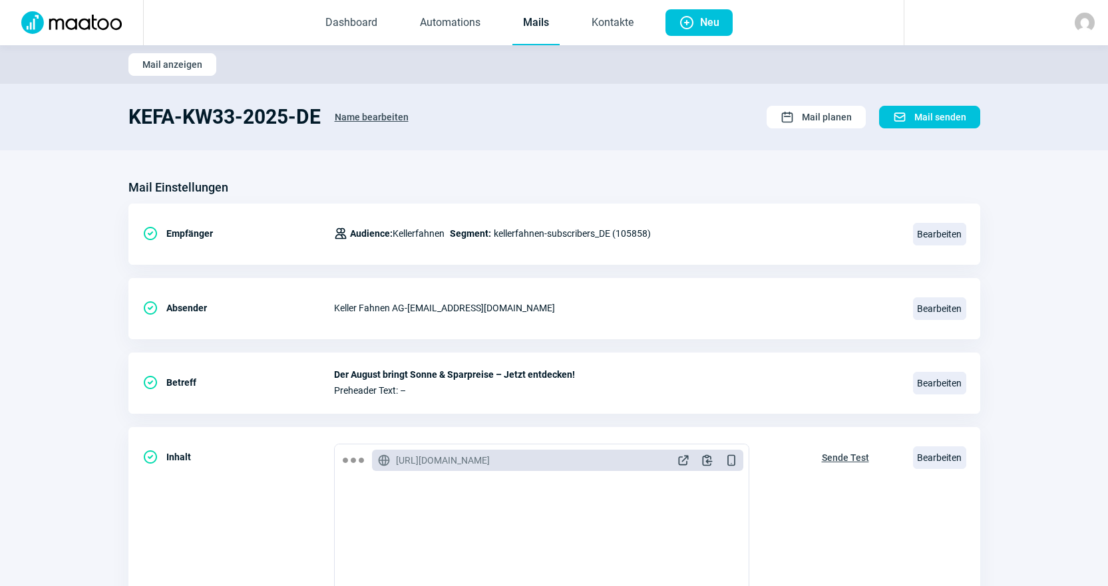
click at [533, 20] on link "Mails" at bounding box center [536, 23] width 47 height 44
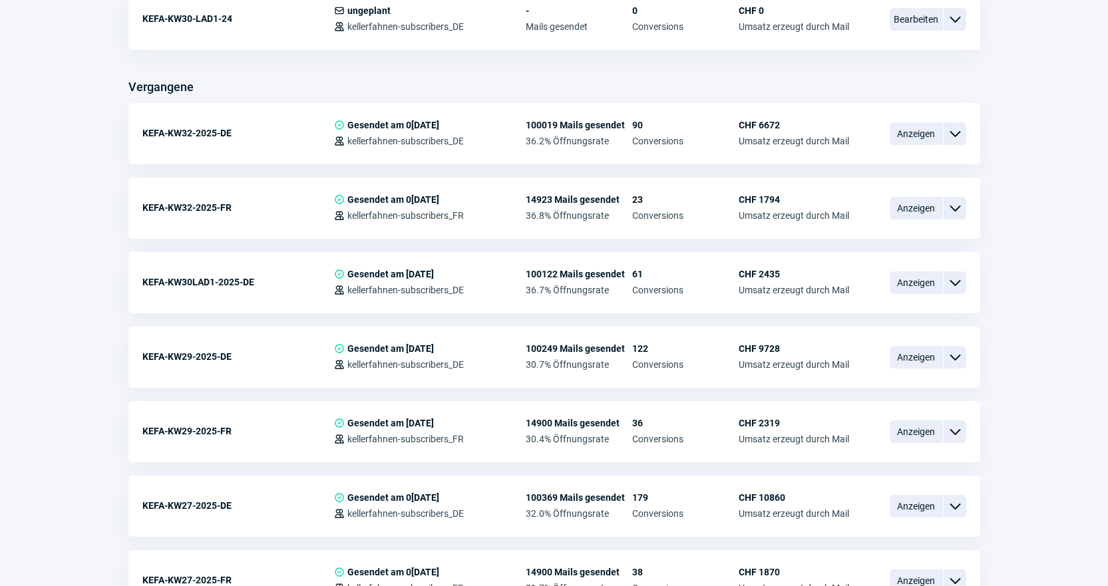
scroll to position [1198, 0]
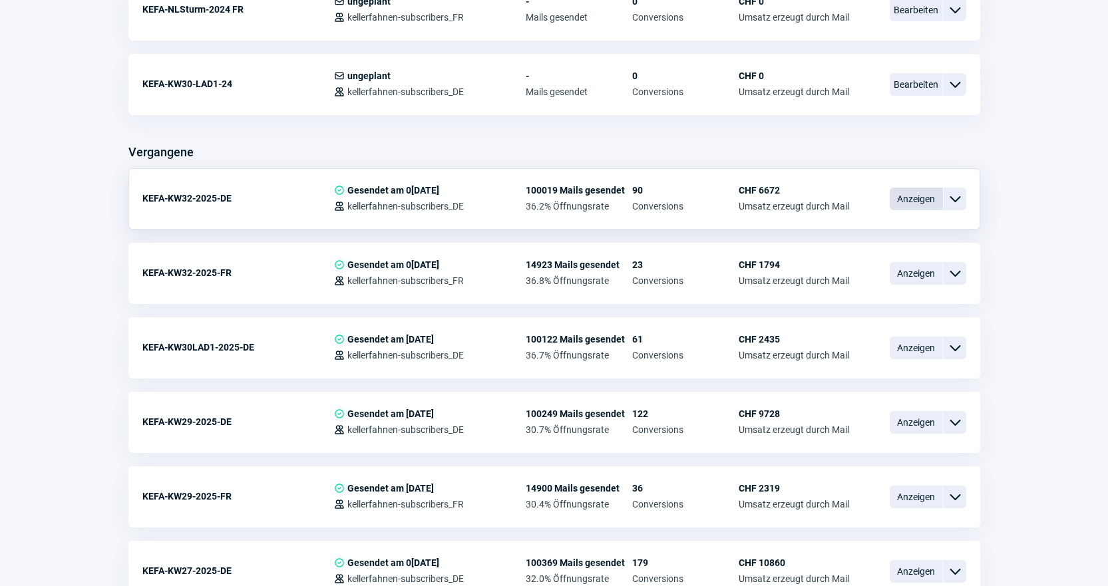
click at [925, 197] on span "Anzeigen" at bounding box center [916, 199] width 53 height 23
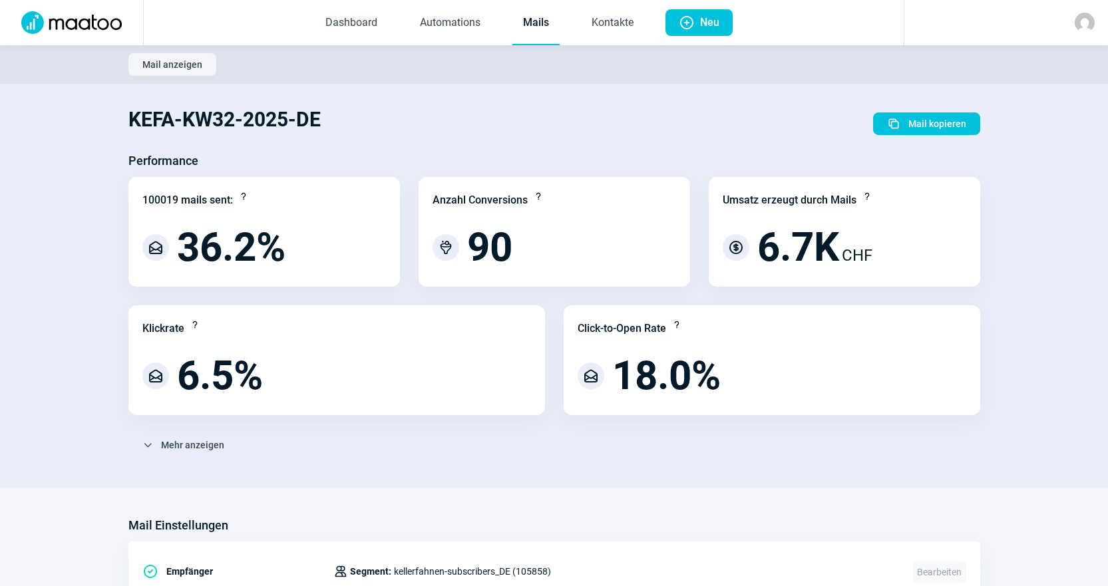
click at [533, 19] on link "Mails" at bounding box center [536, 23] width 47 height 44
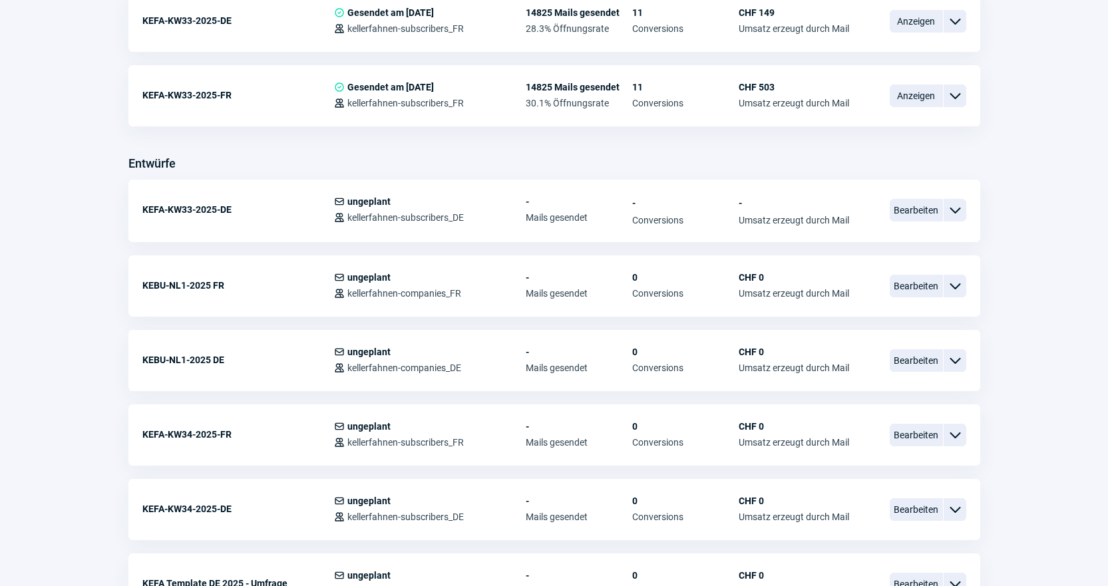
scroll to position [399, 0]
click at [917, 220] on span "Bearbeiten" at bounding box center [916, 211] width 53 height 23
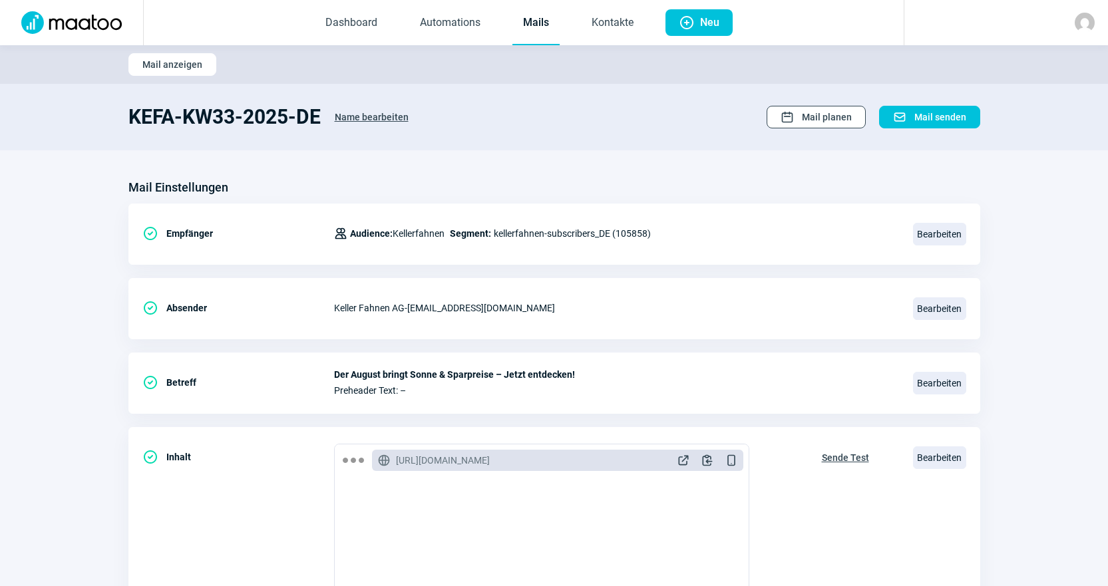
click at [813, 119] on span "Mail planen" at bounding box center [827, 116] width 50 height 21
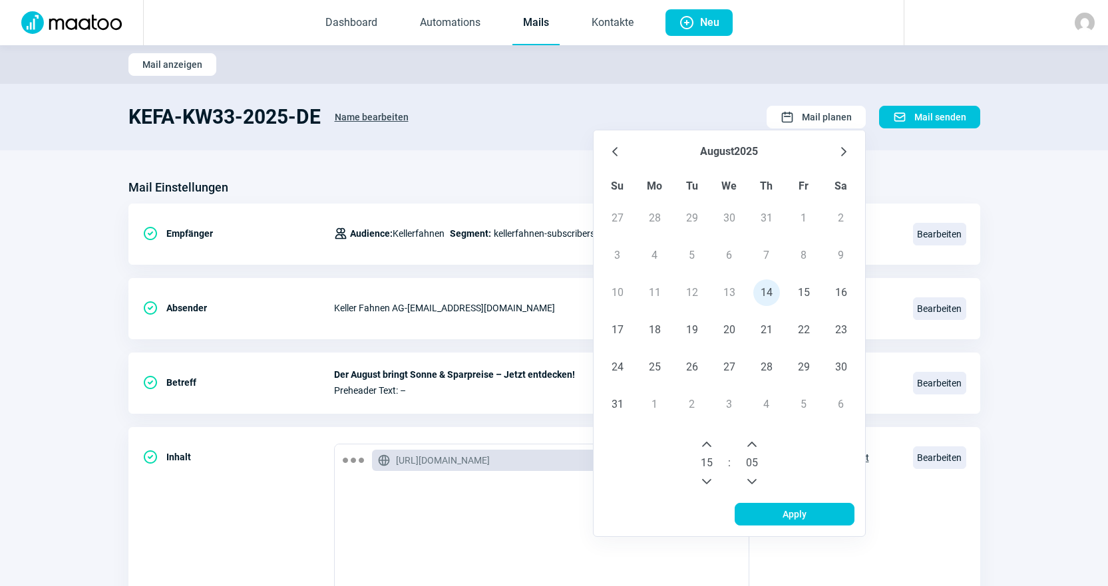
click at [712, 443] on icon "Next Hour" at bounding box center [707, 444] width 11 height 11
click at [763, 489] on div "05" at bounding box center [752, 463] width 32 height 59
click at [757, 485] on icon "Previous Minute" at bounding box center [752, 482] width 11 height 11
click at [753, 485] on icon "Previous Minute" at bounding box center [752, 482] width 11 height 11
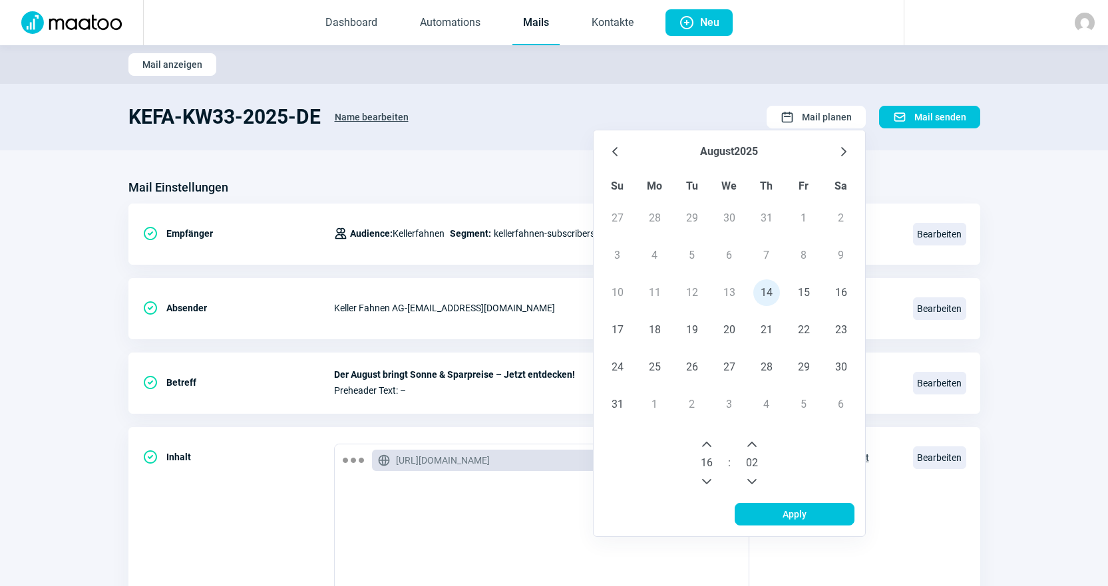
click at [753, 485] on icon "Previous Minute" at bounding box center [752, 482] width 11 height 11
click at [783, 512] on span "Apply" at bounding box center [795, 514] width 92 height 21
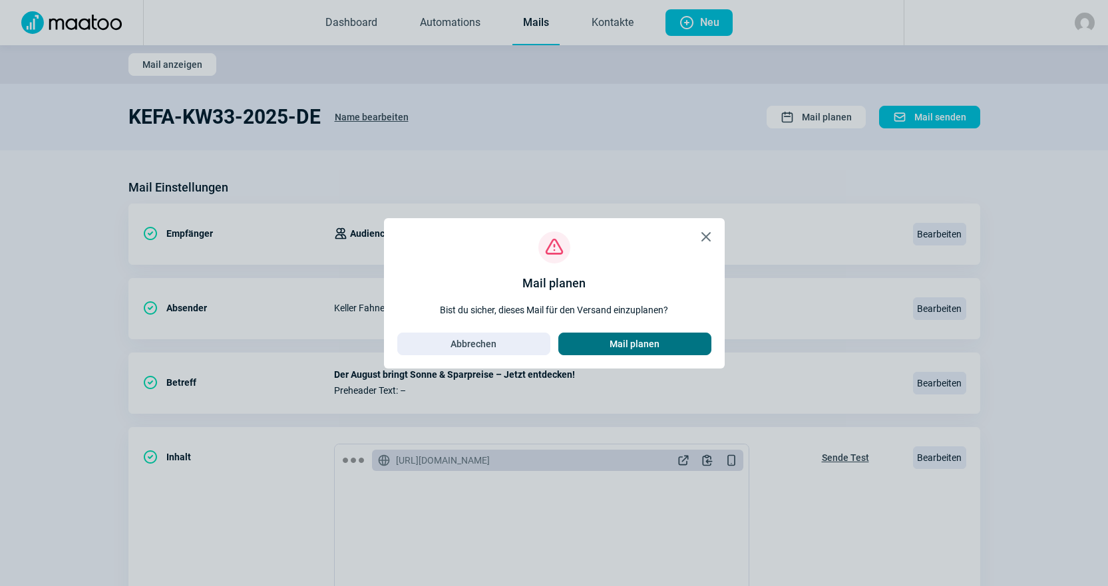
click at [613, 345] on span "Mail planen" at bounding box center [635, 343] width 50 height 21
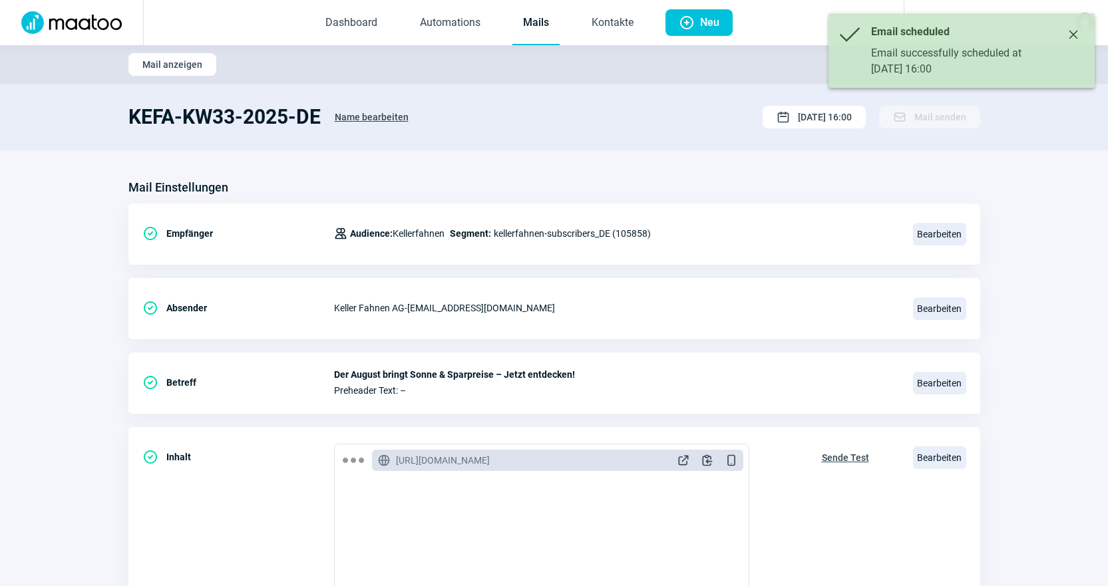
click at [524, 33] on link "Mails" at bounding box center [536, 23] width 47 height 44
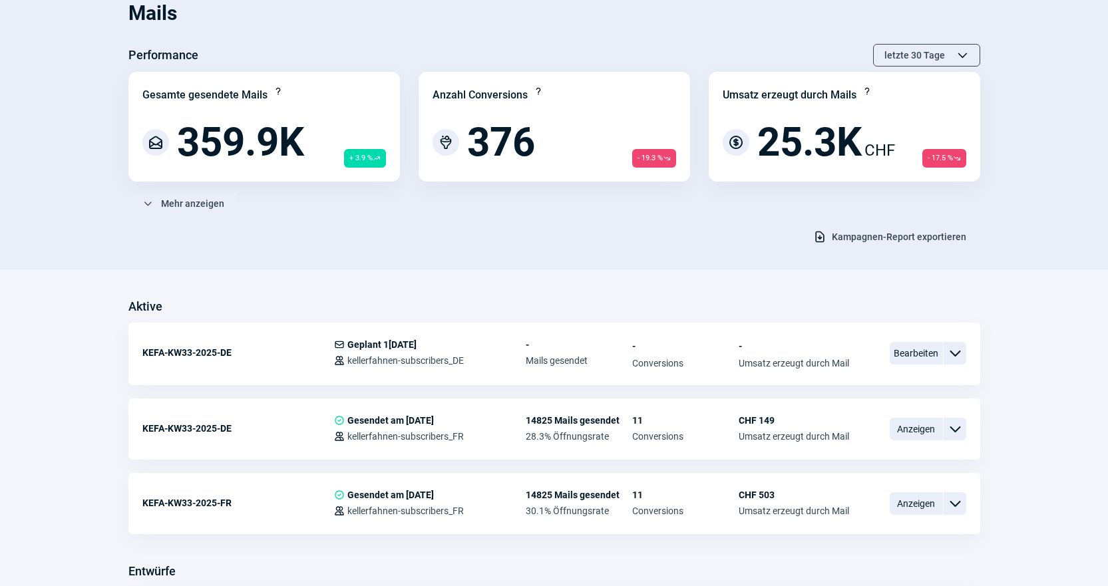
scroll to position [133, 0]
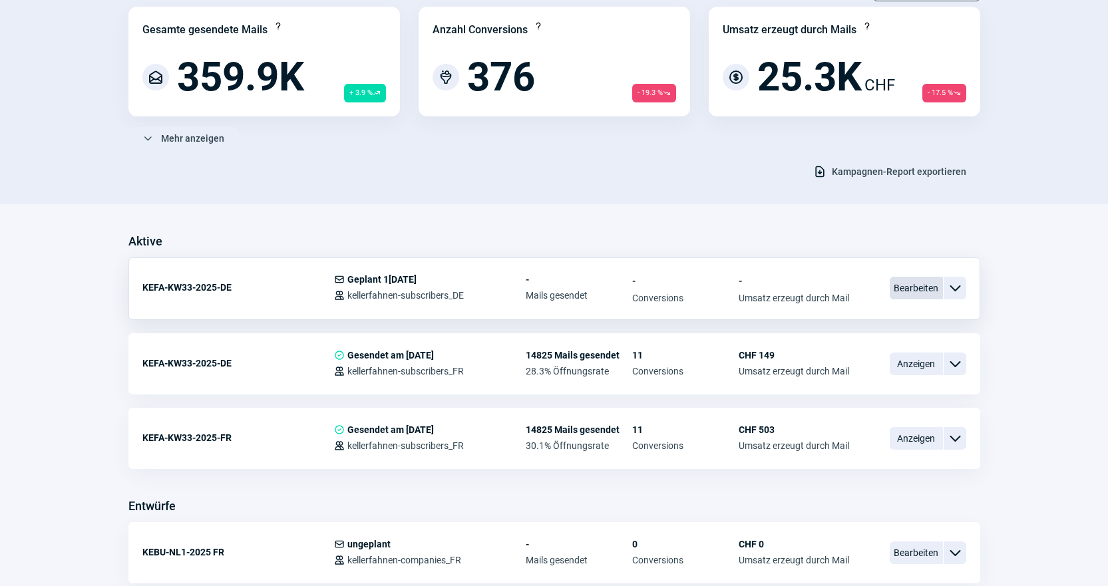
click at [921, 296] on span "Bearbeiten" at bounding box center [916, 288] width 53 height 23
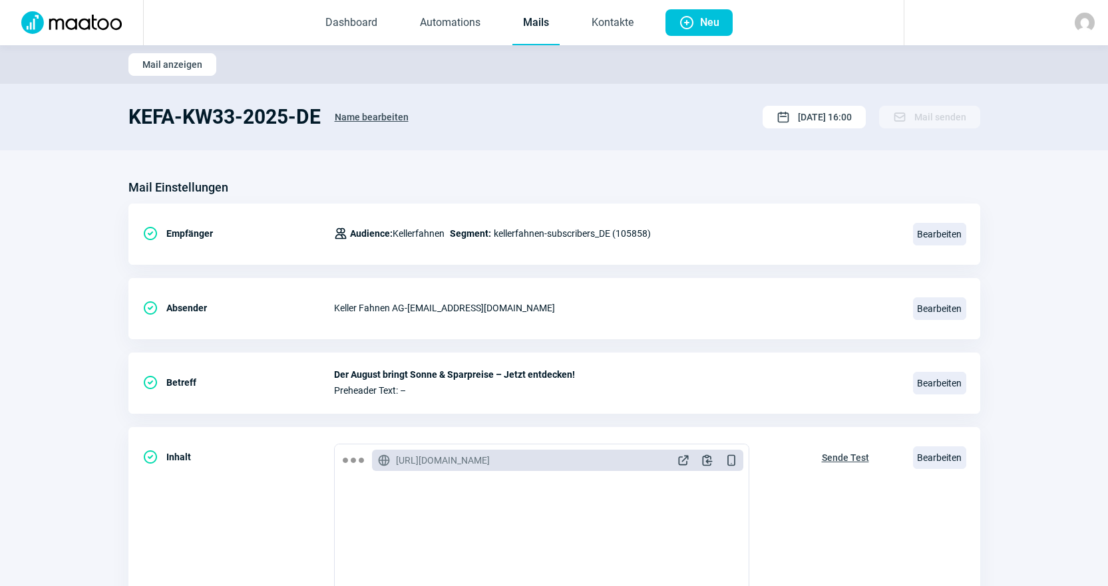
click at [553, 25] on link "Mails" at bounding box center [536, 23] width 47 height 44
